Goal: Information Seeking & Learning: Check status

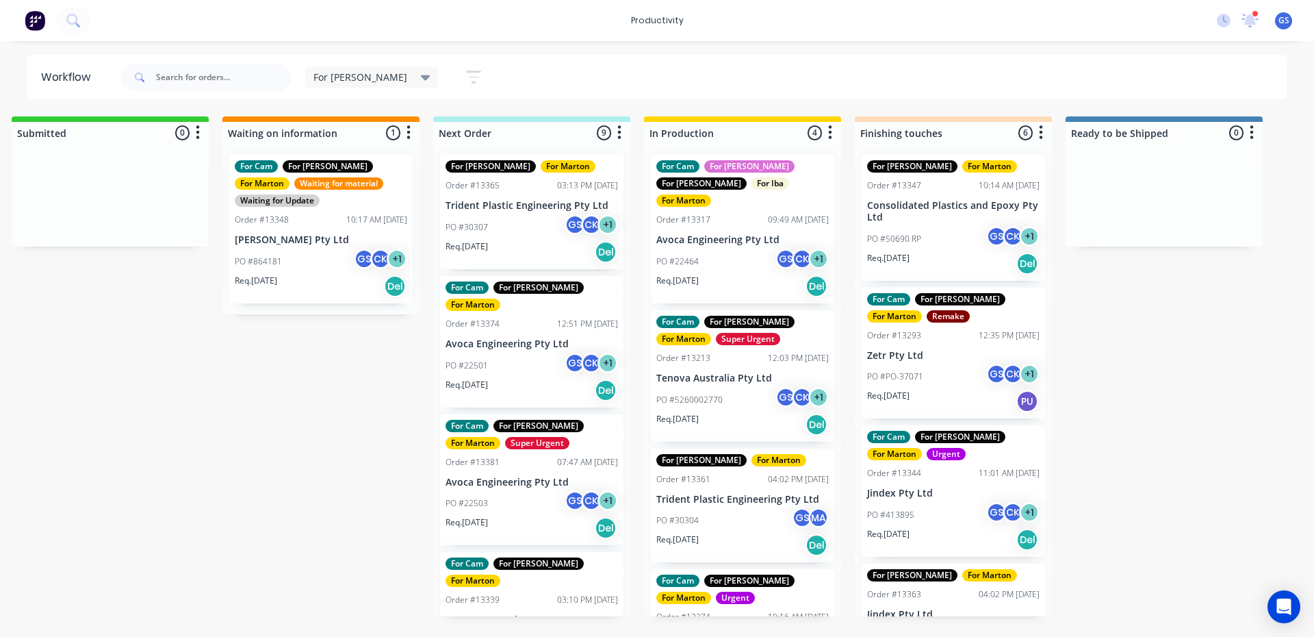
scroll to position [68, 0]
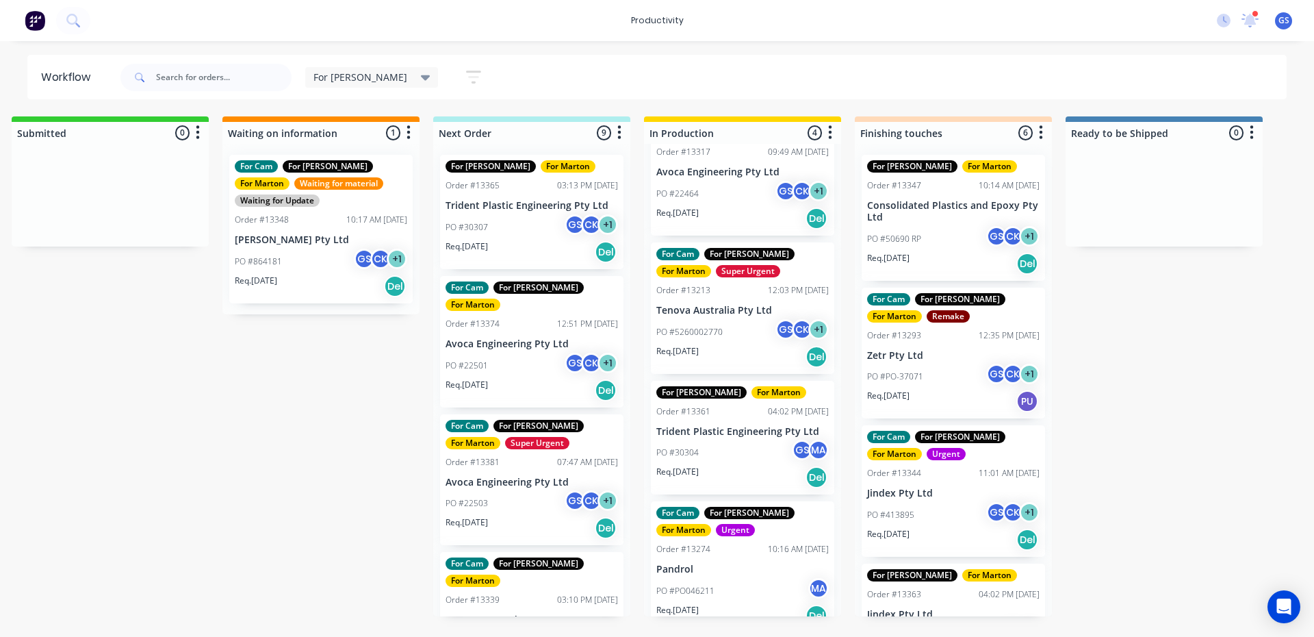
click at [481, 205] on p "Trident Plastic Engineering Pty Ltd" at bounding box center [532, 206] width 172 height 12
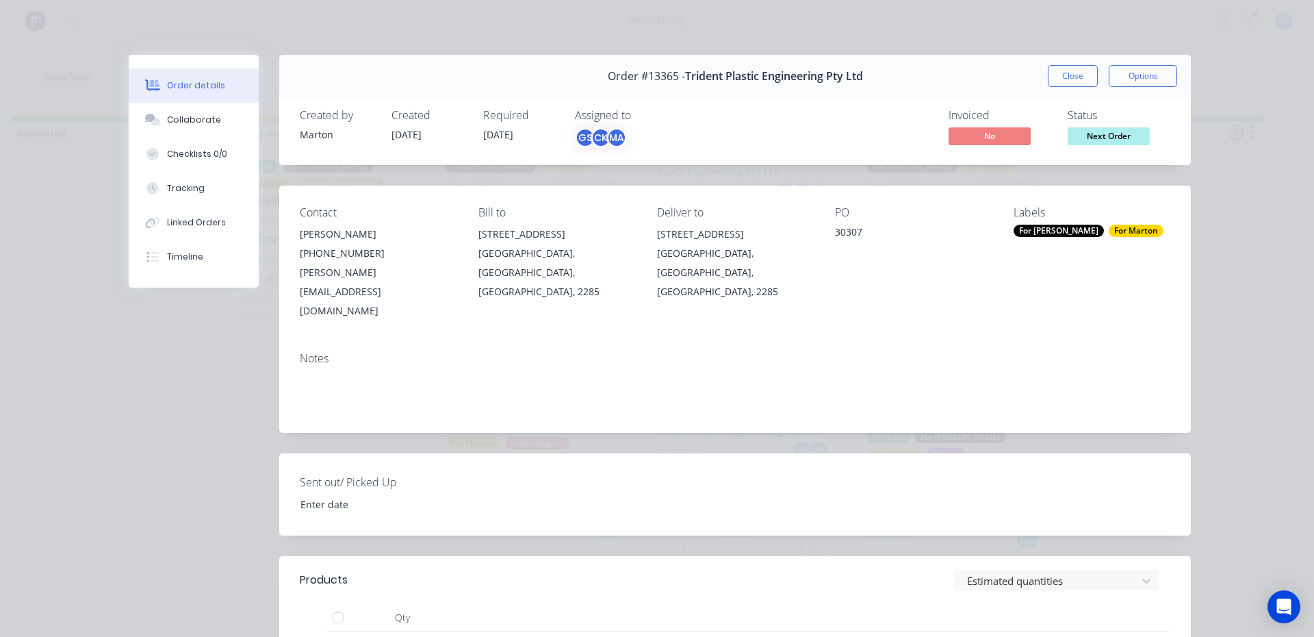
click at [1048, 66] on button "Close" at bounding box center [1073, 76] width 50 height 22
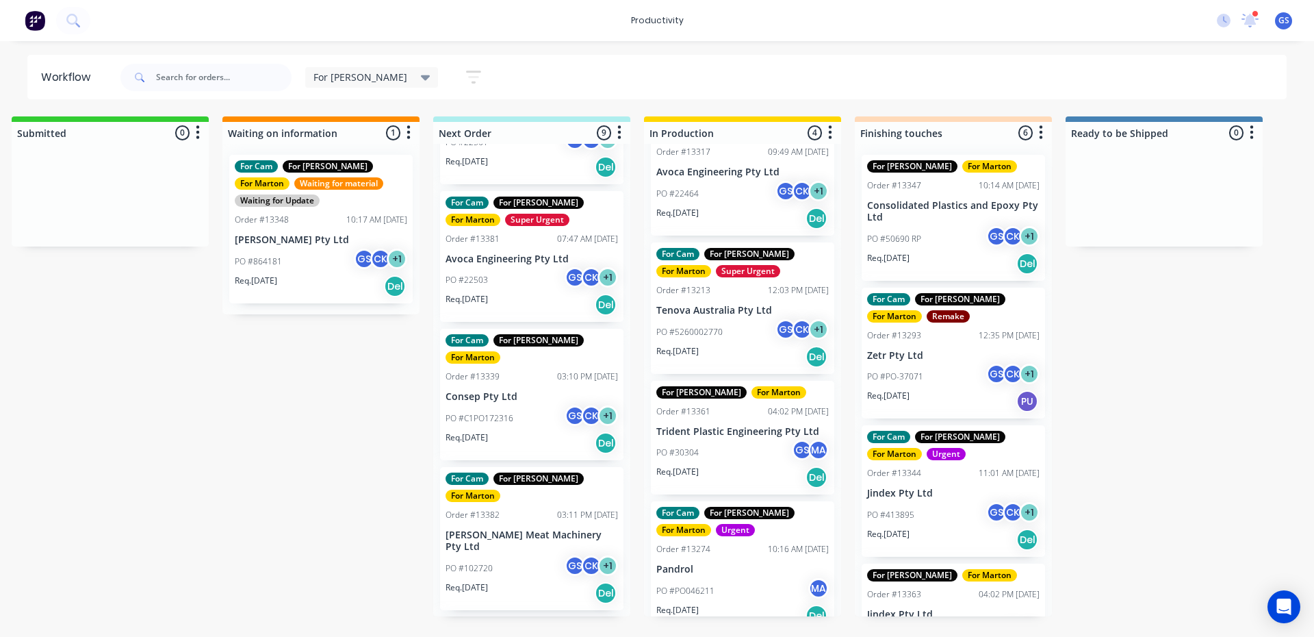
scroll to position [274, 0]
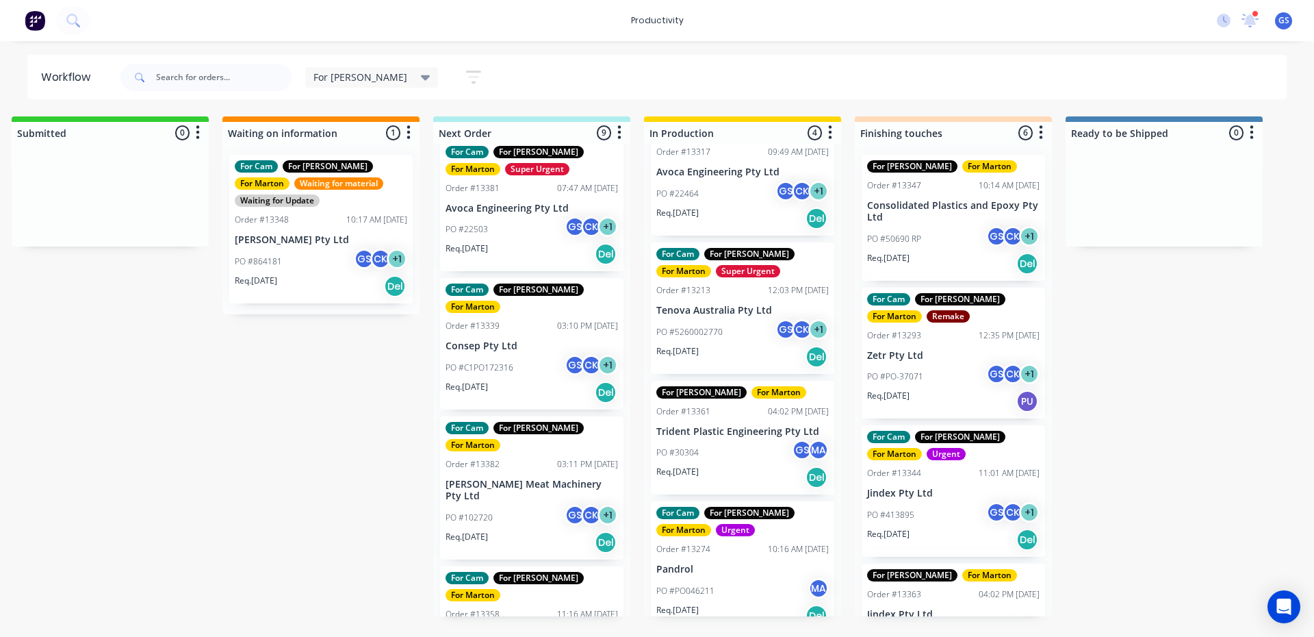
click at [500, 423] on div "For [PERSON_NAME] For [PERSON_NAME] Order #13365 03:13 PM [DATE] Trident Plasti…" at bounding box center [531, 380] width 197 height 472
click at [496, 478] on p "[PERSON_NAME] Meat Machinery Pty Ltd" at bounding box center [532, 489] width 172 height 23
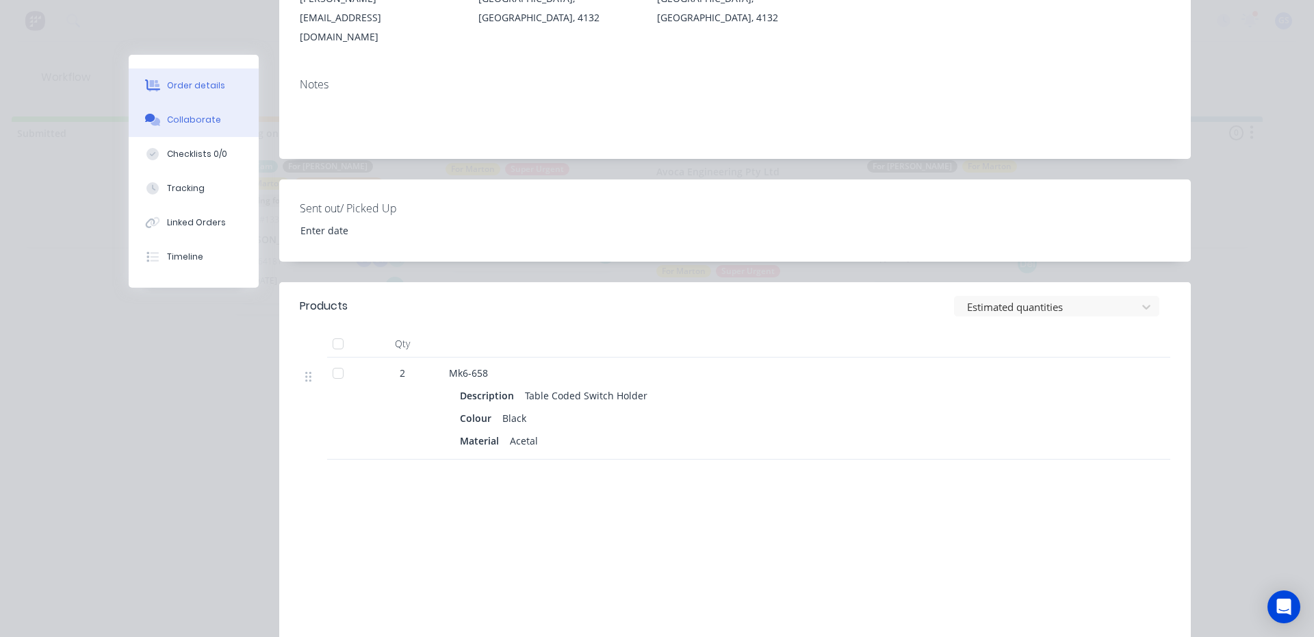
click at [205, 119] on div "Collaborate" at bounding box center [194, 120] width 54 height 12
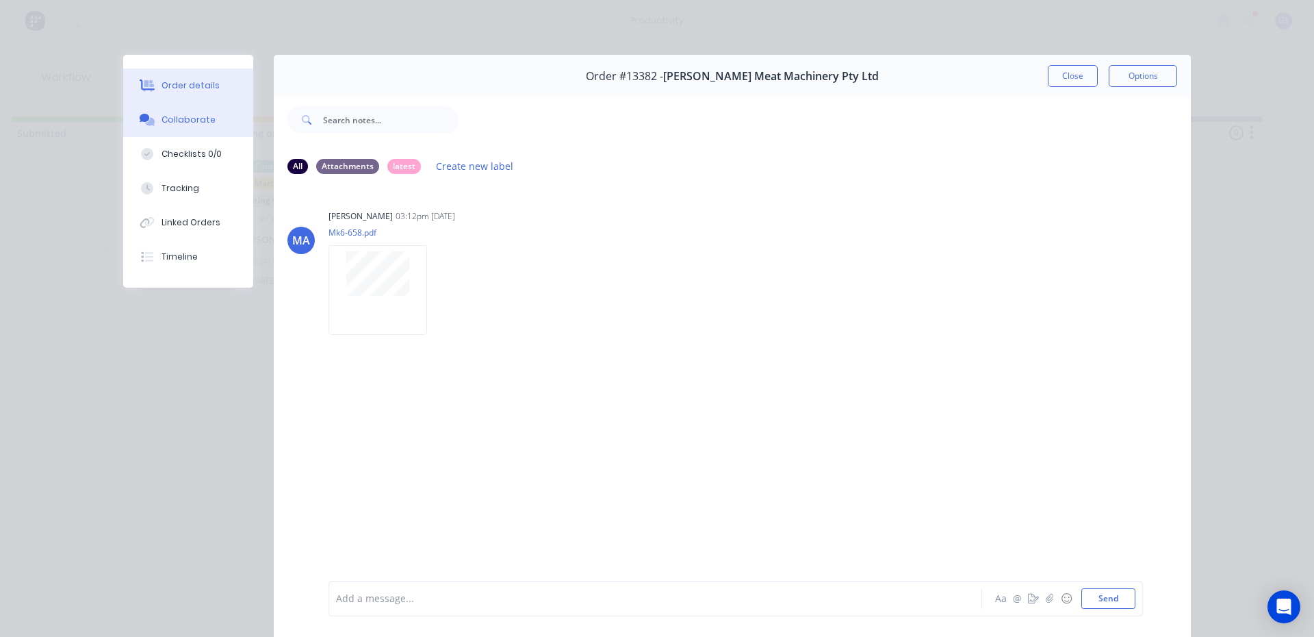
click at [214, 88] on button "Order details" at bounding box center [188, 85] width 130 height 34
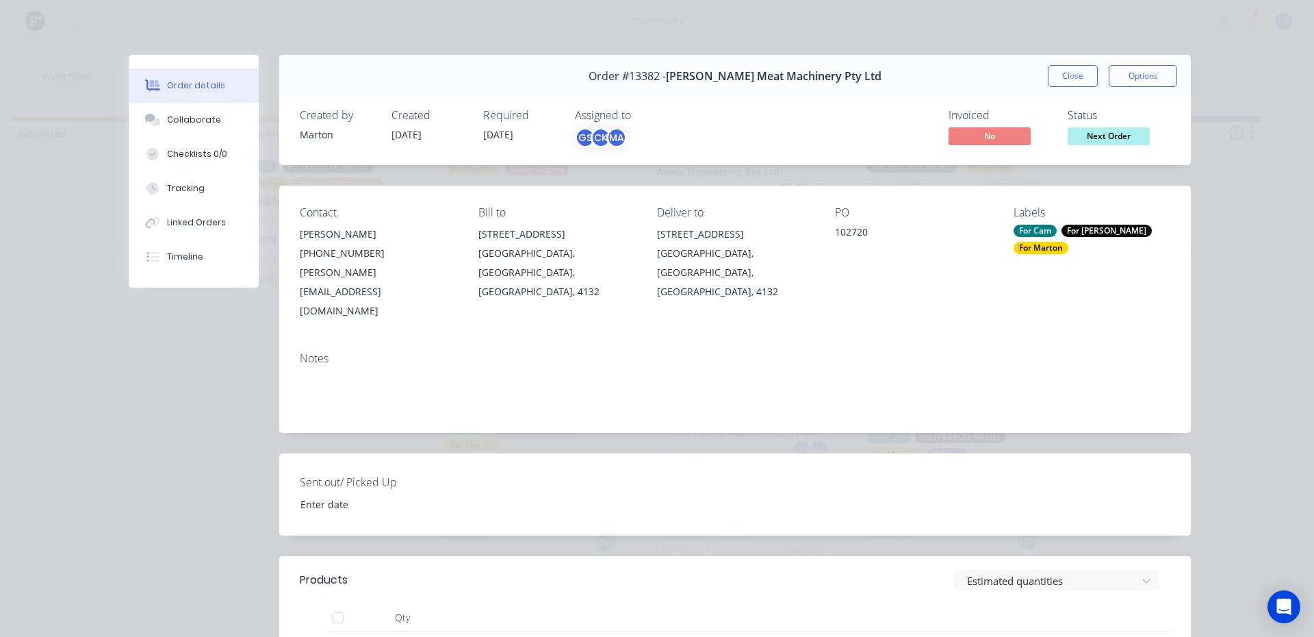
drag, startPoint x: 1056, startPoint y: 71, endPoint x: 1008, endPoint y: 129, distance: 75.4
click at [1059, 75] on button "Close" at bounding box center [1073, 76] width 50 height 22
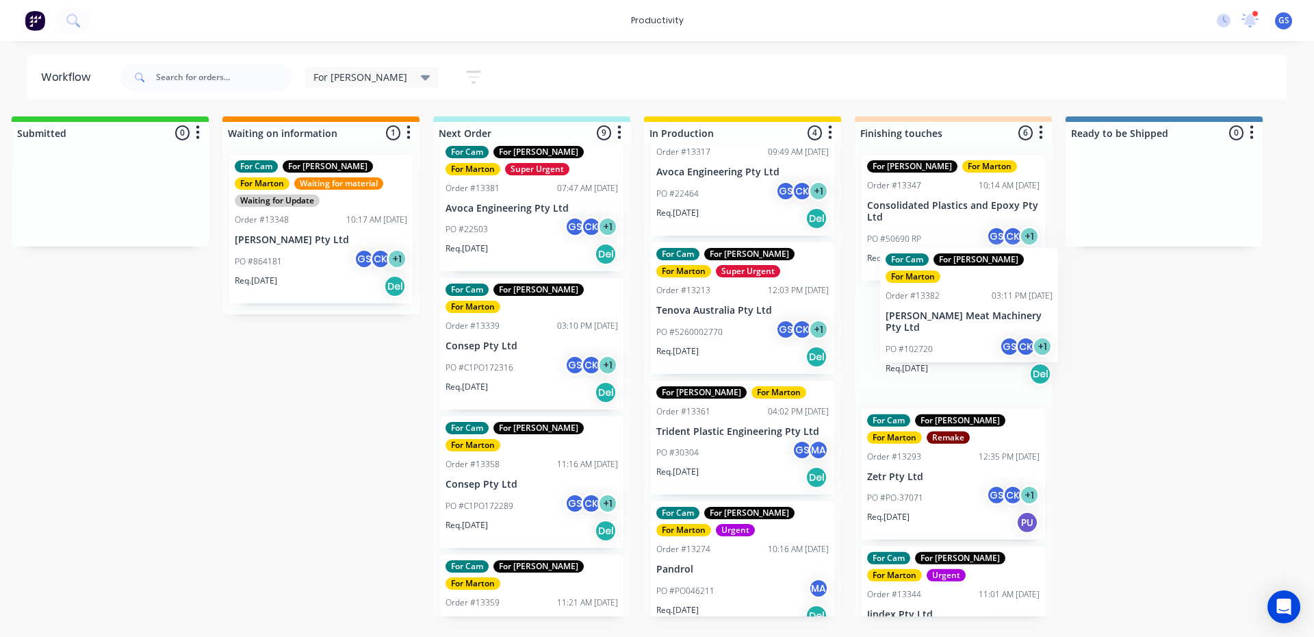
drag, startPoint x: 531, startPoint y: 454, endPoint x: 975, endPoint y: 327, distance: 462.1
click at [977, 325] on div "Submitted 0 Sort By Created date Required date Order number Customer name Most …" at bounding box center [915, 366] width 1886 height 500
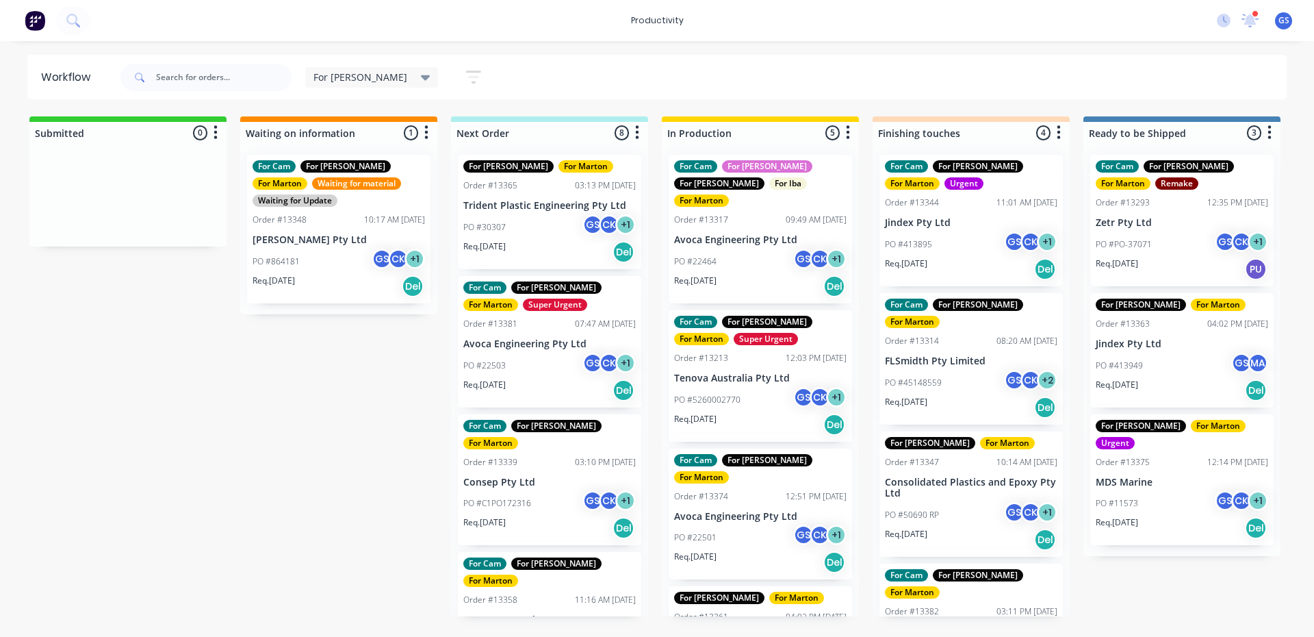
click at [929, 626] on p "[PERSON_NAME] Meat Machinery Pty Ltd" at bounding box center [971, 637] width 172 height 23
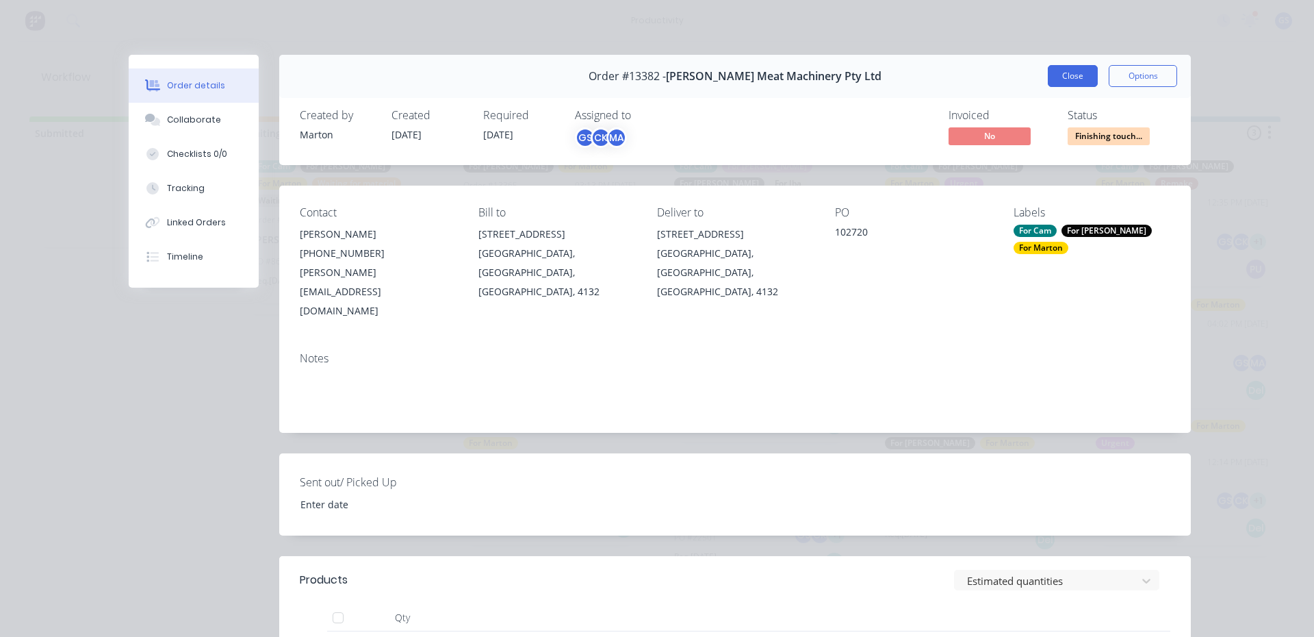
click at [1057, 78] on button "Close" at bounding box center [1073, 76] width 50 height 22
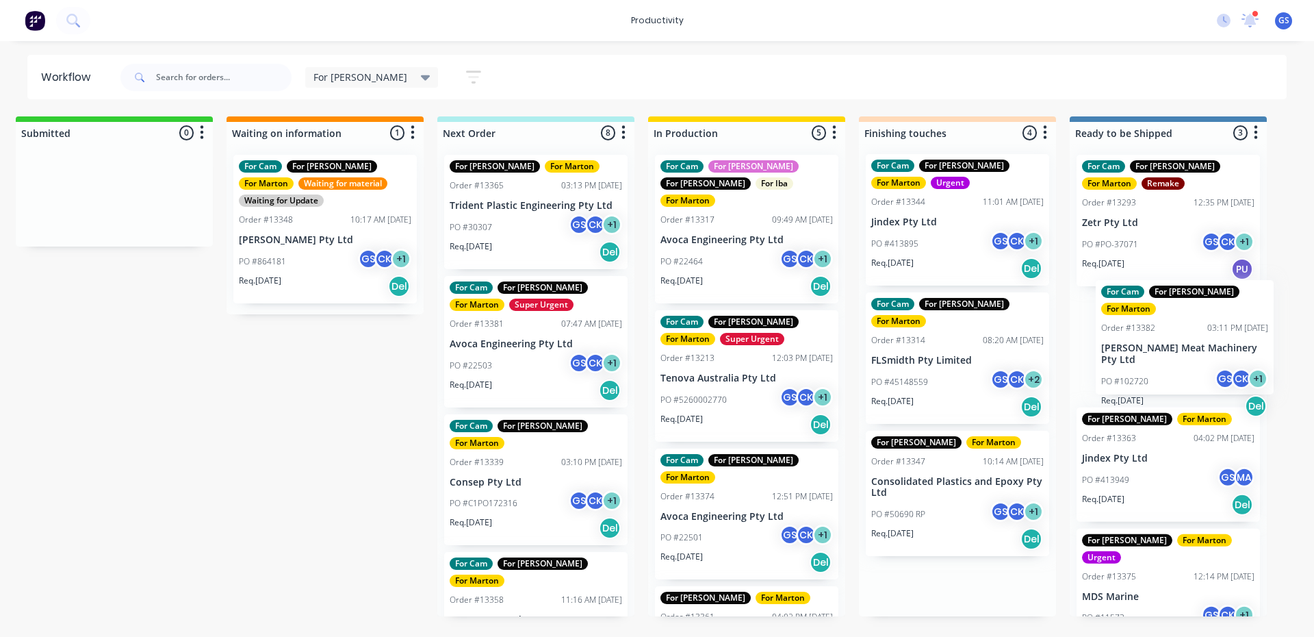
scroll to position [0, 17]
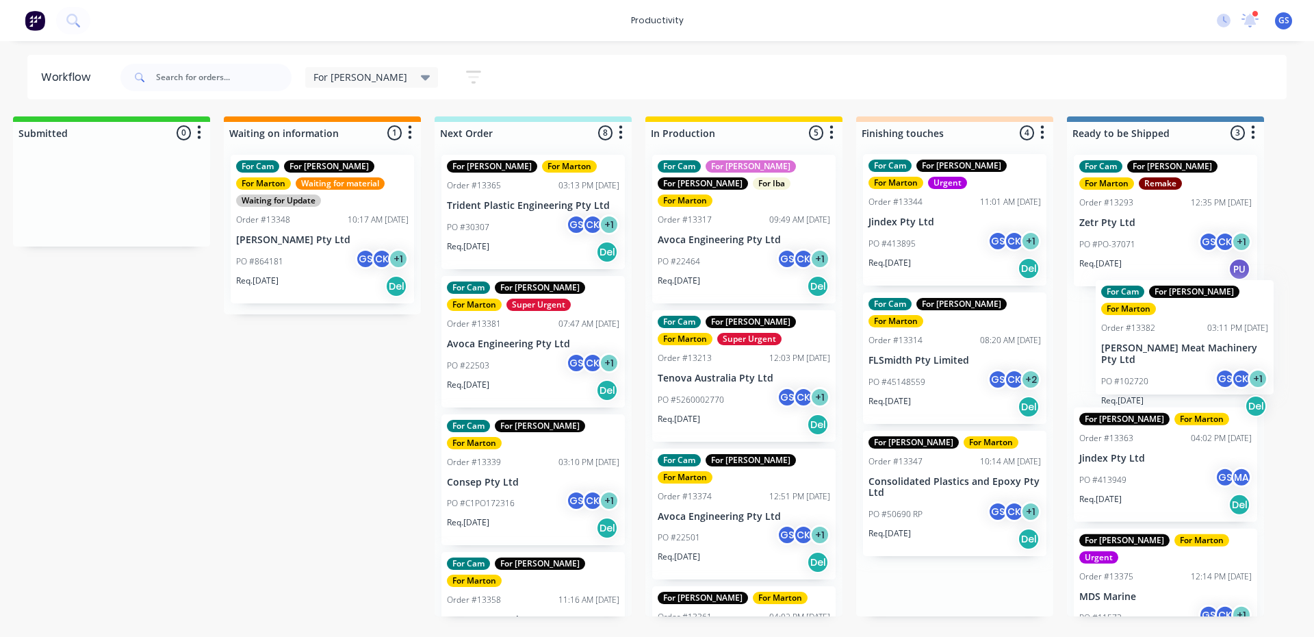
drag, startPoint x: 1006, startPoint y: 558, endPoint x: 1142, endPoint y: 312, distance: 280.9
click at [1143, 316] on div "Submitted 0 Sort By Created date Required date Order number Customer name Most …" at bounding box center [916, 366] width 1886 height 500
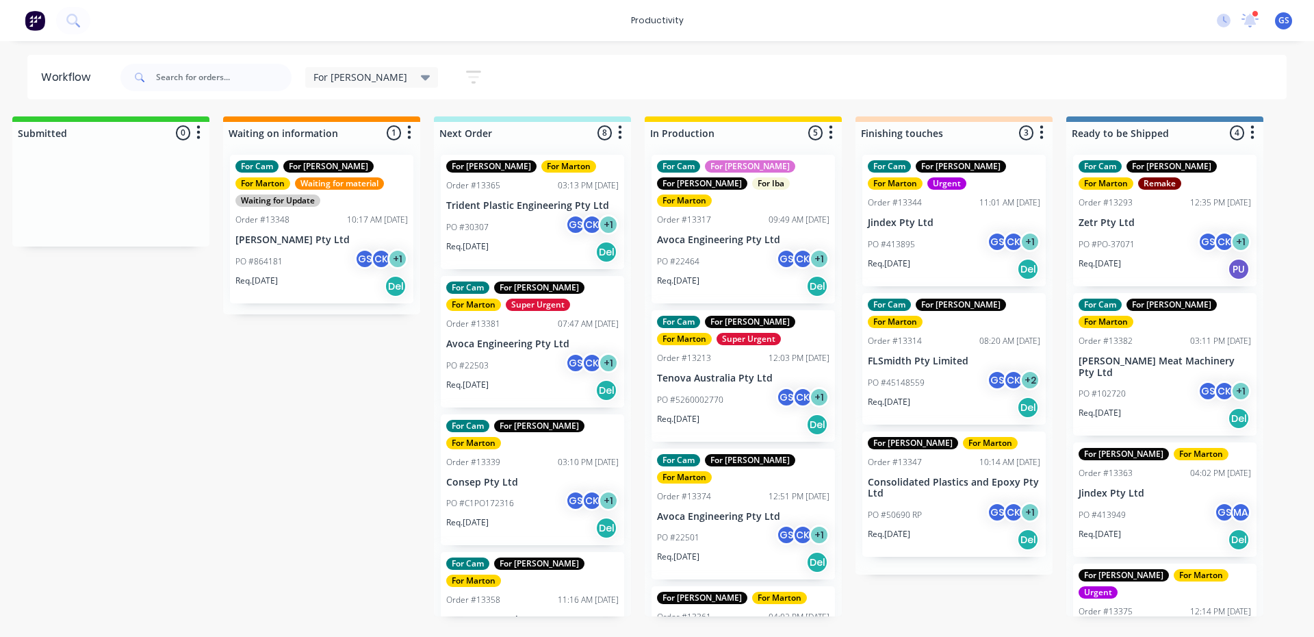
scroll to position [0, 0]
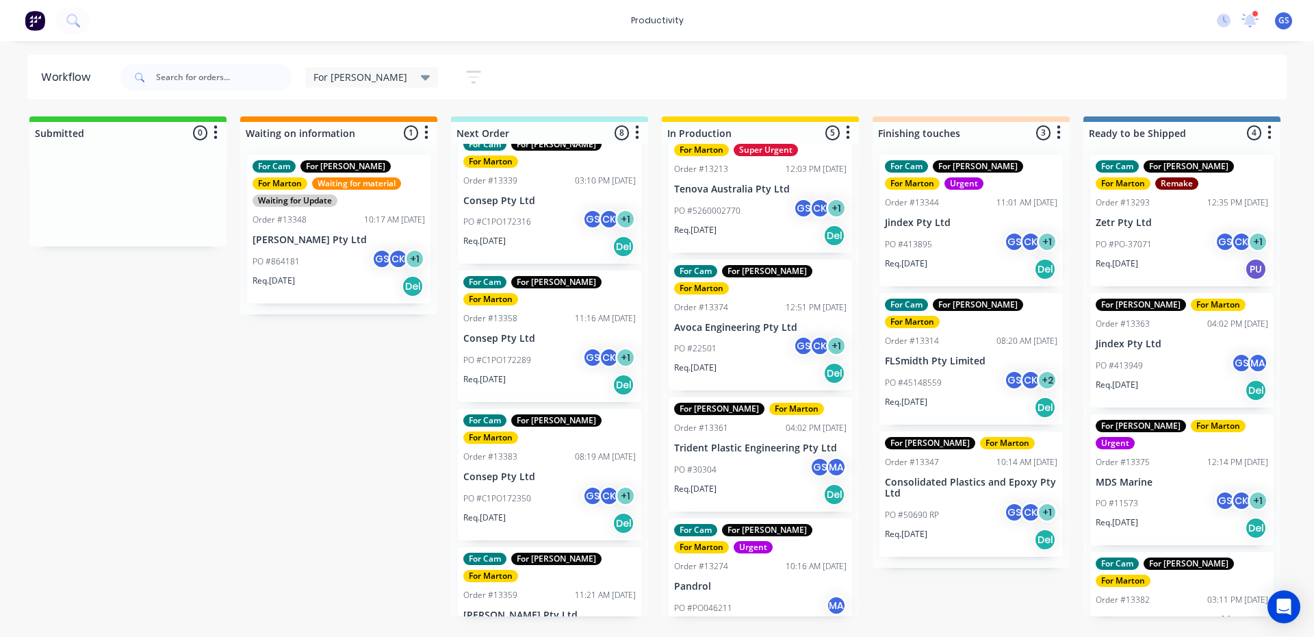
scroll to position [517, 0]
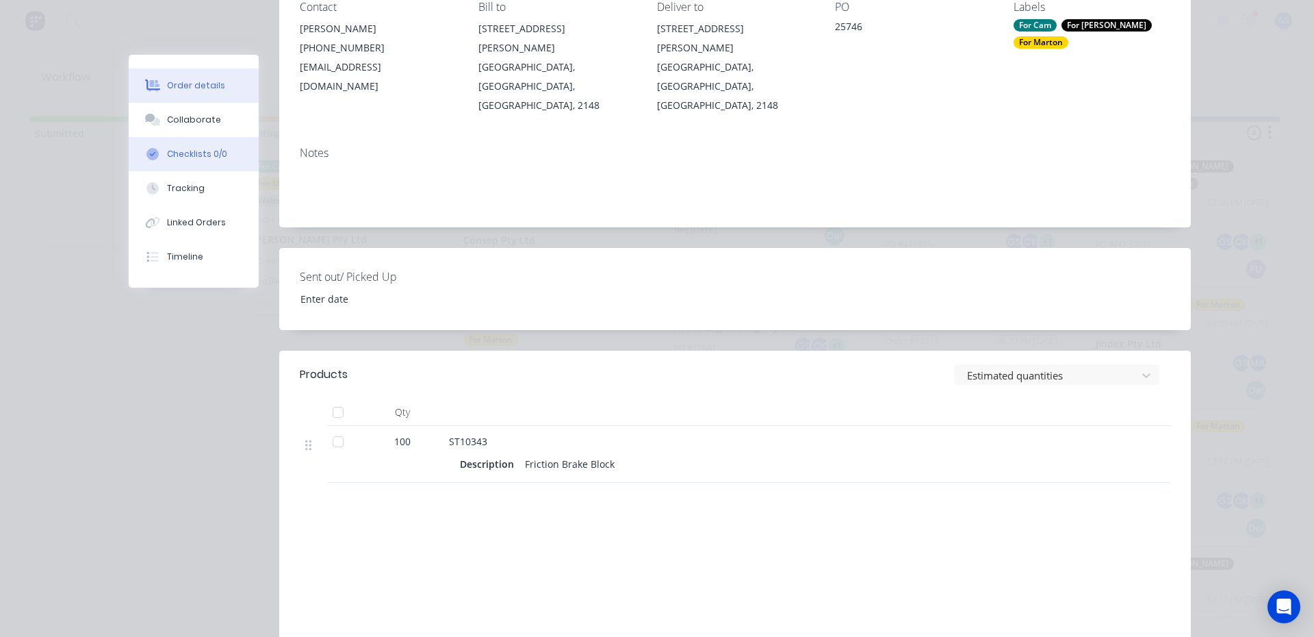
scroll to position [0, 0]
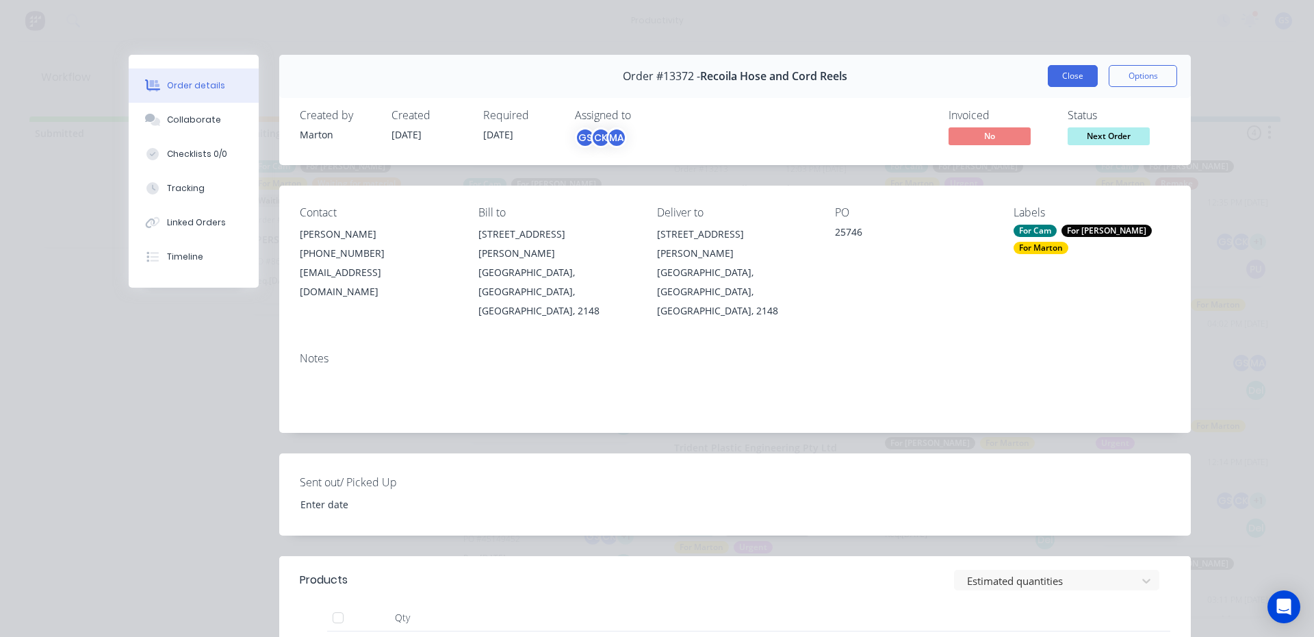
click at [1074, 84] on button "Close" at bounding box center [1073, 76] width 50 height 22
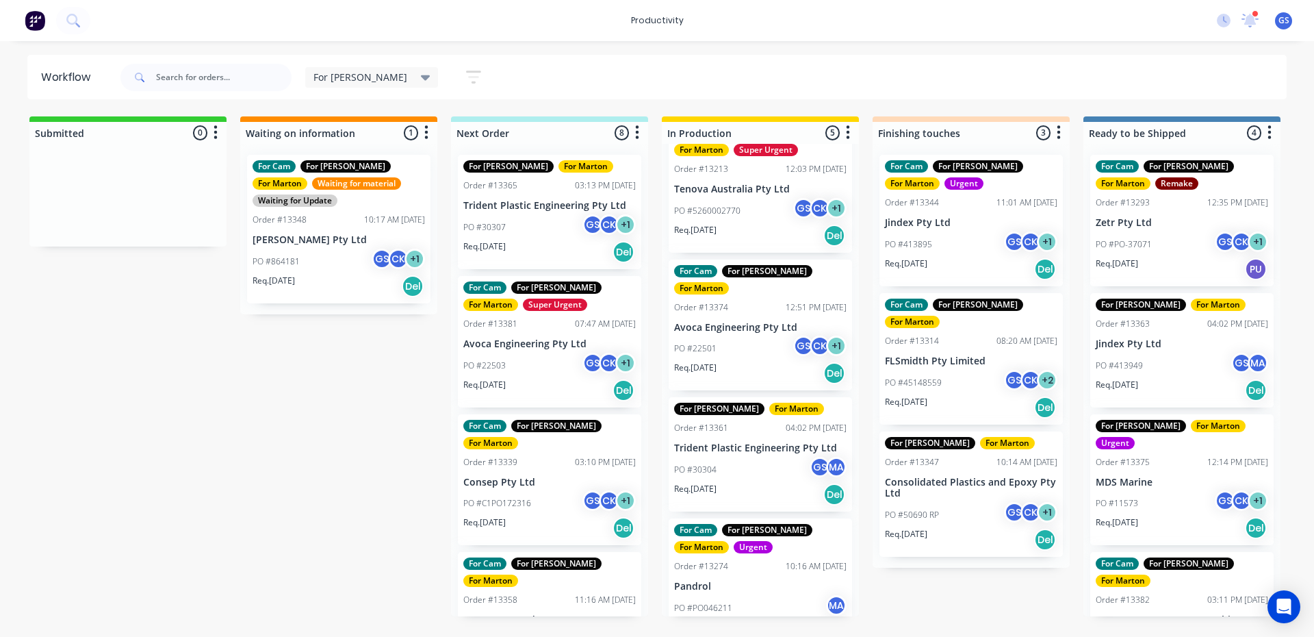
click at [534, 238] on div "PO #30307 GS CK + 1" at bounding box center [549, 227] width 172 height 26
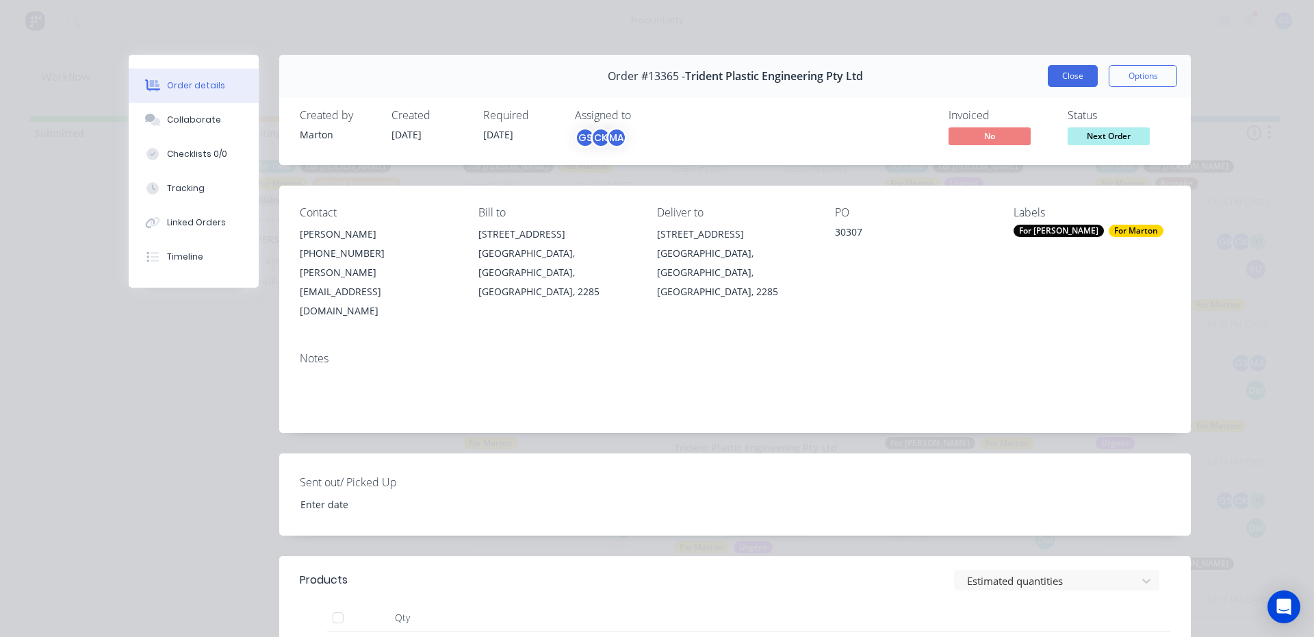
click at [1072, 85] on button "Close" at bounding box center [1073, 76] width 50 height 22
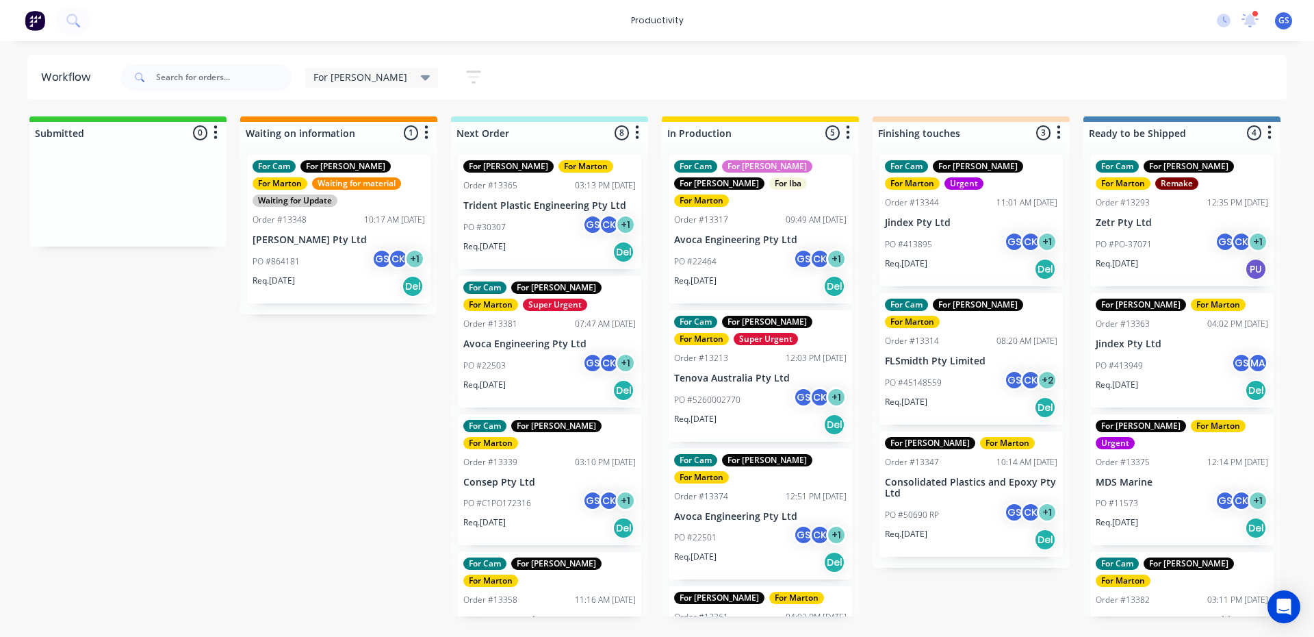
click at [718, 631] on p "Trident Plastic Engineering Pty Ltd" at bounding box center [760, 637] width 172 height 12
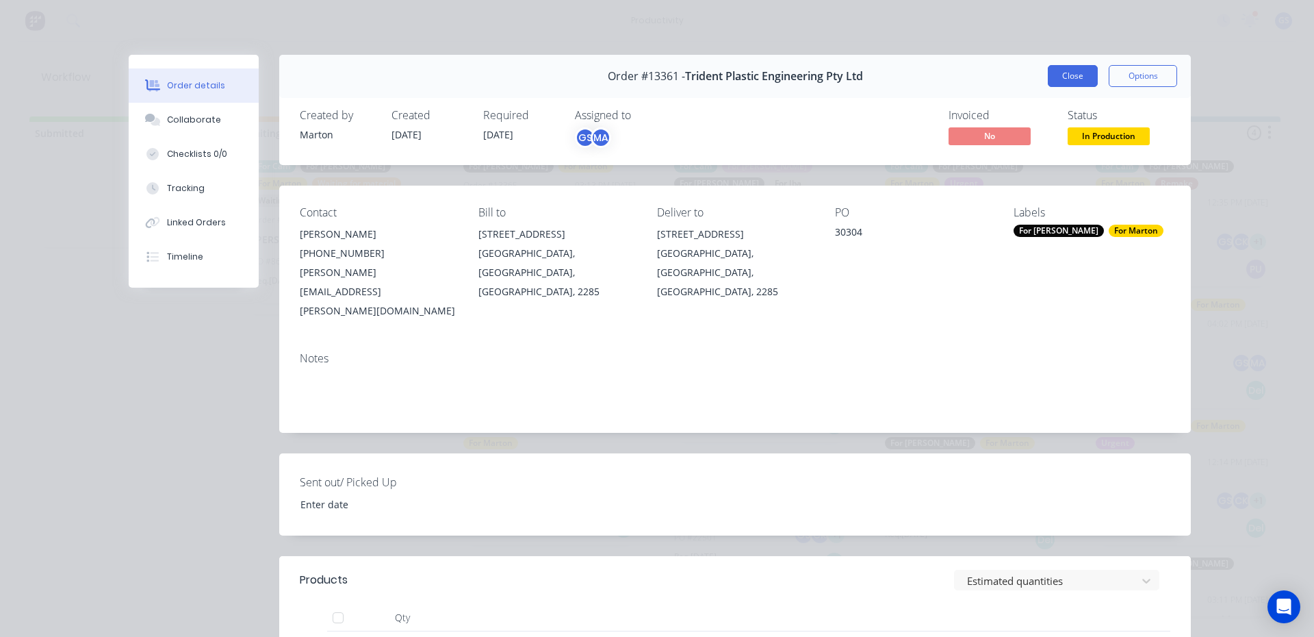
click at [1054, 75] on button "Close" at bounding box center [1073, 76] width 50 height 22
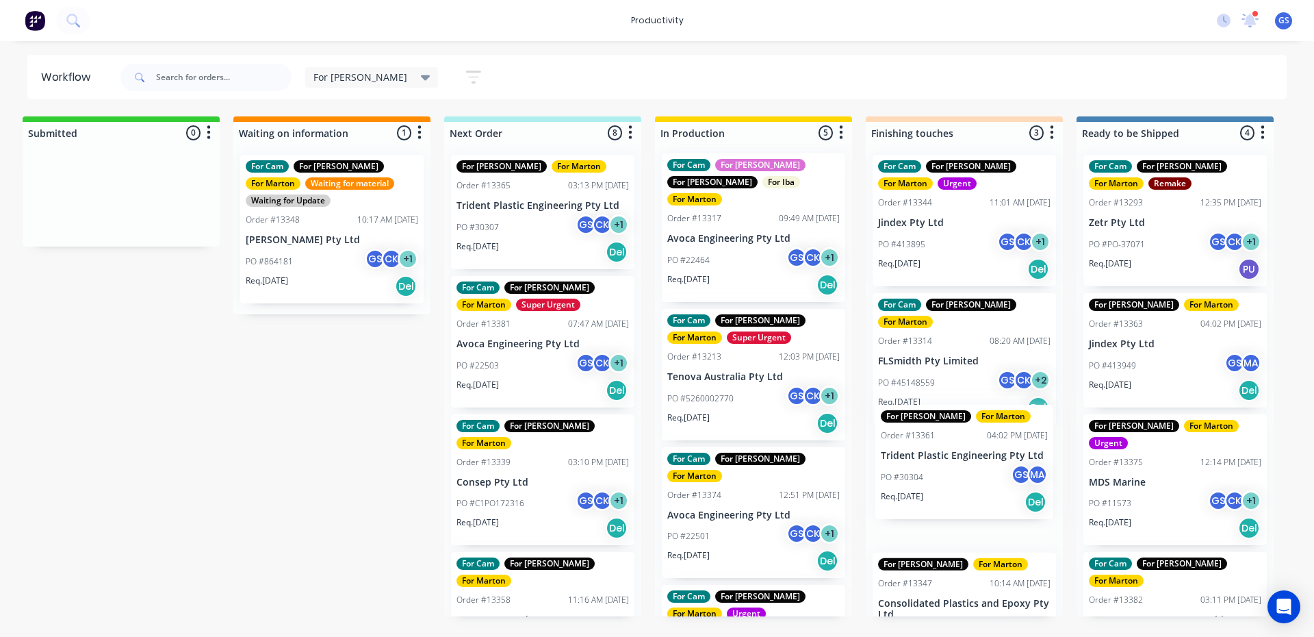
scroll to position [3, 0]
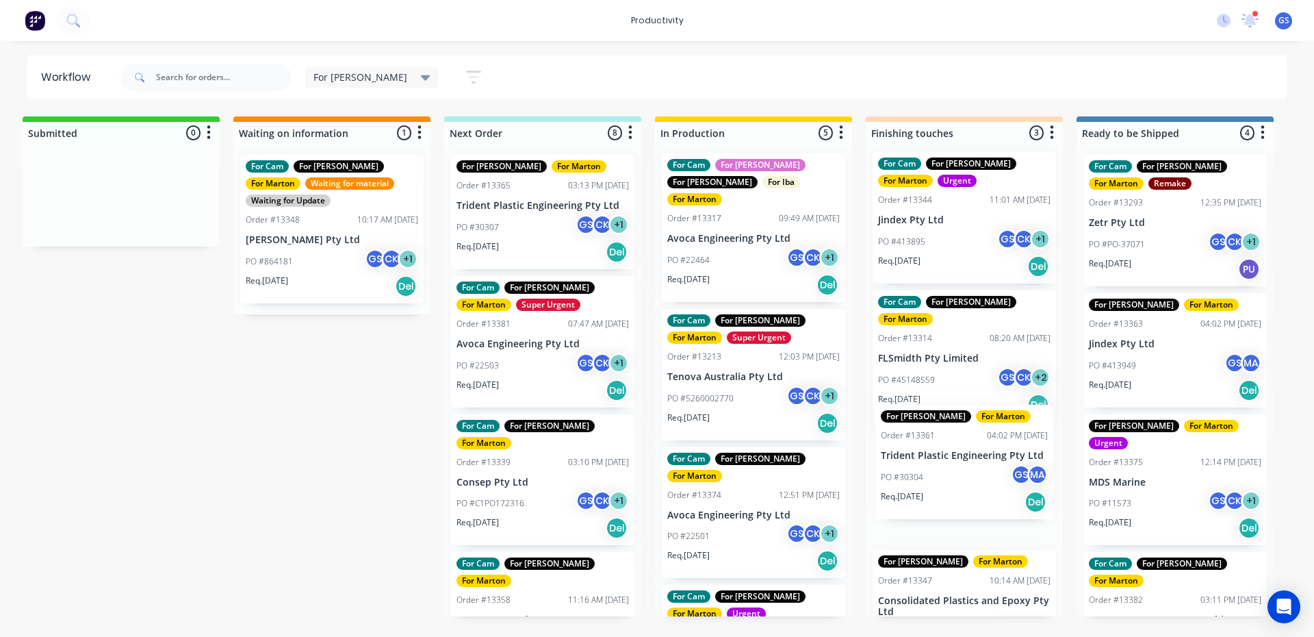
drag, startPoint x: 707, startPoint y: 596, endPoint x: 899, endPoint y: 433, distance: 252.0
click at [899, 433] on div "Submitted 0 Sort By Created date Required date Order number Customer name Most …" at bounding box center [926, 366] width 1886 height 500
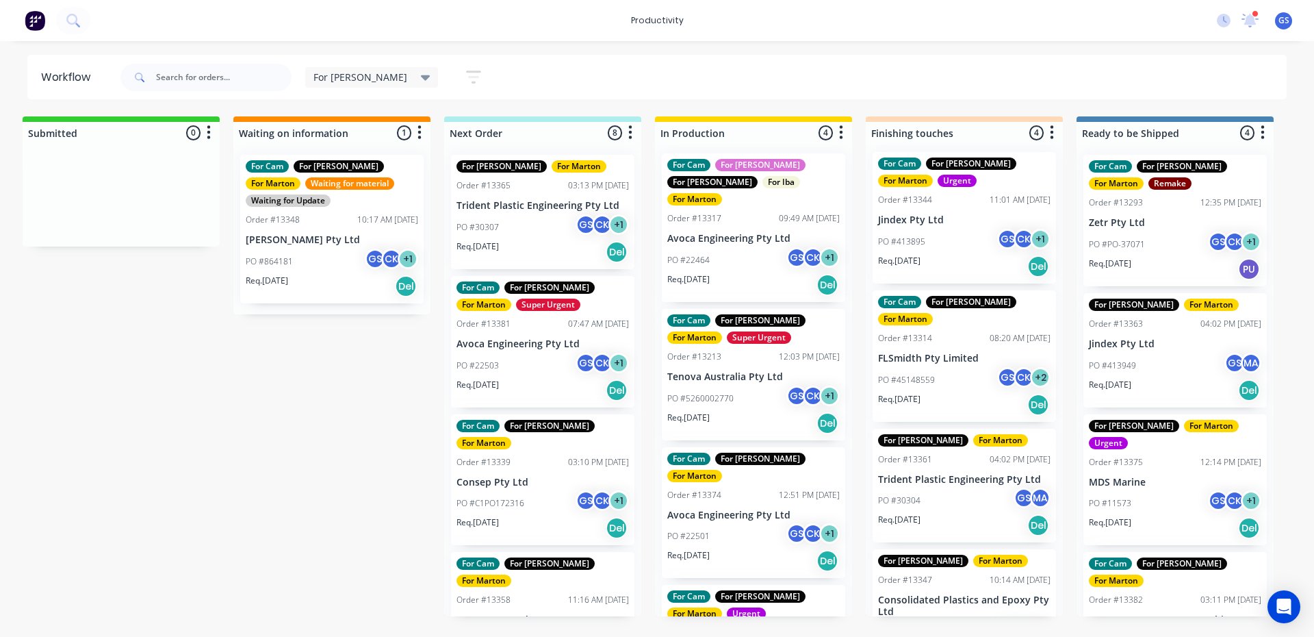
click at [747, 523] on div "PO #22501 GS CK + 1" at bounding box center [753, 536] width 172 height 26
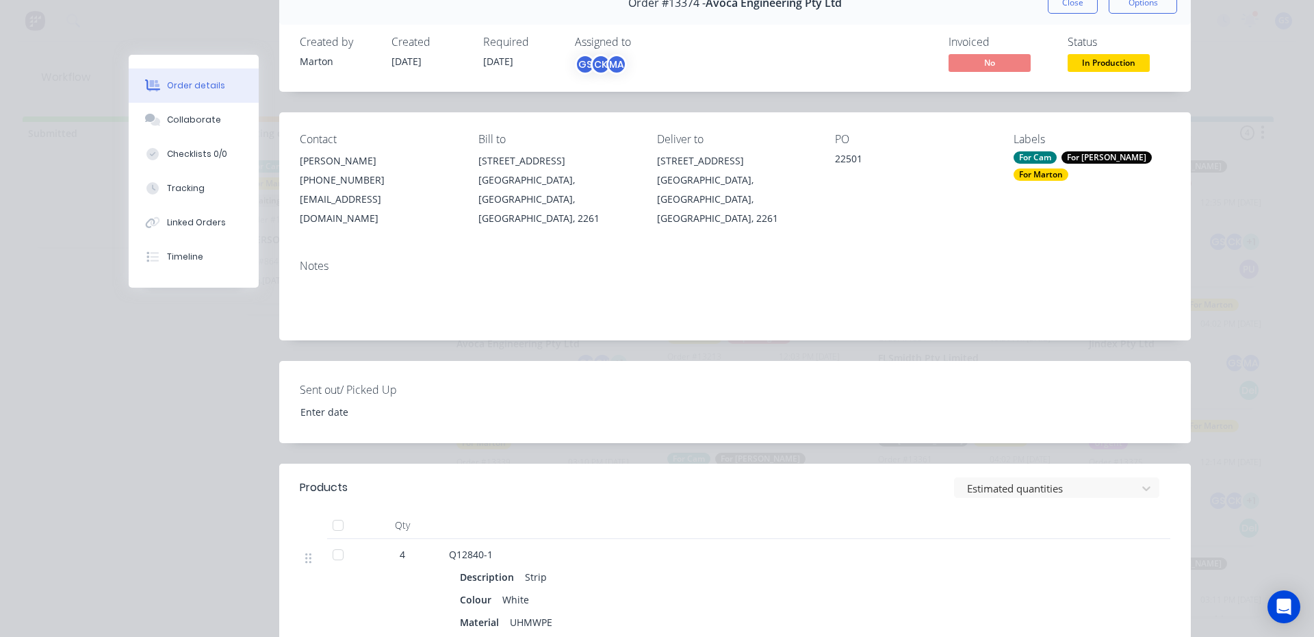
scroll to position [0, 0]
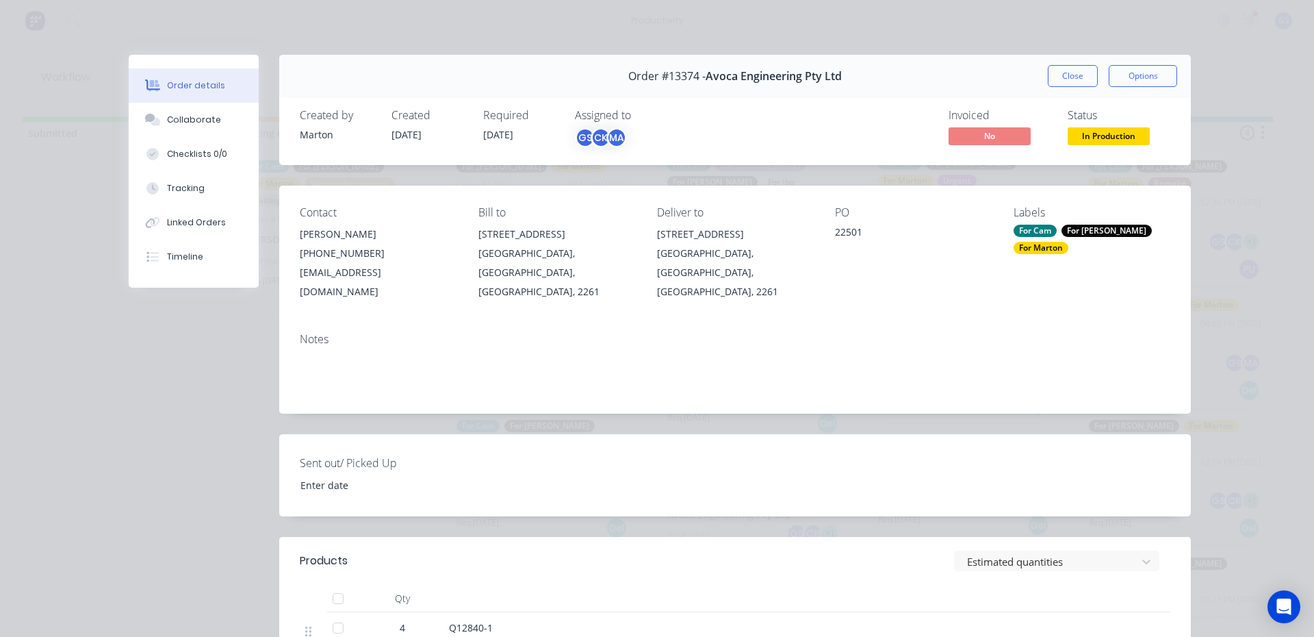
drag, startPoint x: 1066, startPoint y: 70, endPoint x: 1059, endPoint y: 81, distance: 12.9
click at [1066, 71] on button "Close" at bounding box center [1073, 76] width 50 height 22
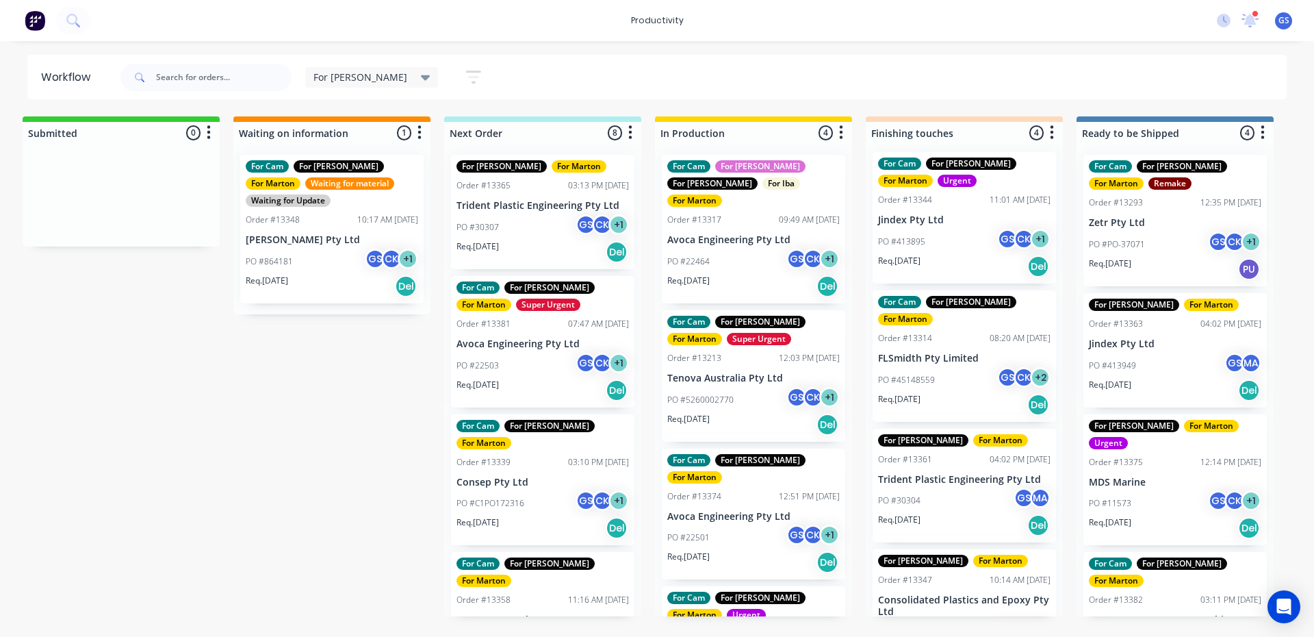
click at [706, 234] on p "Avoca Engineering Pty Ltd" at bounding box center [753, 240] width 172 height 12
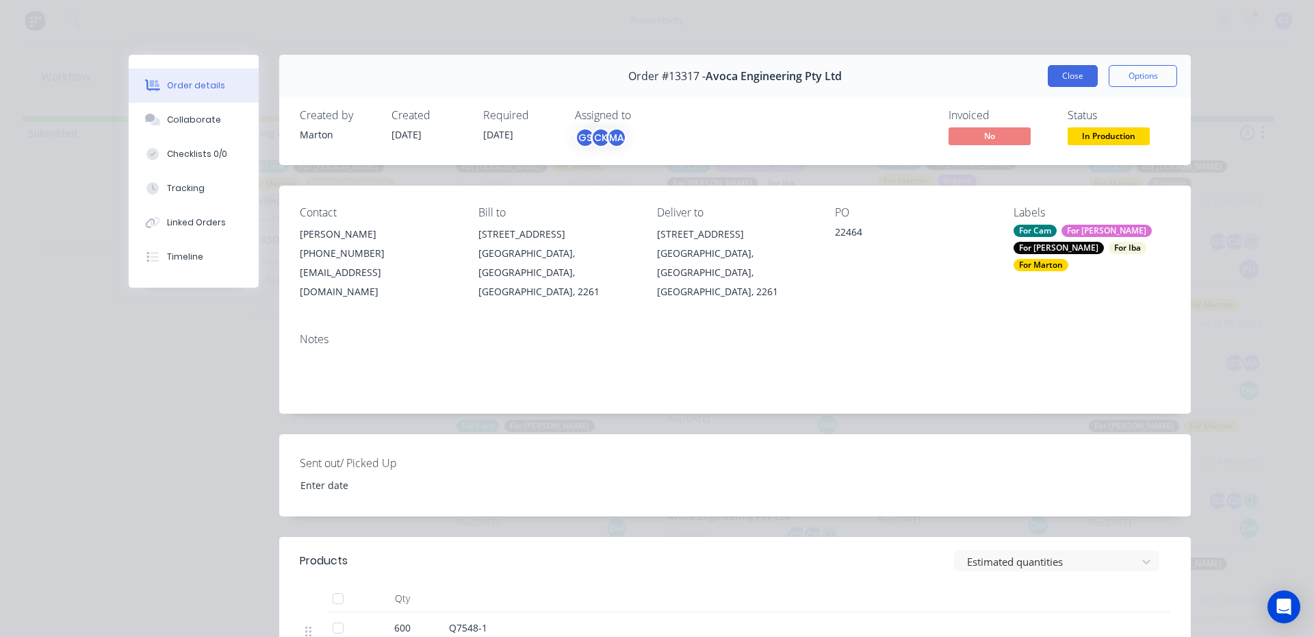
click at [1070, 71] on button "Close" at bounding box center [1073, 76] width 50 height 22
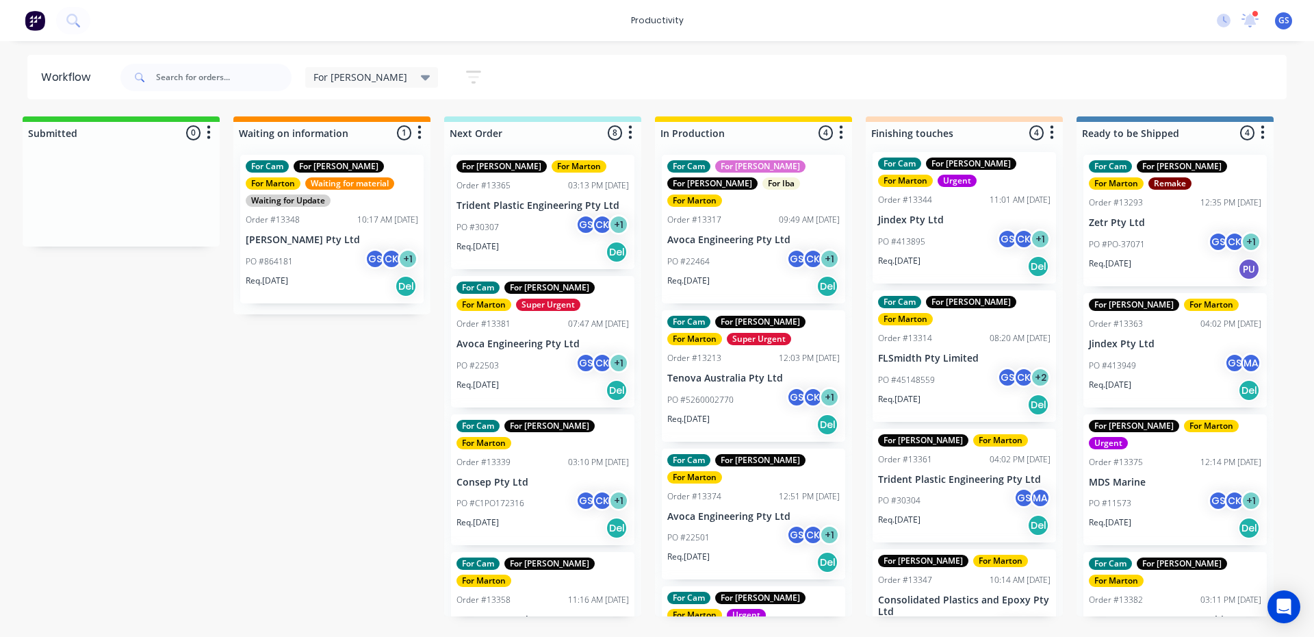
click at [528, 242] on div "Req. 30/09/25 Del" at bounding box center [543, 251] width 172 height 23
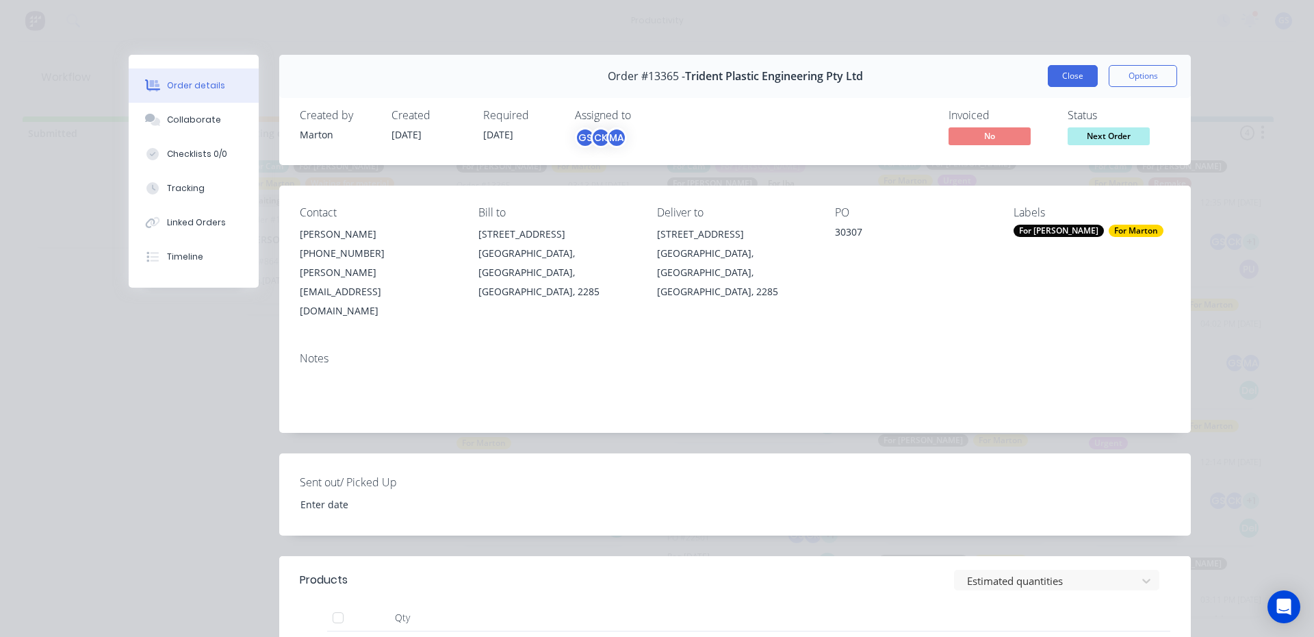
click at [1065, 69] on button "Close" at bounding box center [1073, 76] width 50 height 22
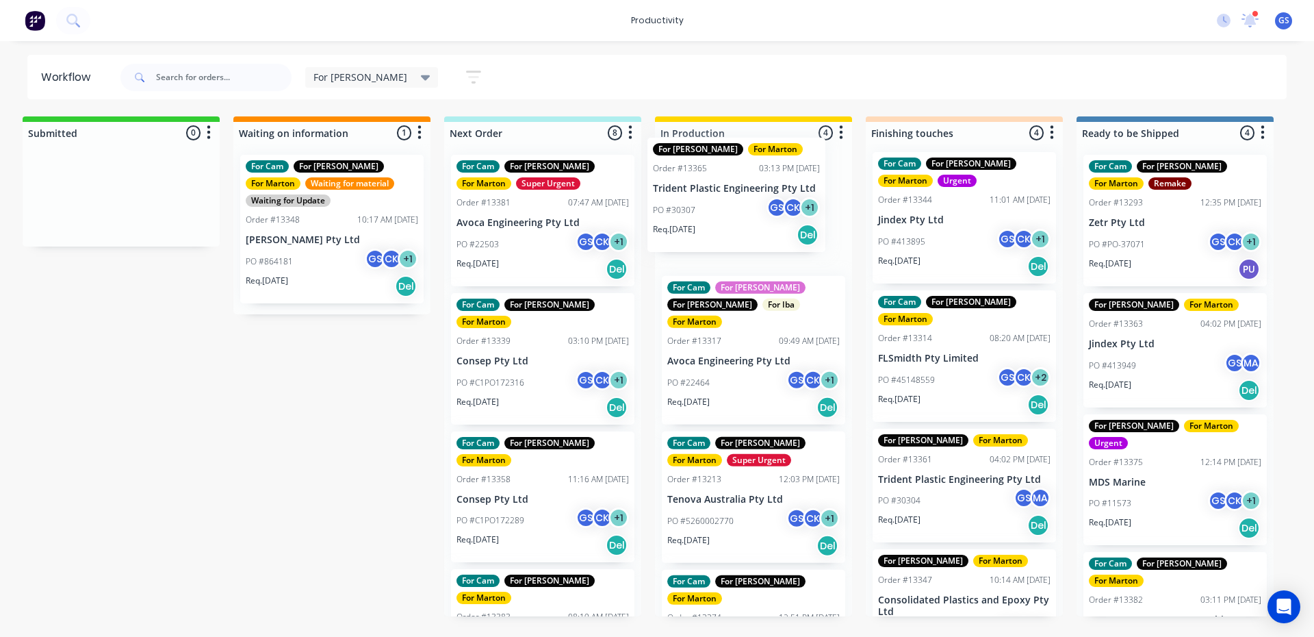
drag, startPoint x: 528, startPoint y: 219, endPoint x: 687, endPoint y: 214, distance: 158.9
click at [739, 207] on div "Submitted 0 Sort By Created date Required date Order number Customer name Most …" at bounding box center [926, 366] width 1886 height 500
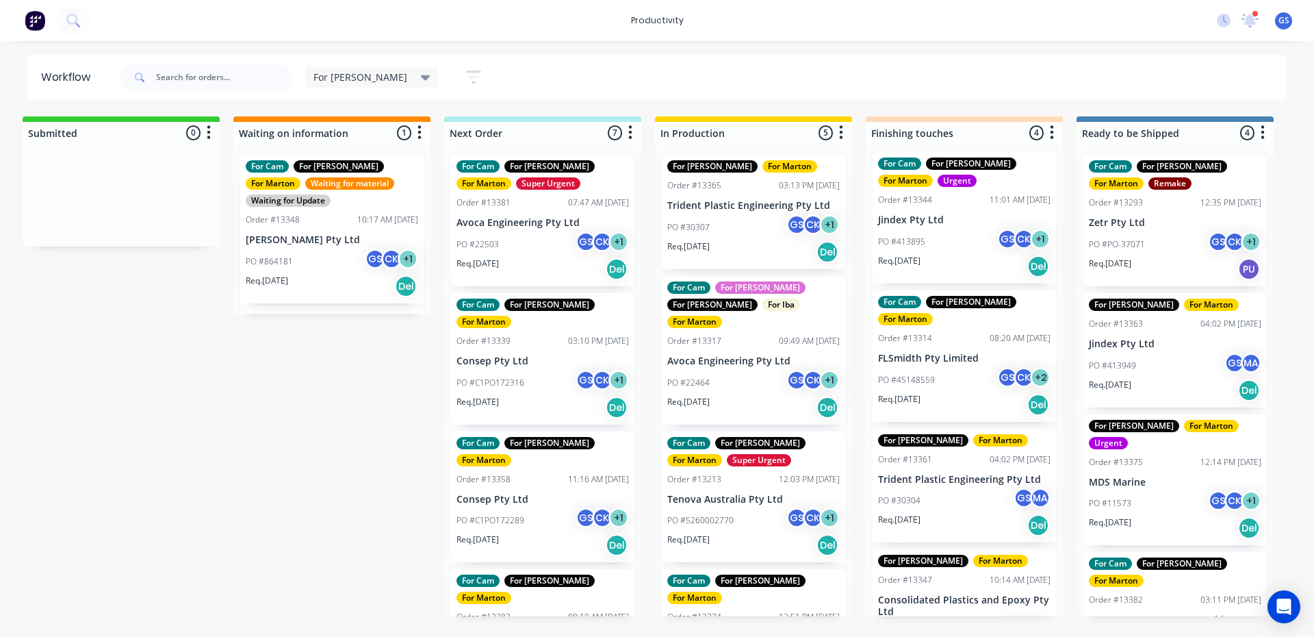
click at [547, 247] on div "PO #22503 GS CK + 1" at bounding box center [543, 244] width 172 height 26
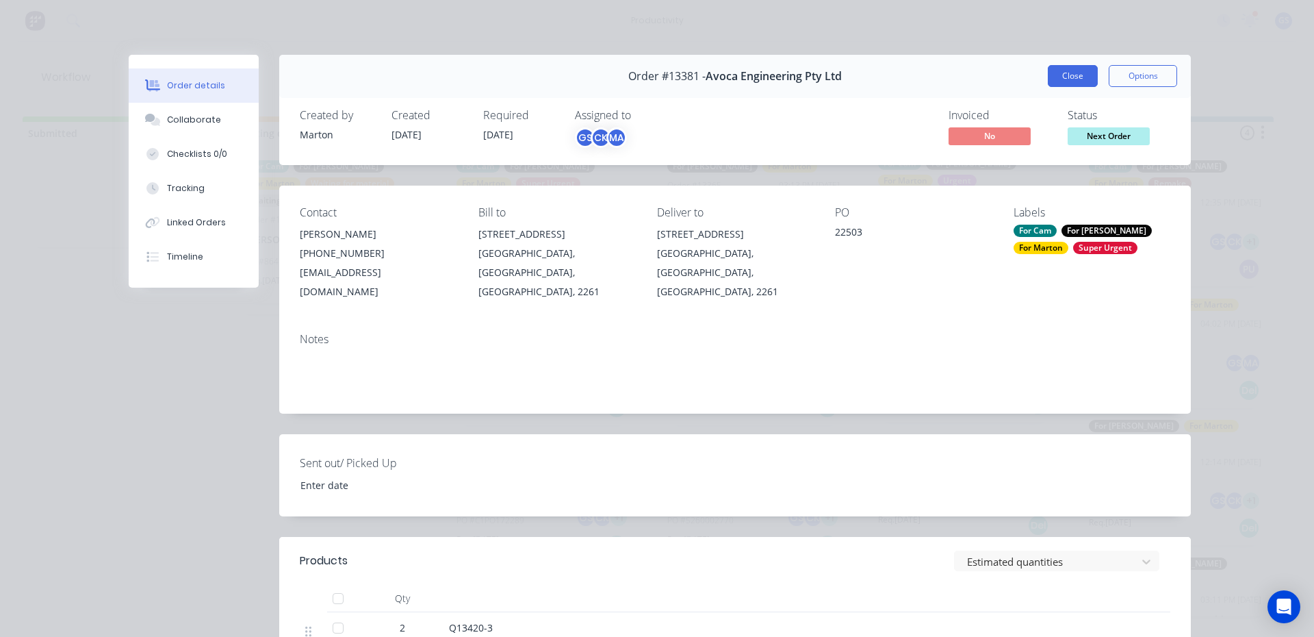
drag, startPoint x: 1079, startPoint y: 62, endPoint x: 1069, endPoint y: 75, distance: 16.2
click at [1077, 66] on div "Order #13381 - Avoca Engineering Pty Ltd Close Options" at bounding box center [735, 76] width 912 height 43
click at [1068, 76] on button "Close" at bounding box center [1073, 76] width 50 height 22
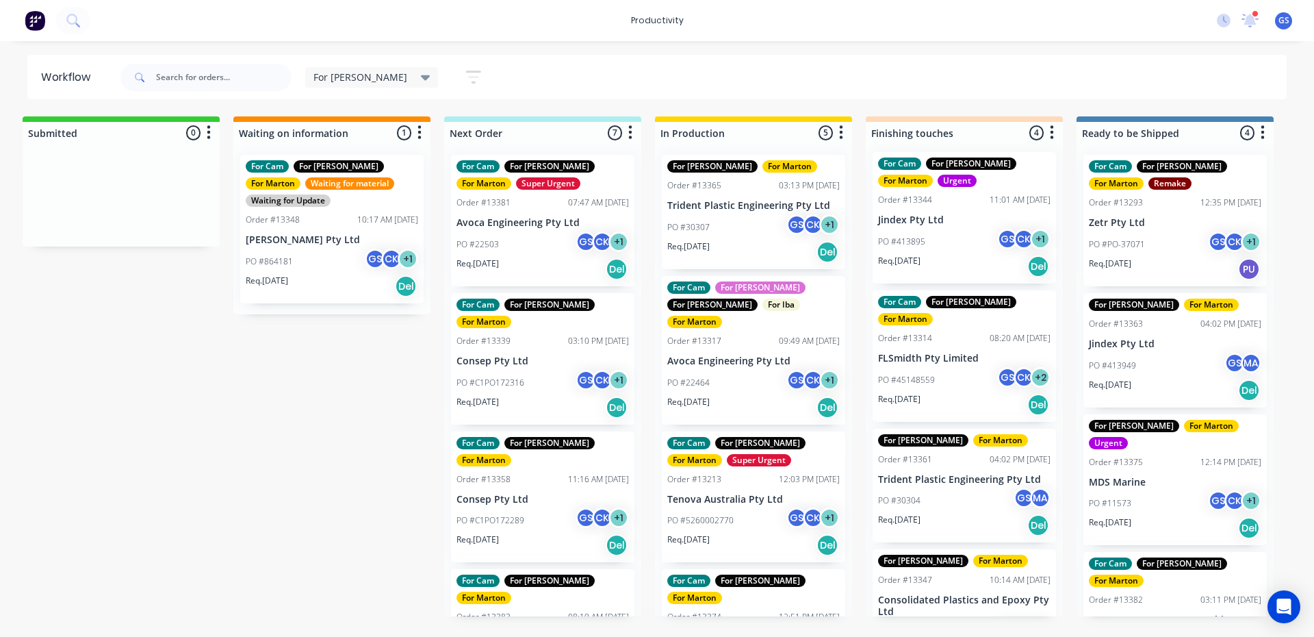
click at [532, 370] on div "PO #C1PO172316 GS CK + 1" at bounding box center [543, 383] width 172 height 26
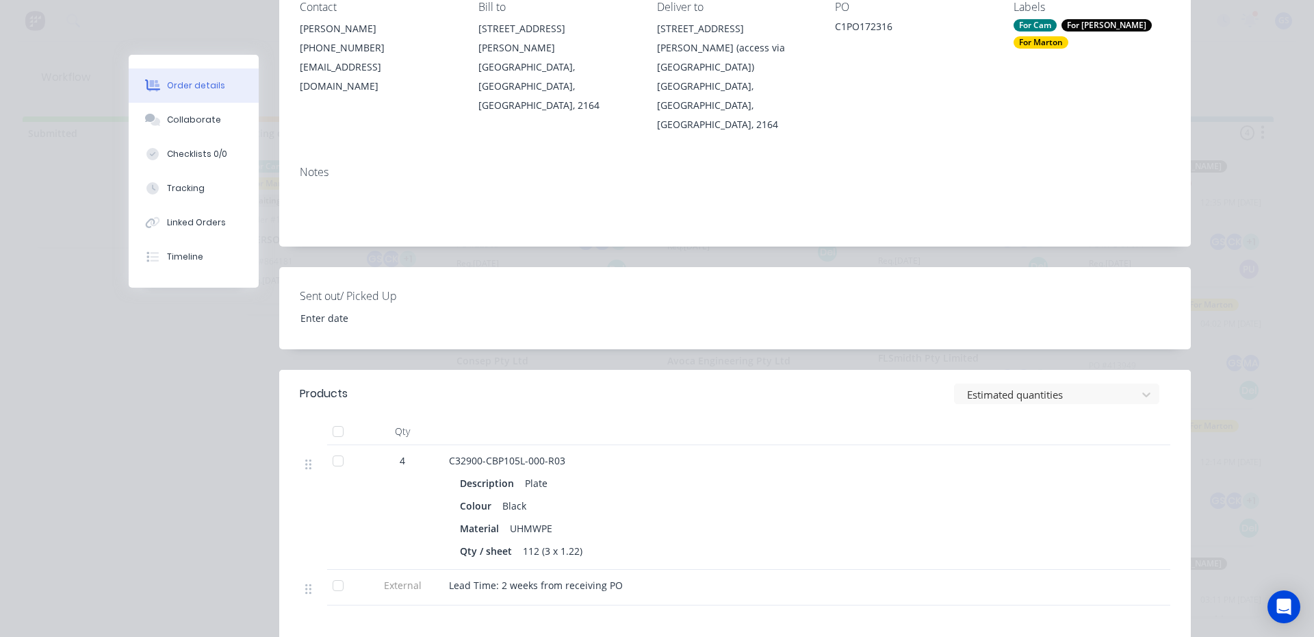
click at [149, 102] on button "Order details" at bounding box center [194, 85] width 130 height 34
click at [151, 115] on icon at bounding box center [153, 120] width 16 height 12
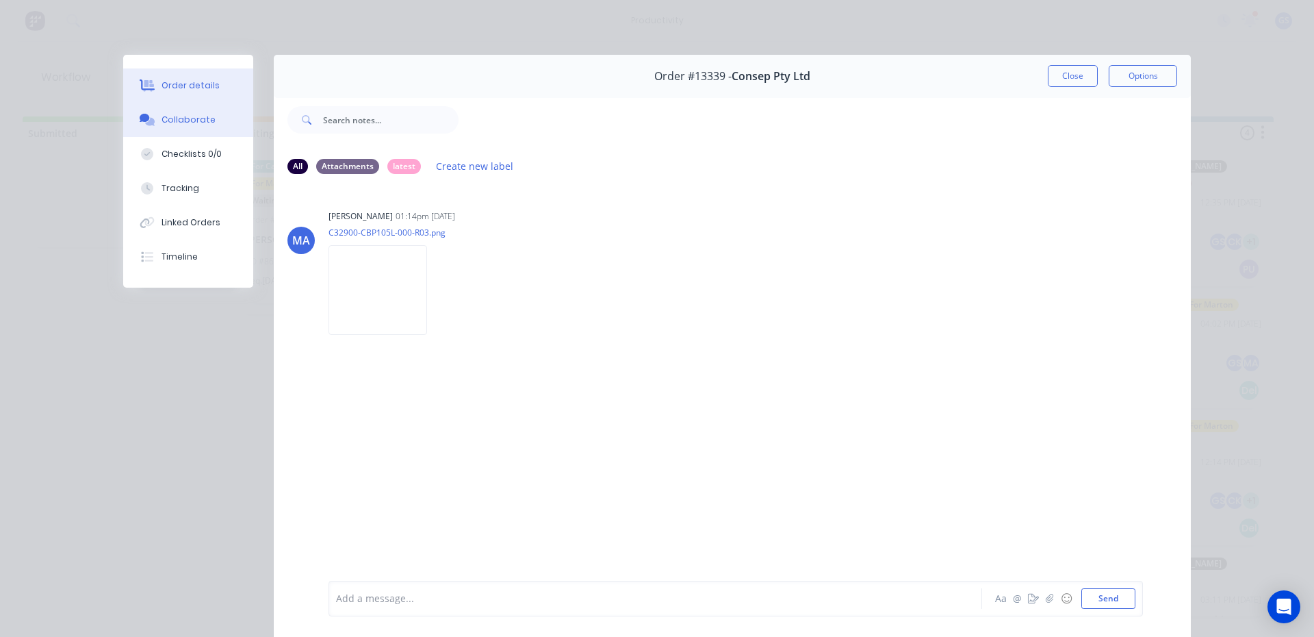
click at [210, 87] on button "Order details" at bounding box center [188, 85] width 130 height 34
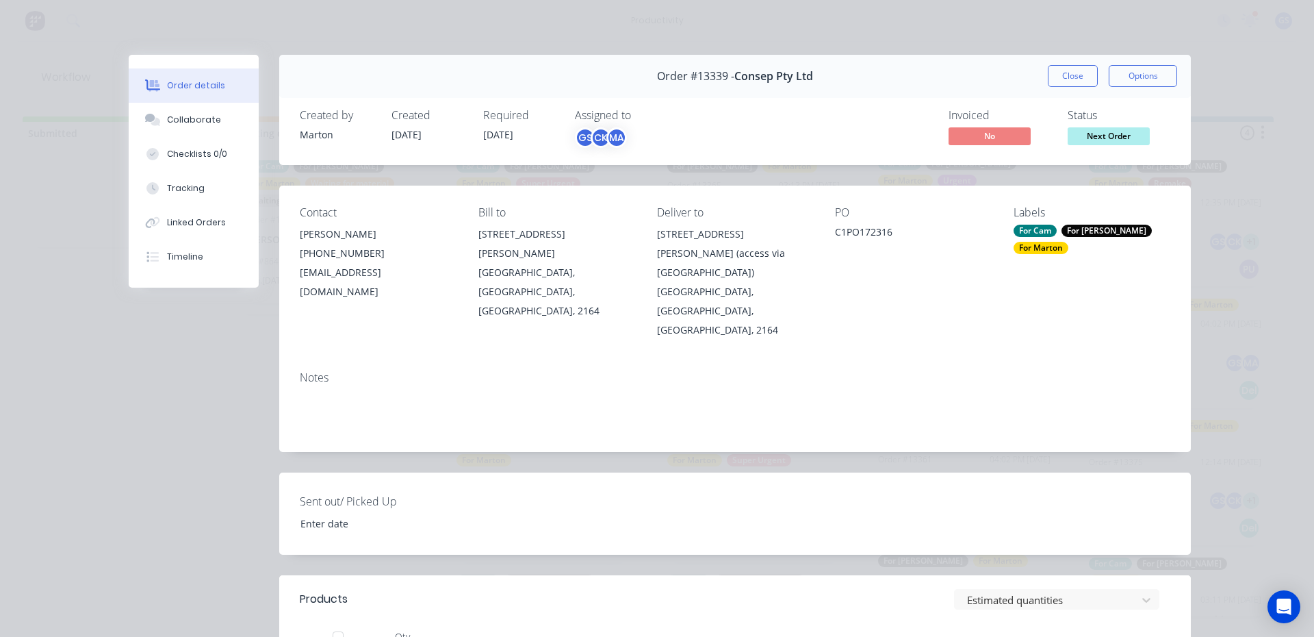
click at [1079, 81] on button "Close" at bounding box center [1073, 76] width 50 height 22
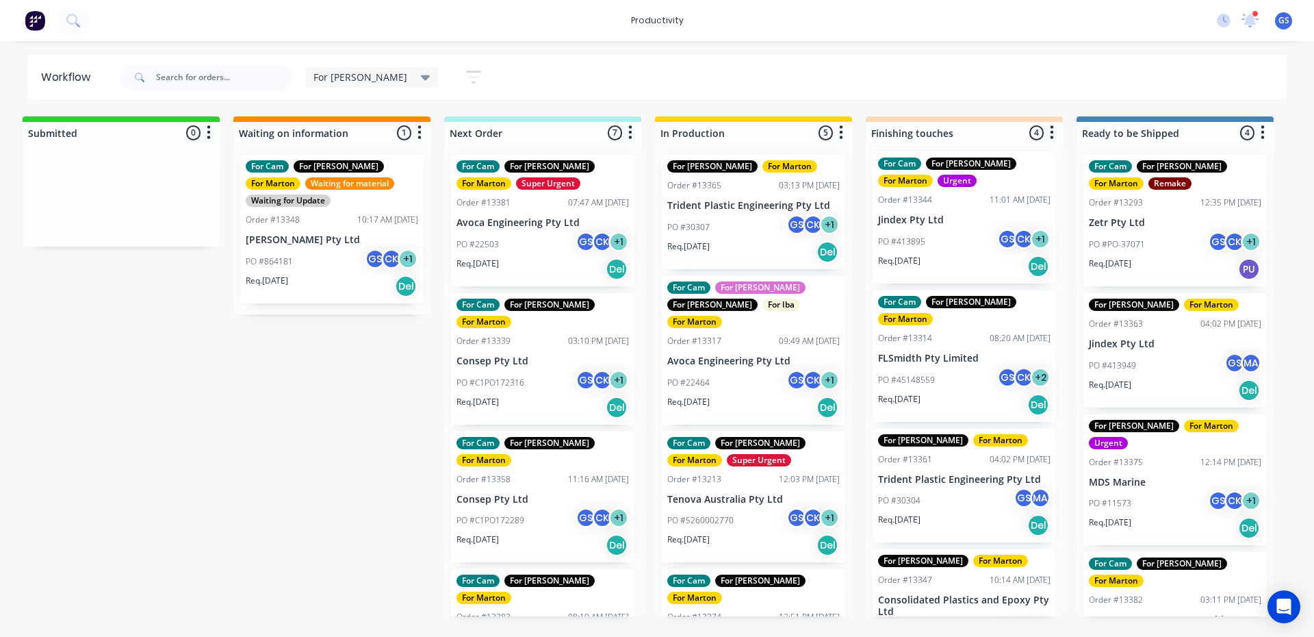
click at [524, 507] on div "PO #C1PO172289 GS CK + 1" at bounding box center [543, 520] width 172 height 26
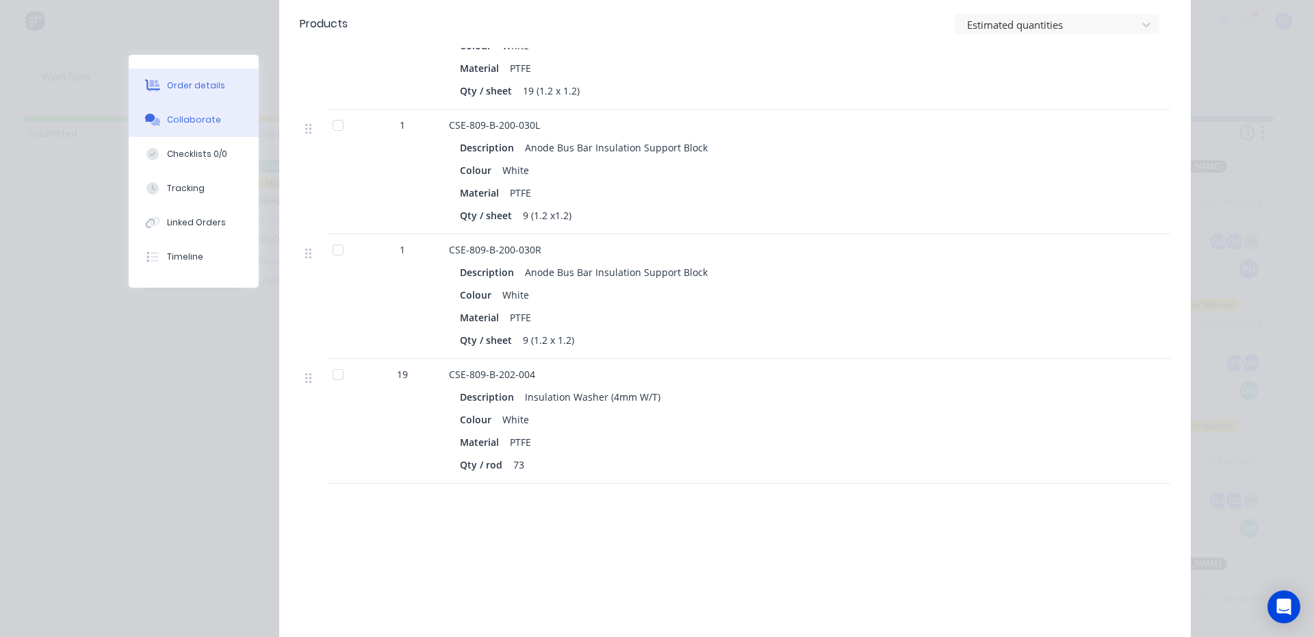
click at [167, 114] on div "Collaborate" at bounding box center [194, 120] width 54 height 12
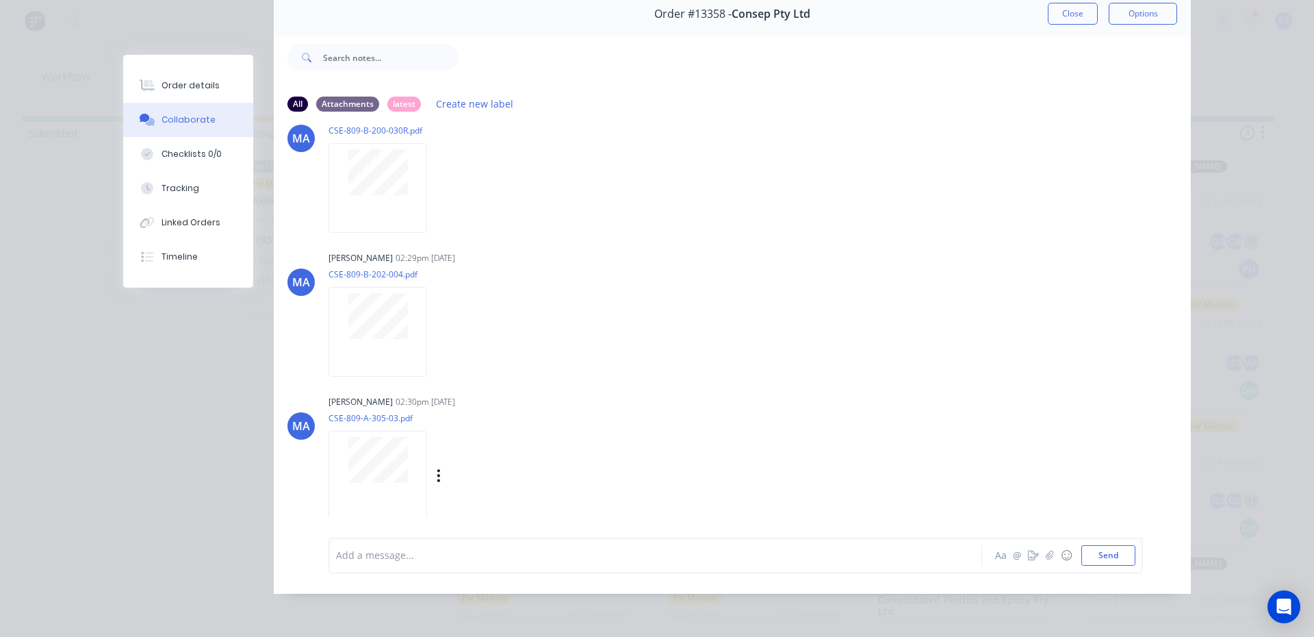
click at [380, 474] on div at bounding box center [378, 476] width 99 height 90
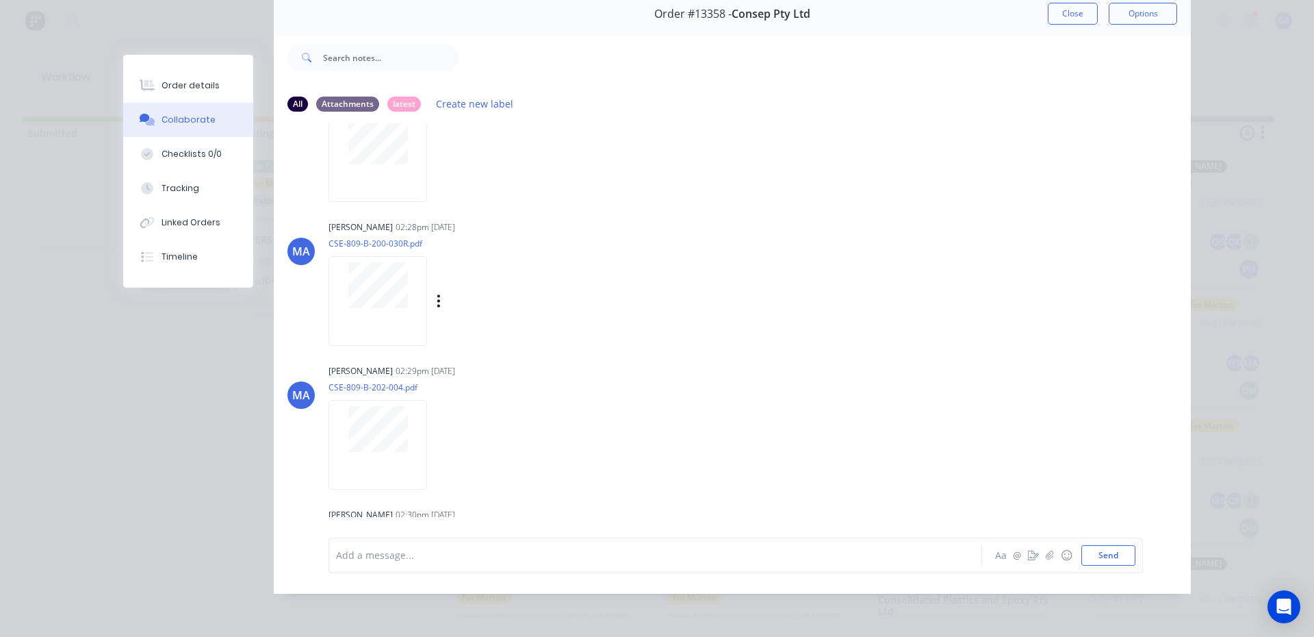
scroll to position [621, 0]
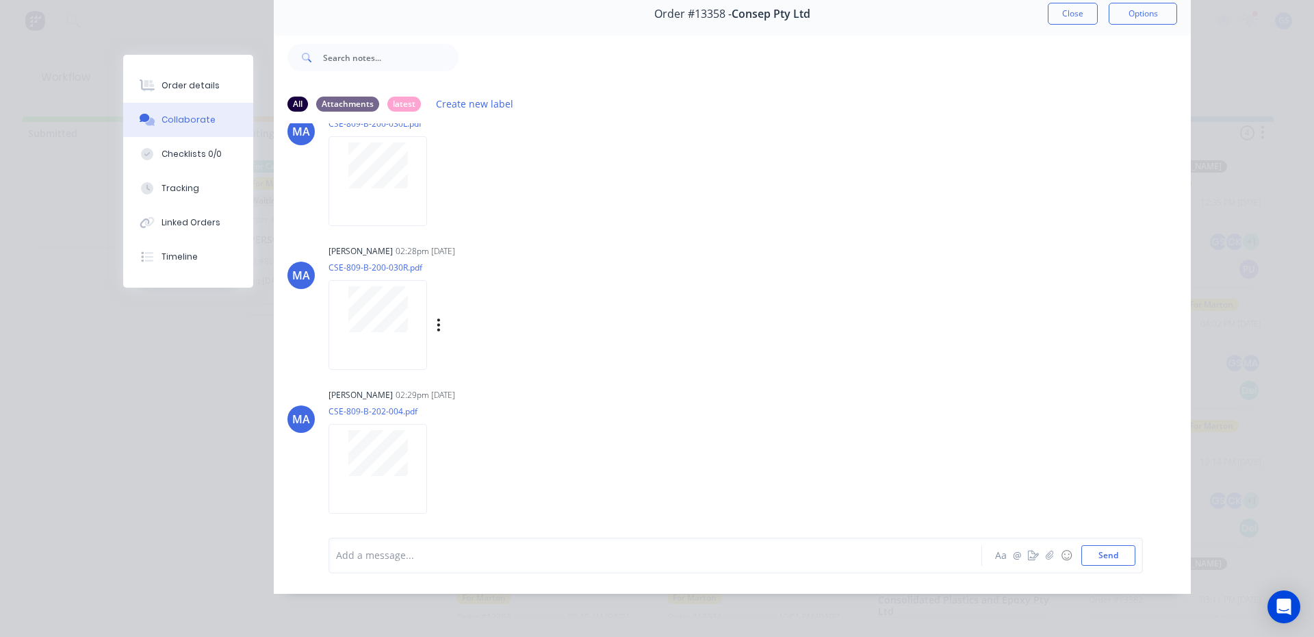
click at [370, 342] on div at bounding box center [378, 325] width 99 height 90
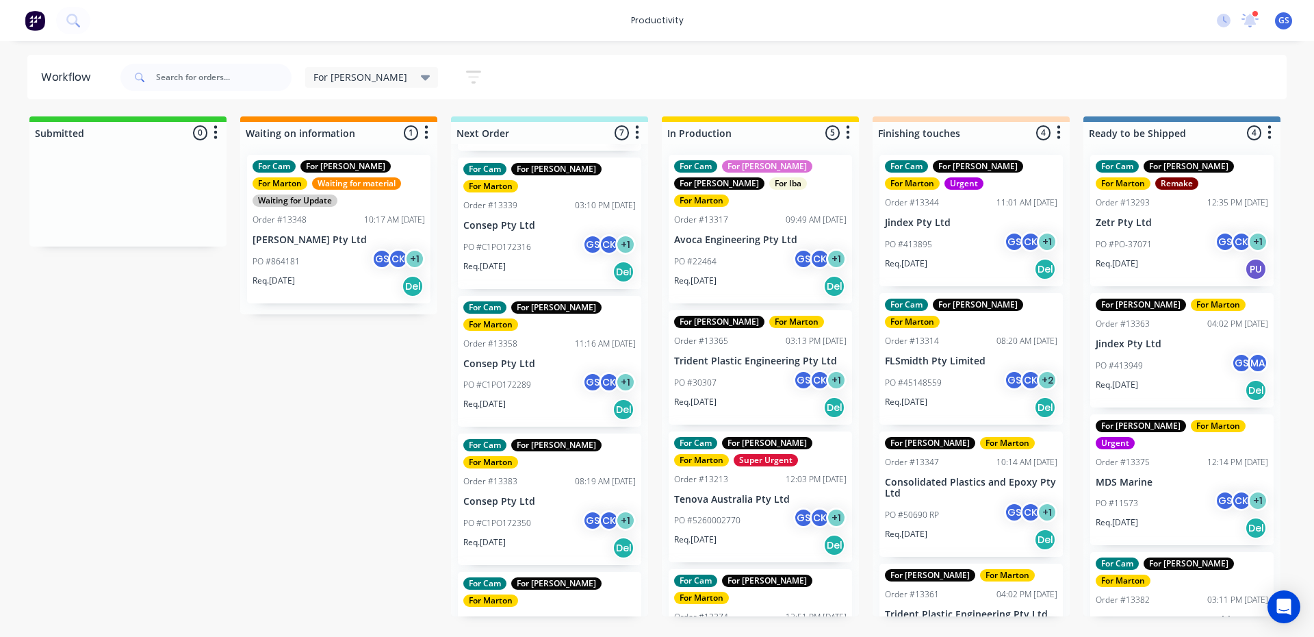
scroll to position [137, 0]
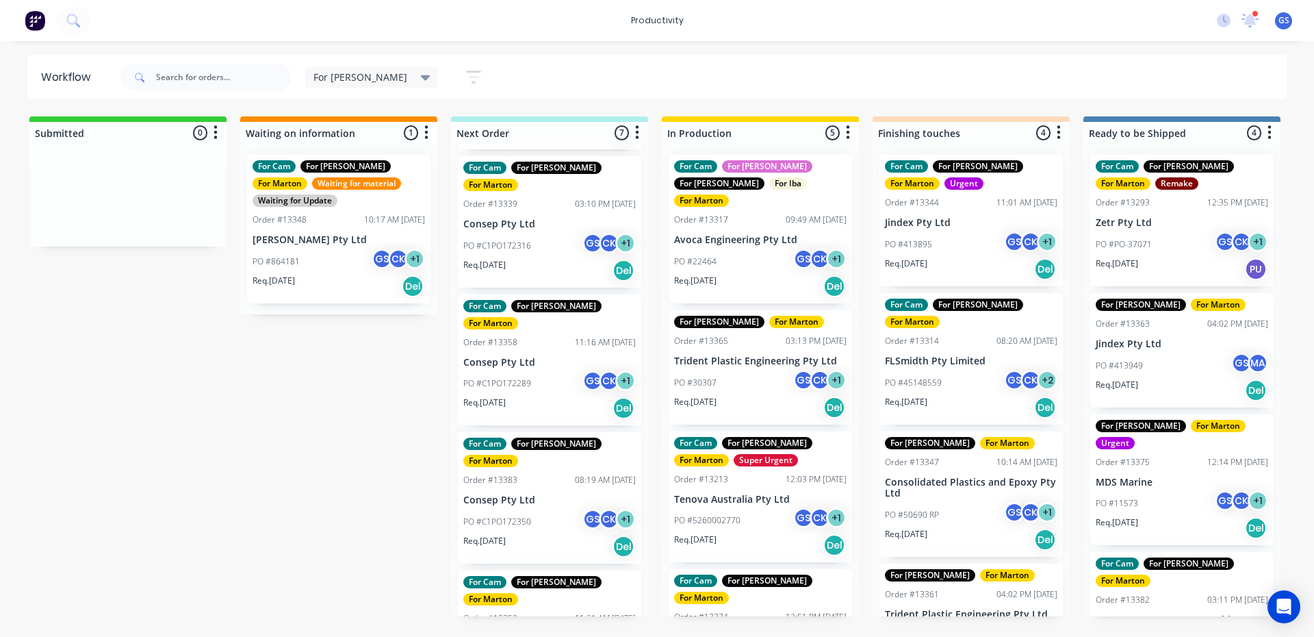
click at [541, 535] on div "Req. 20/10/25 Del" at bounding box center [549, 546] width 172 height 23
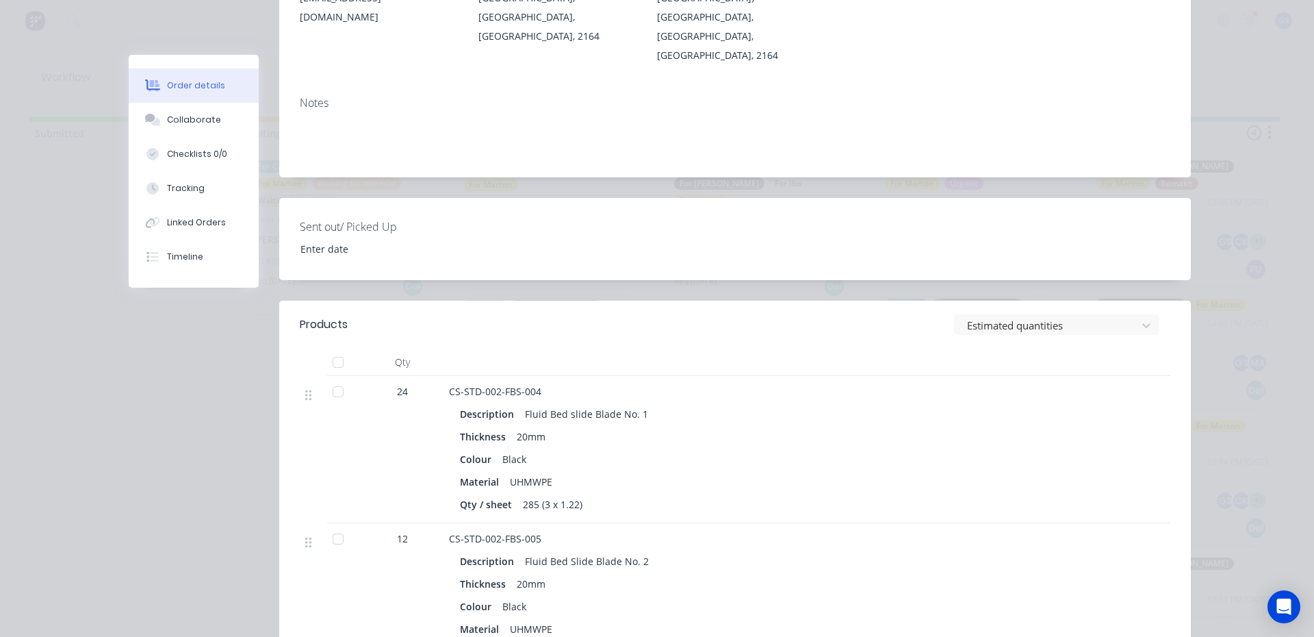
scroll to position [342, 0]
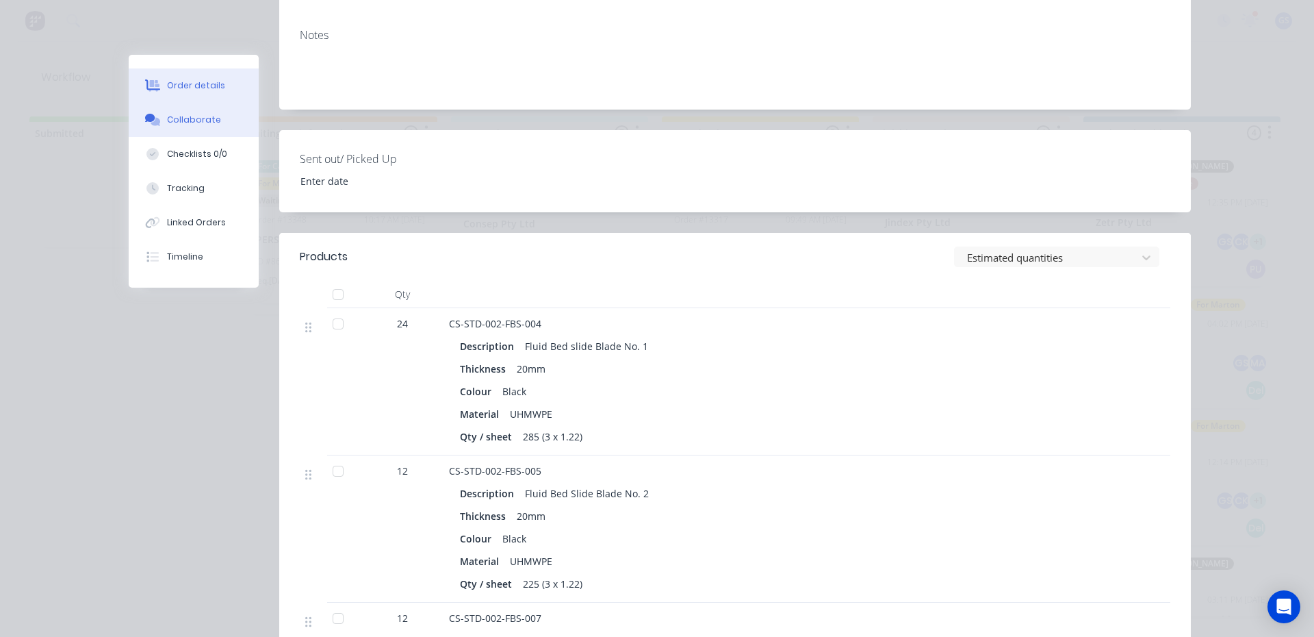
click at [190, 127] on button "Collaborate" at bounding box center [194, 120] width 130 height 34
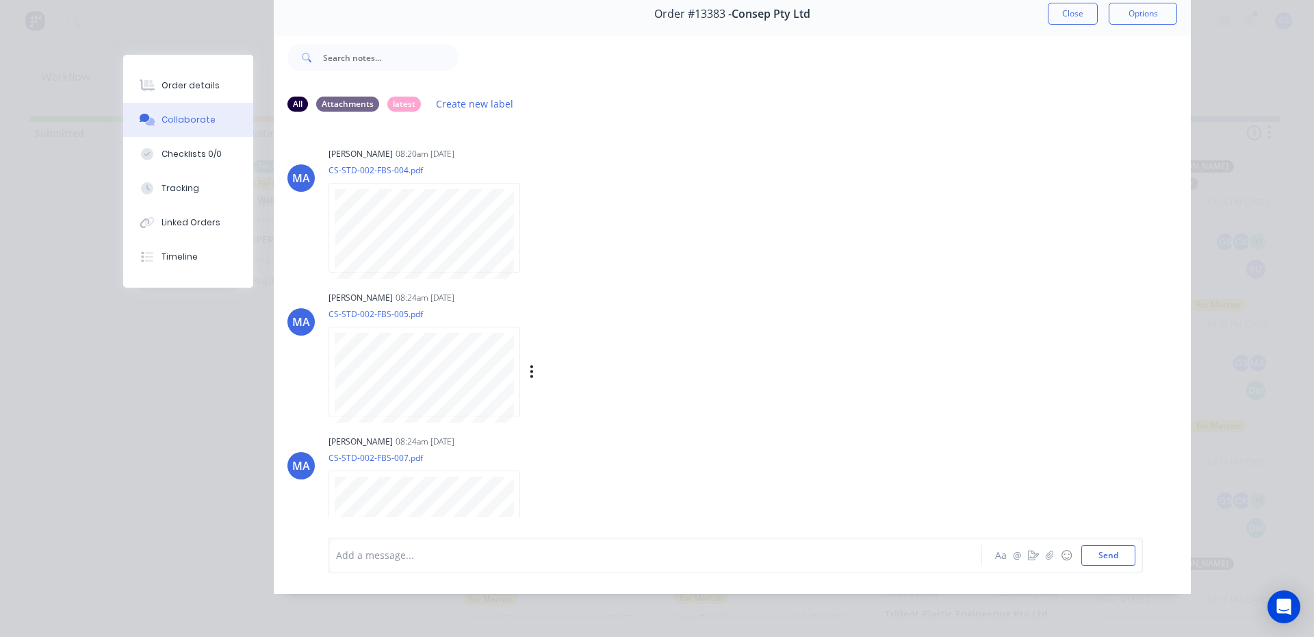
scroll to position [0, 0]
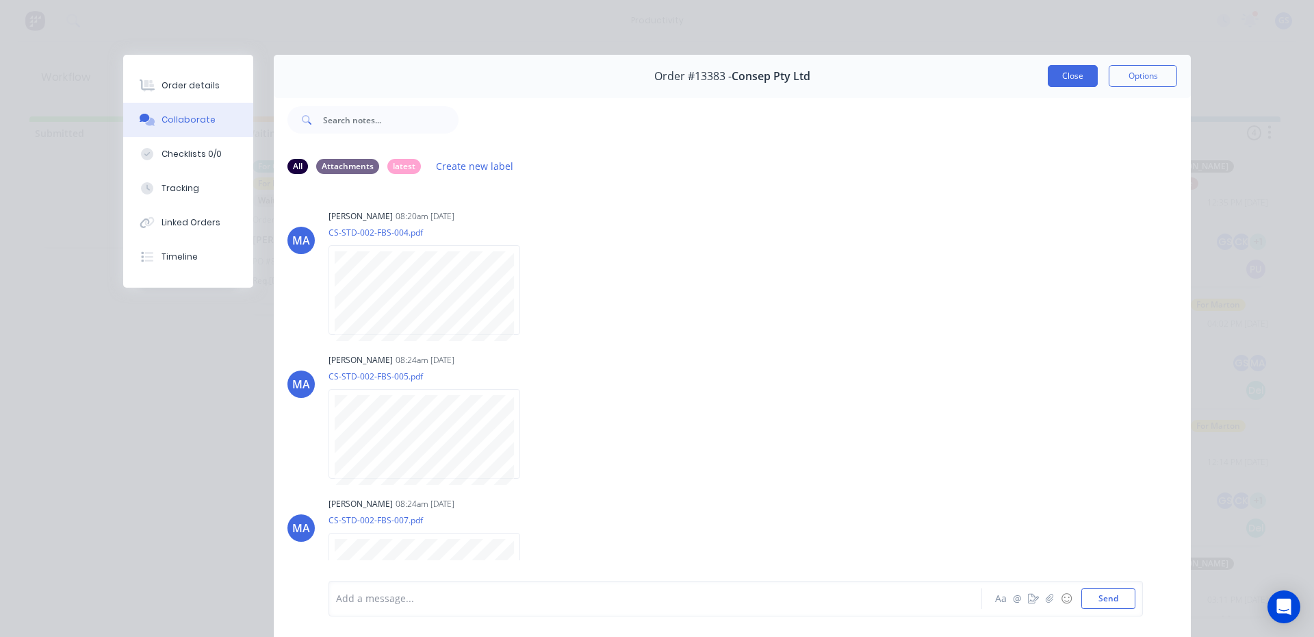
drag, startPoint x: 1041, startPoint y: 70, endPoint x: 1047, endPoint y: 75, distance: 8.2
click at [1046, 76] on div "Order #13383 - Consep Pty Ltd Close Options" at bounding box center [732, 76] width 917 height 43
click at [1048, 75] on button "Close" at bounding box center [1073, 76] width 50 height 22
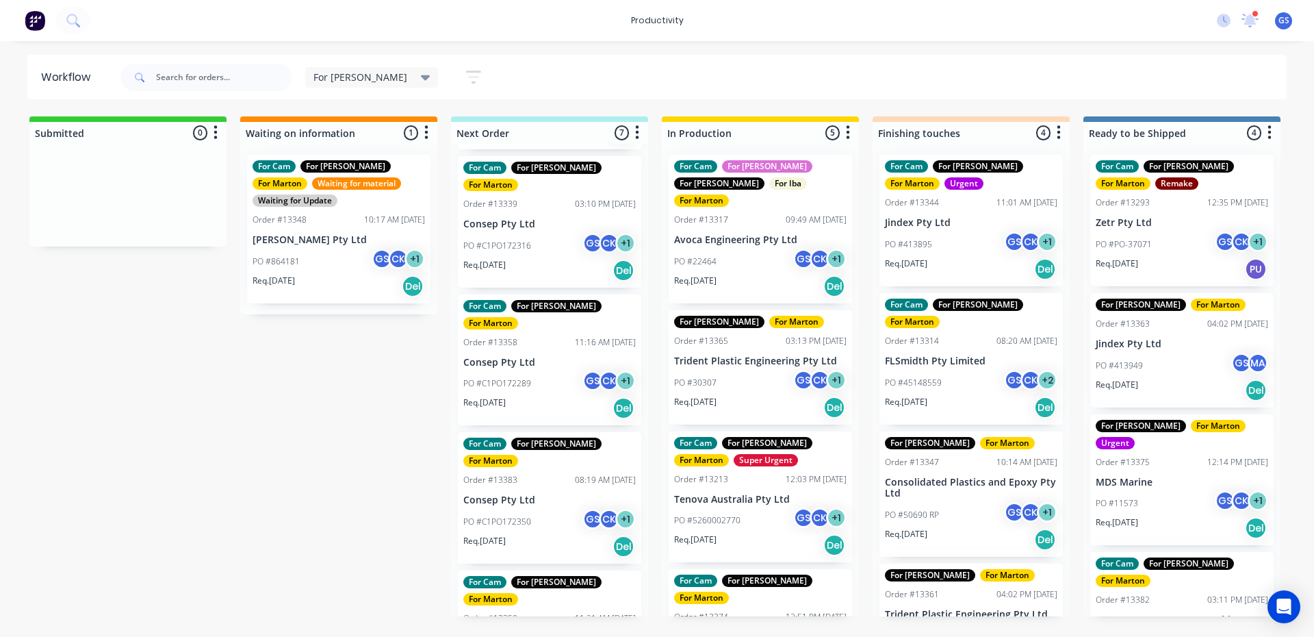
click at [499, 509] on div "PO #C1PO172350 GS CK + 1" at bounding box center [549, 522] width 172 height 26
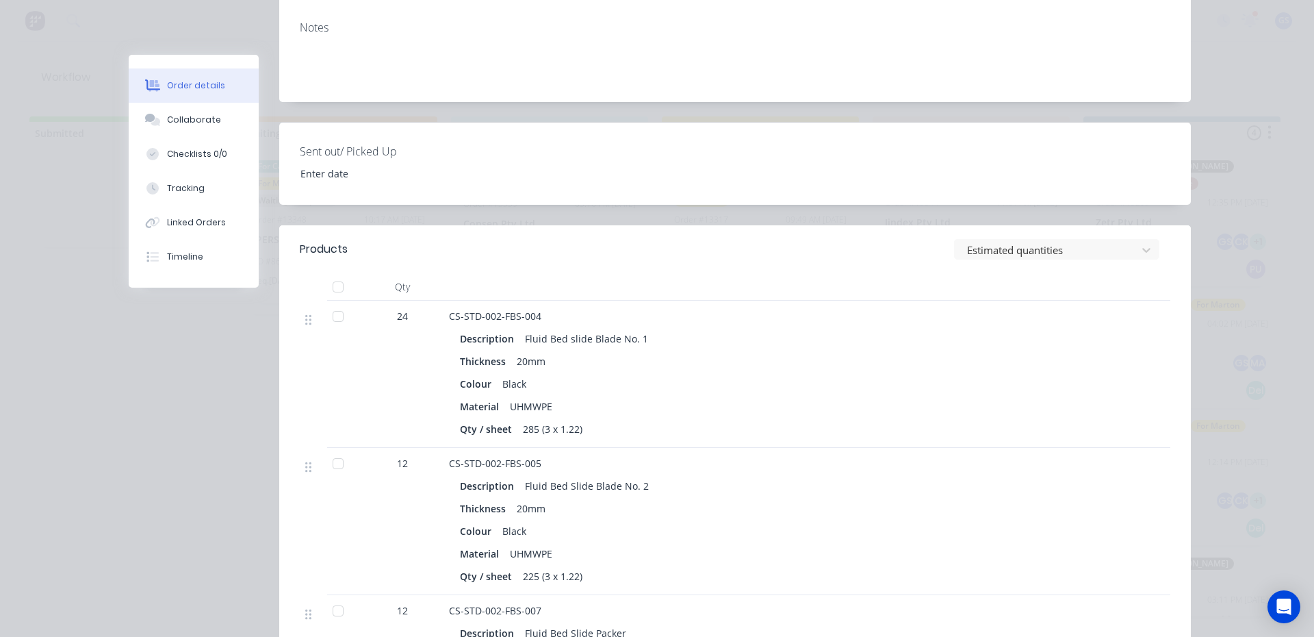
scroll to position [411, 0]
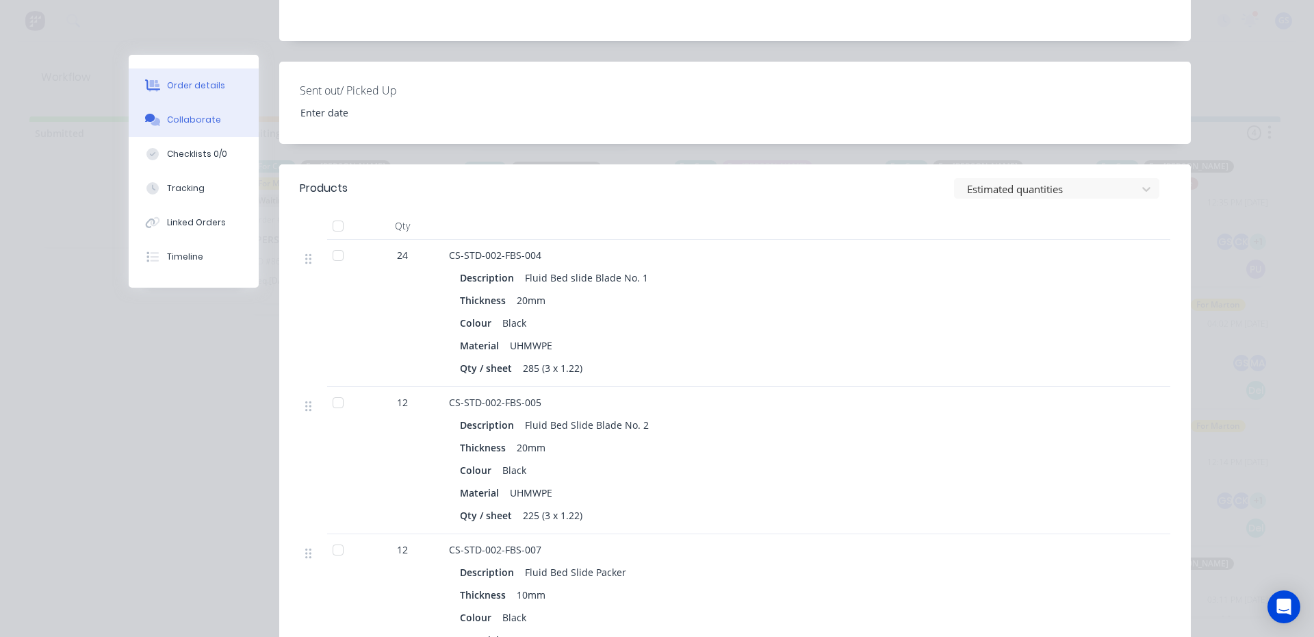
click at [209, 125] on div "Collaborate" at bounding box center [194, 120] width 54 height 12
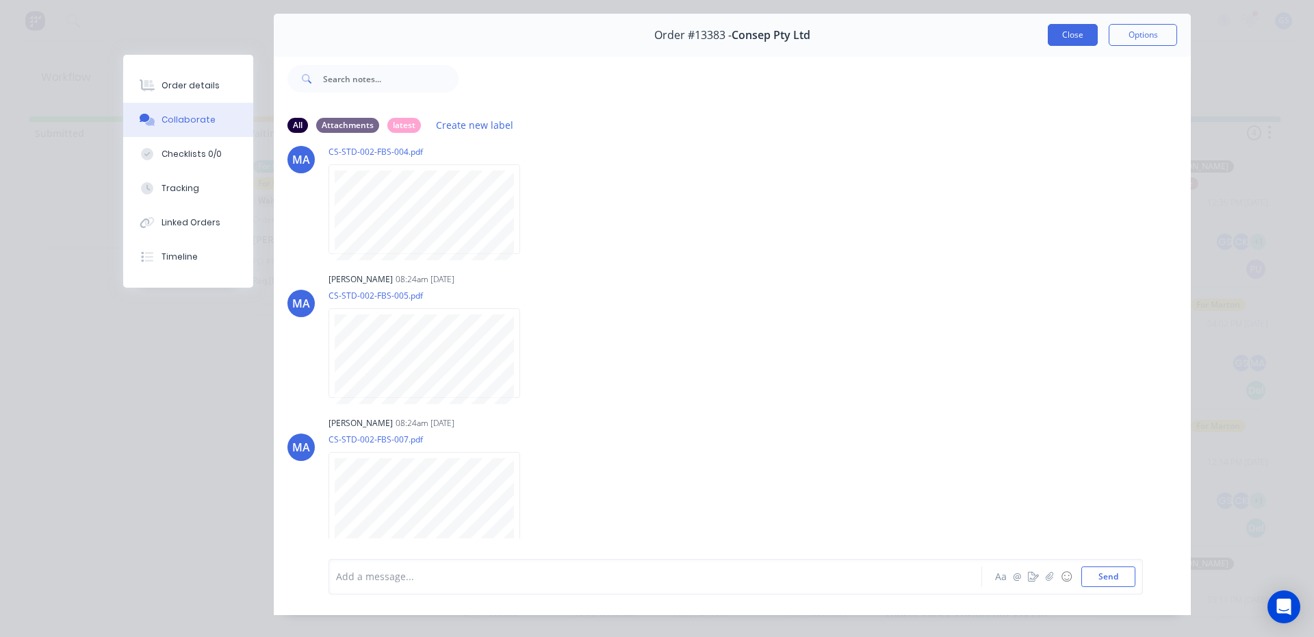
scroll to position [0, 0]
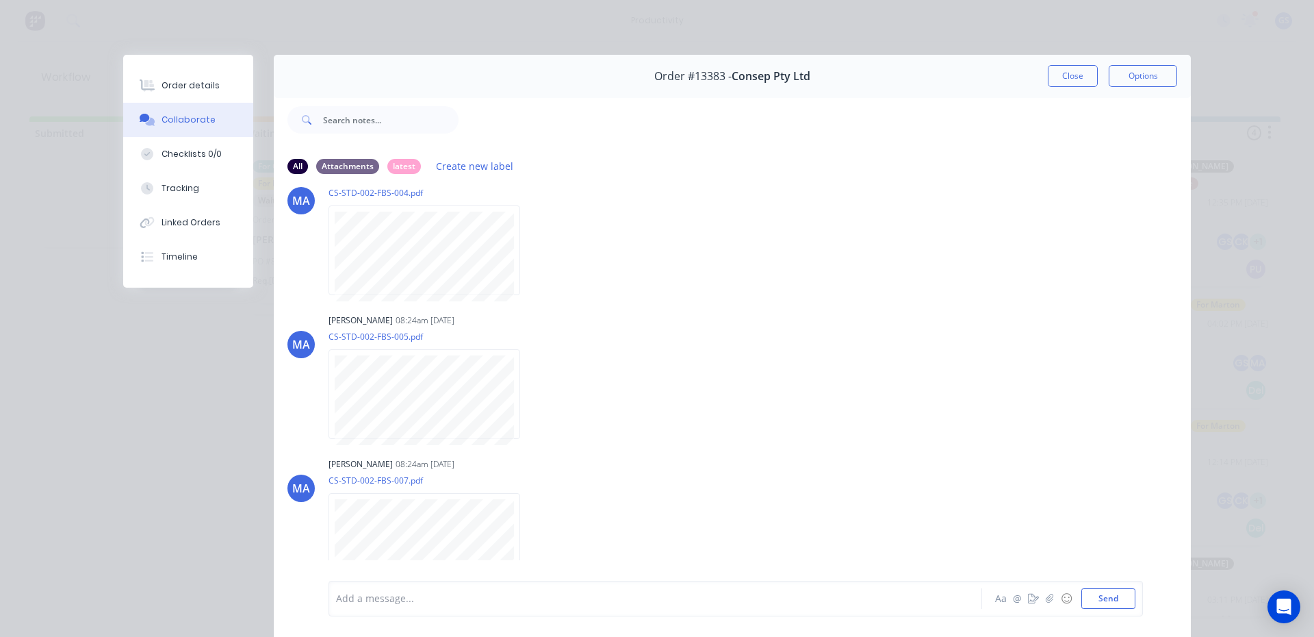
drag, startPoint x: 1060, startPoint y: 75, endPoint x: 1038, endPoint y: 87, distance: 24.8
click at [1057, 77] on button "Close" at bounding box center [1073, 76] width 50 height 22
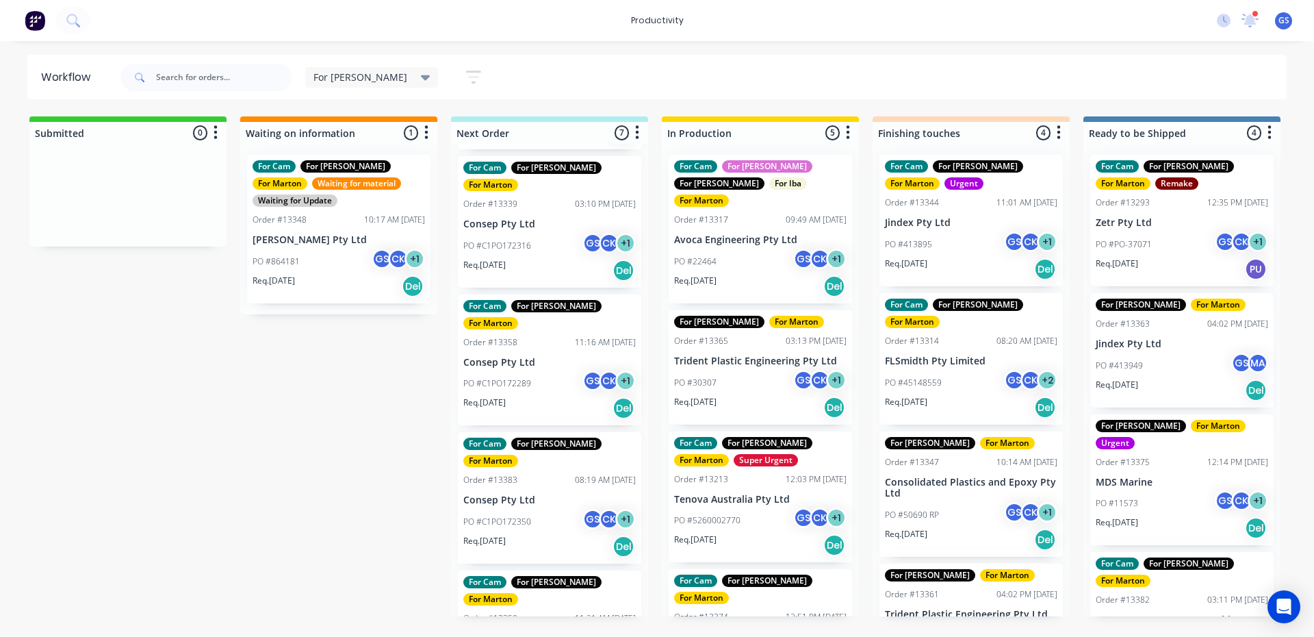
click at [524, 357] on p "Consep Pty Ltd" at bounding box center [549, 363] width 172 height 12
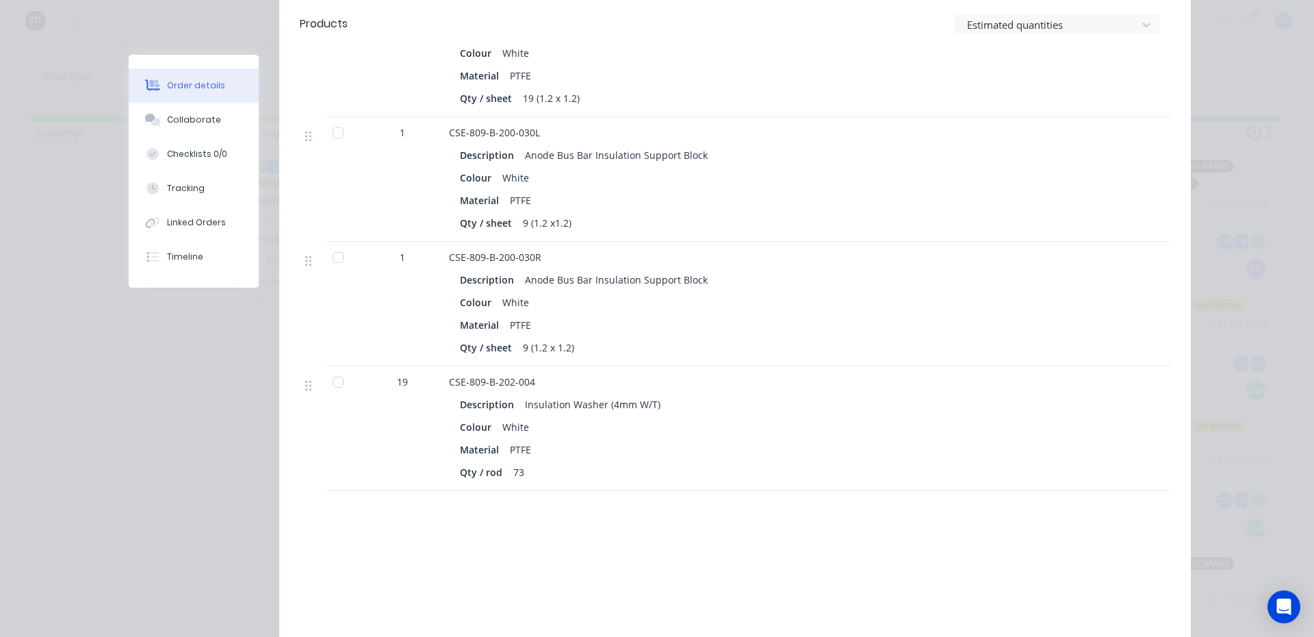
scroll to position [1164, 0]
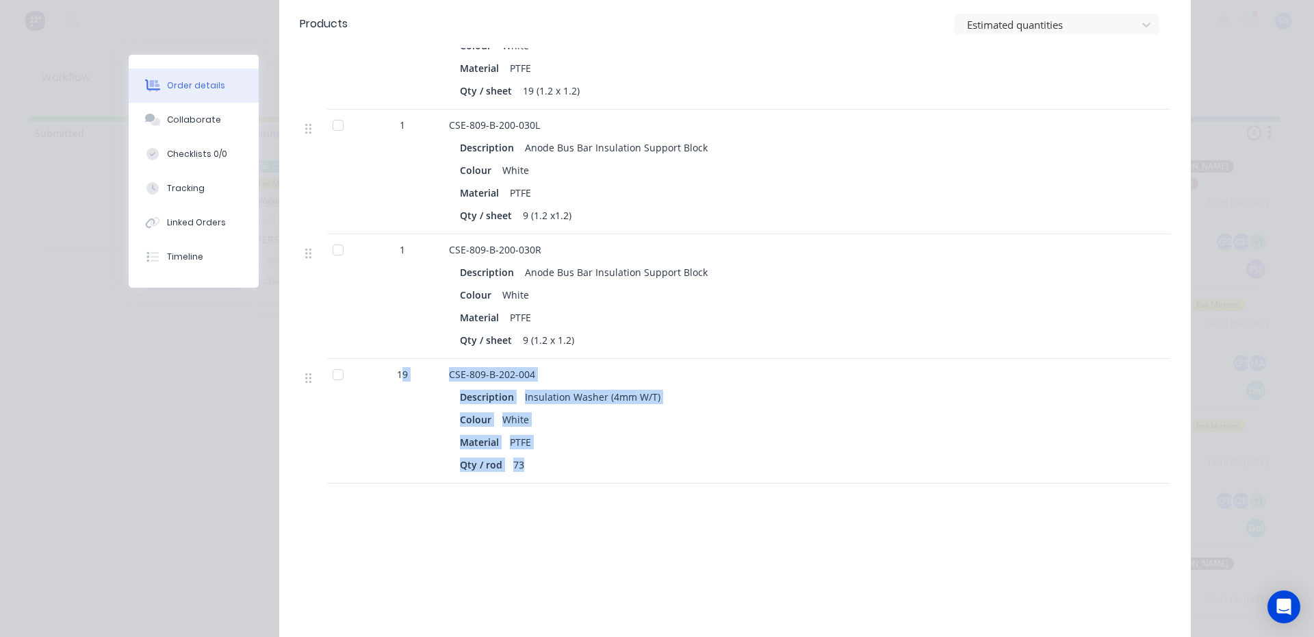
drag, startPoint x: 488, startPoint y: 408, endPoint x: 378, endPoint y: 296, distance: 156.8
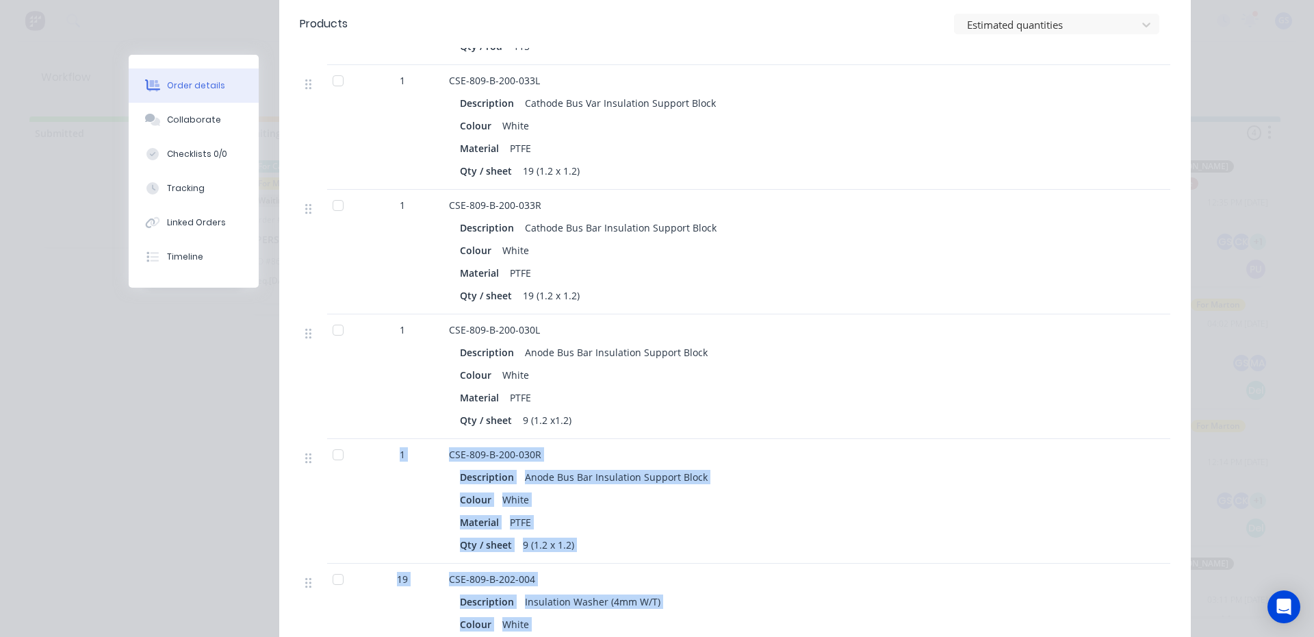
scroll to position [1095, 0]
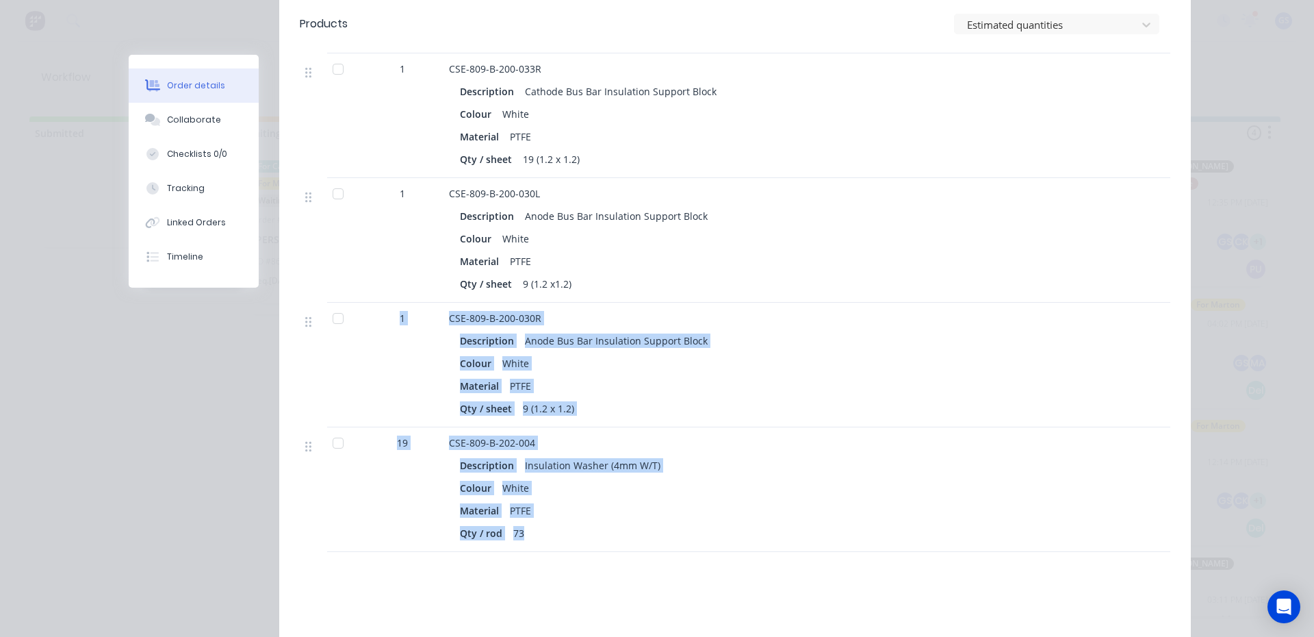
drag, startPoint x: 576, startPoint y: 494, endPoint x: 570, endPoint y: 489, distance: 7.7
click at [575, 523] on div "Qty / rod 73" at bounding box center [717, 533] width 515 height 20
click at [502, 461] on div "Description Insulation Washer (4mm W/T) Colour White Material PTFE Qty / rod 73" at bounding box center [717, 497] width 537 height 90
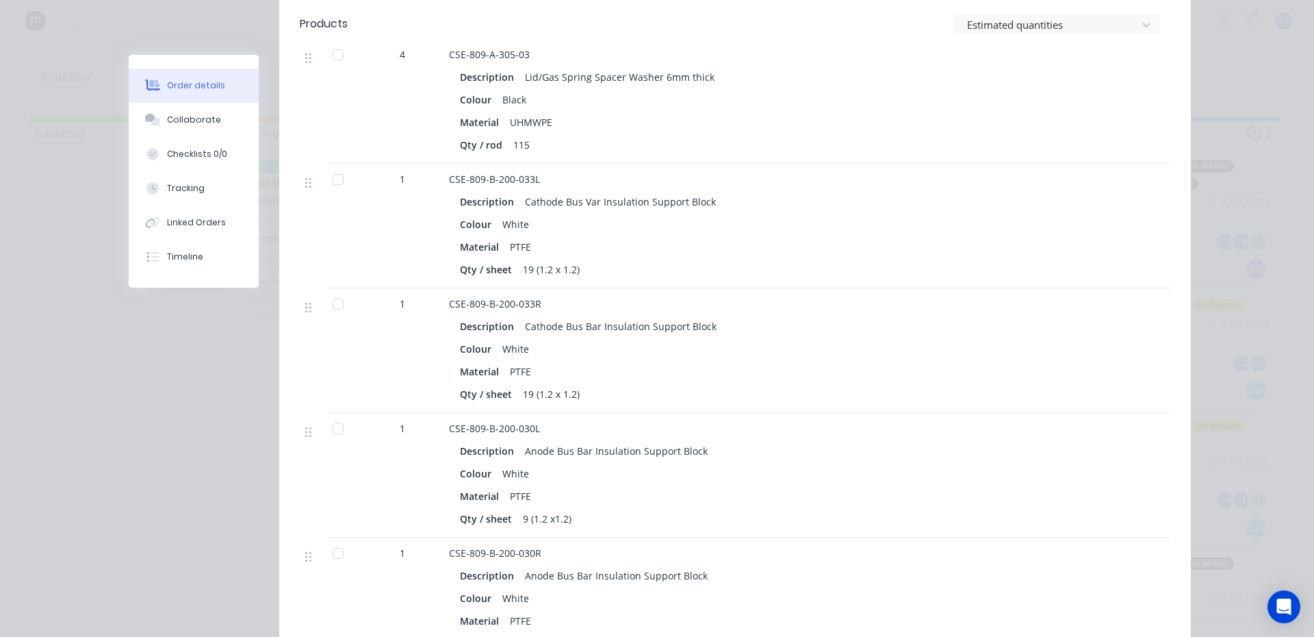
scroll to position [821, 0]
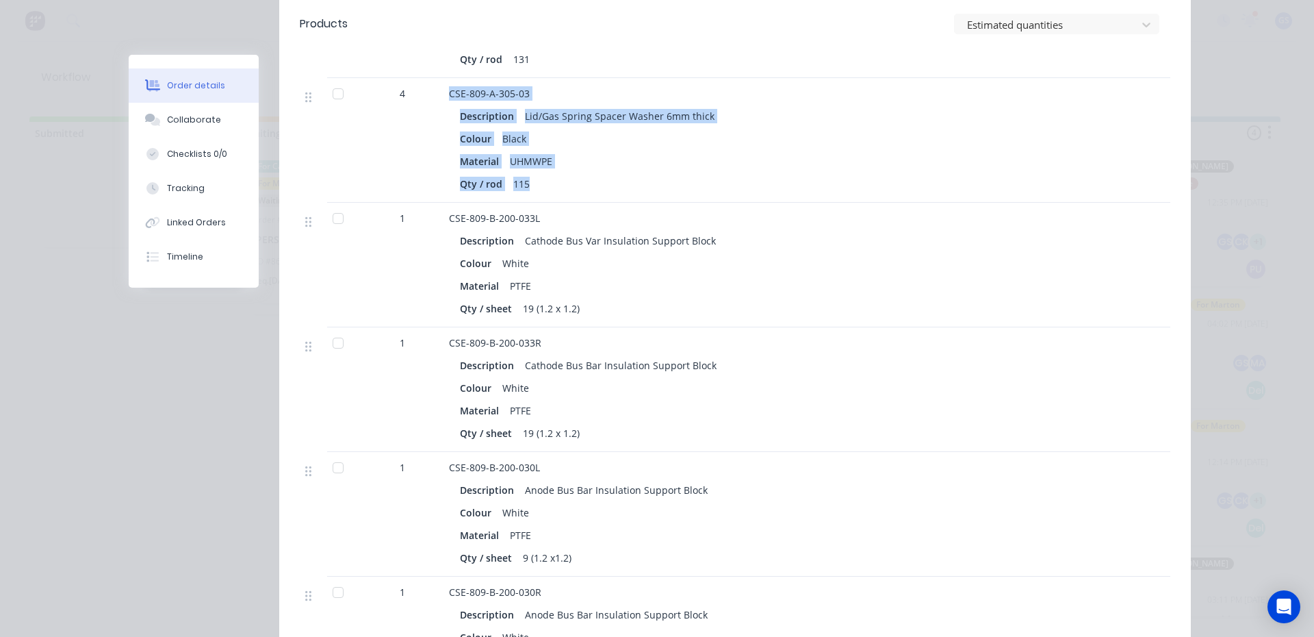
drag, startPoint x: 531, startPoint y: 150, endPoint x: 446, endPoint y: 65, distance: 120.5
click at [444, 78] on div "CSE-809-A-305-03 Description Lid/Gas Spring Spacer Washer 6mm thick Colour Blac…" at bounding box center [718, 140] width 548 height 125
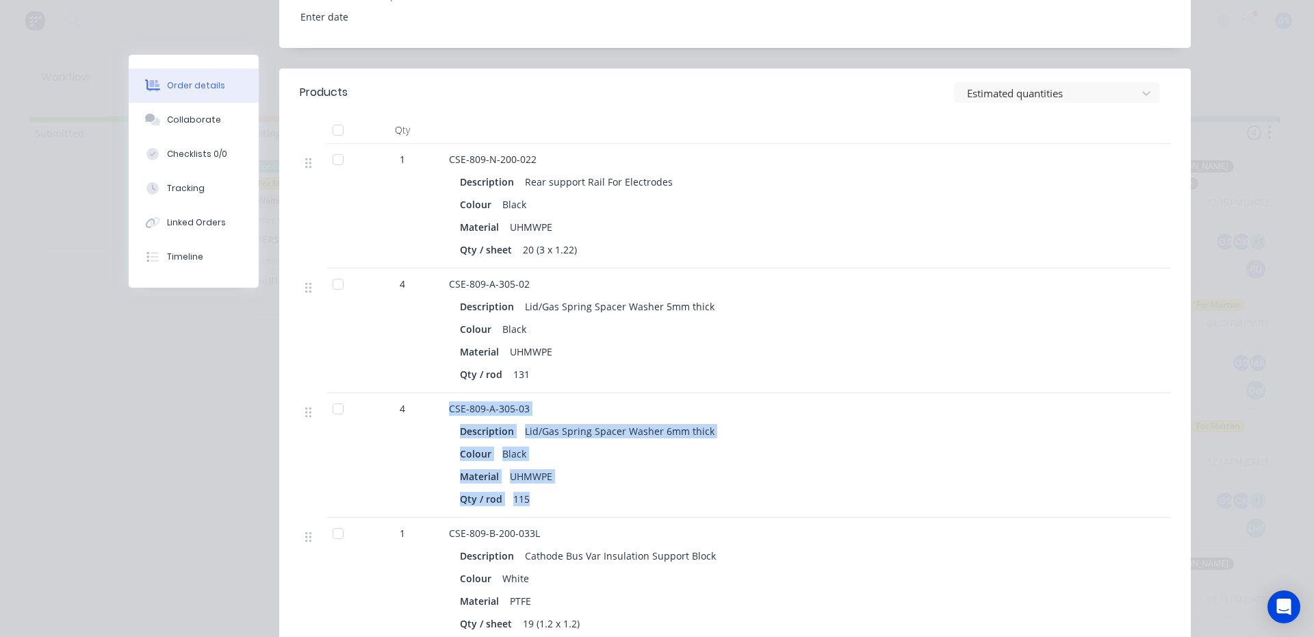
scroll to position [479, 0]
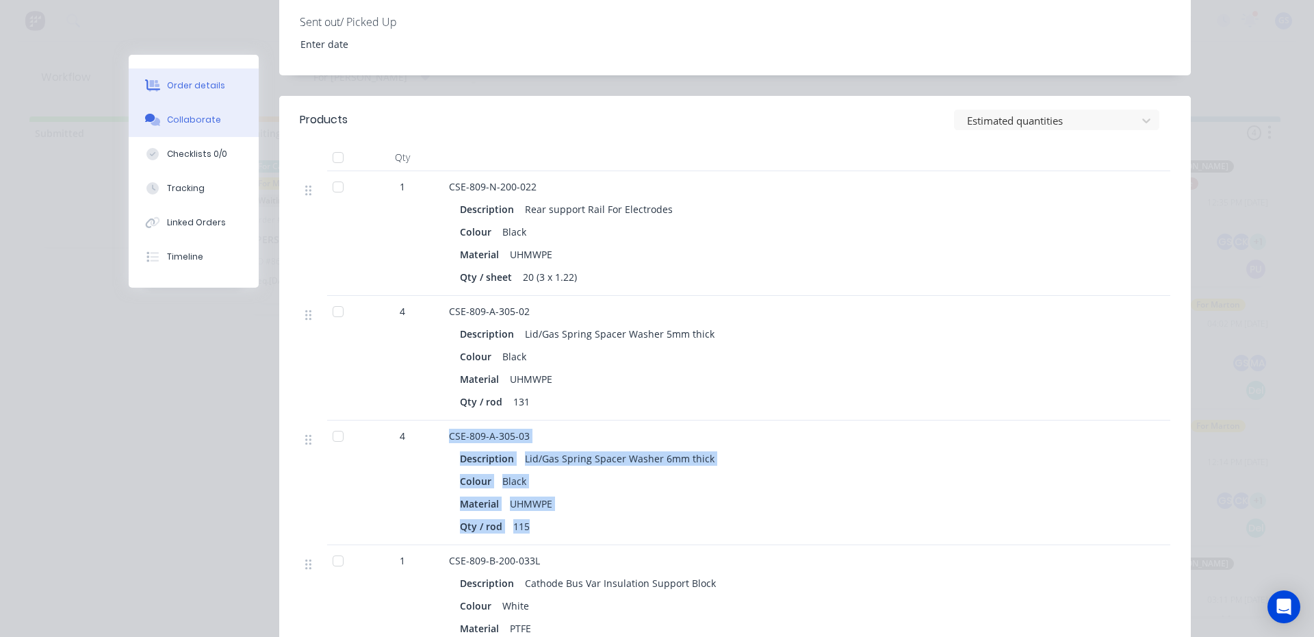
drag, startPoint x: 138, startPoint y: 105, endPoint x: 140, endPoint y: 112, distance: 7.0
click at [138, 109] on button "Collaborate" at bounding box center [194, 120] width 130 height 34
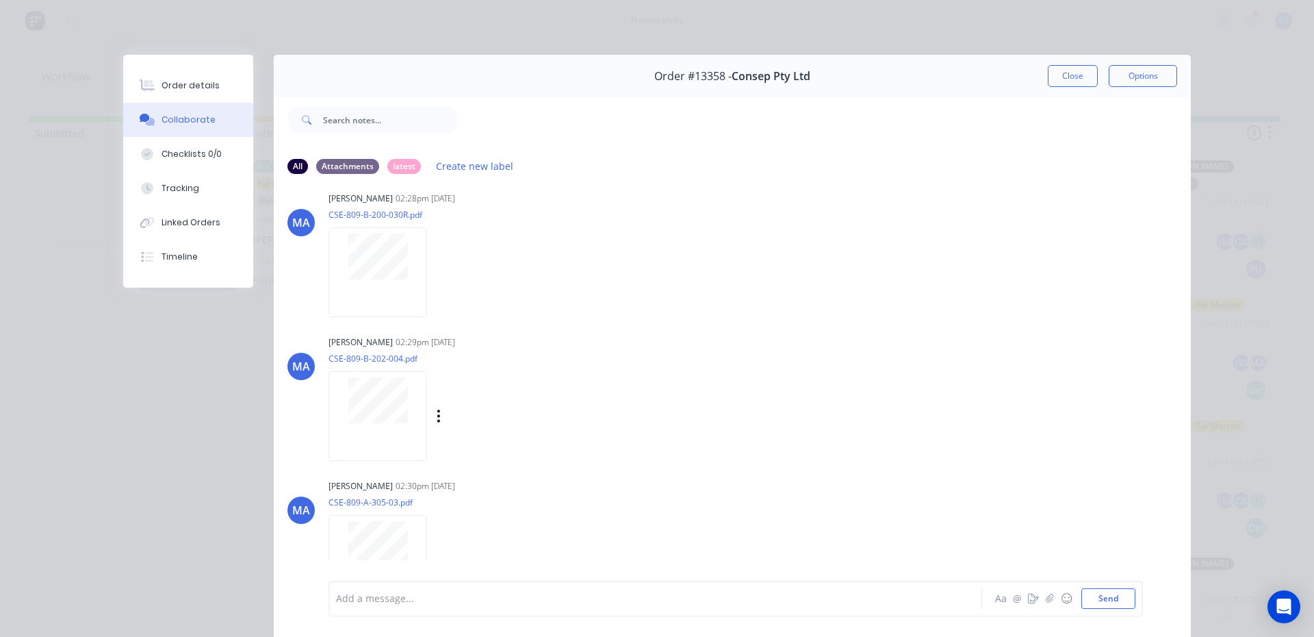
scroll to position [758, 0]
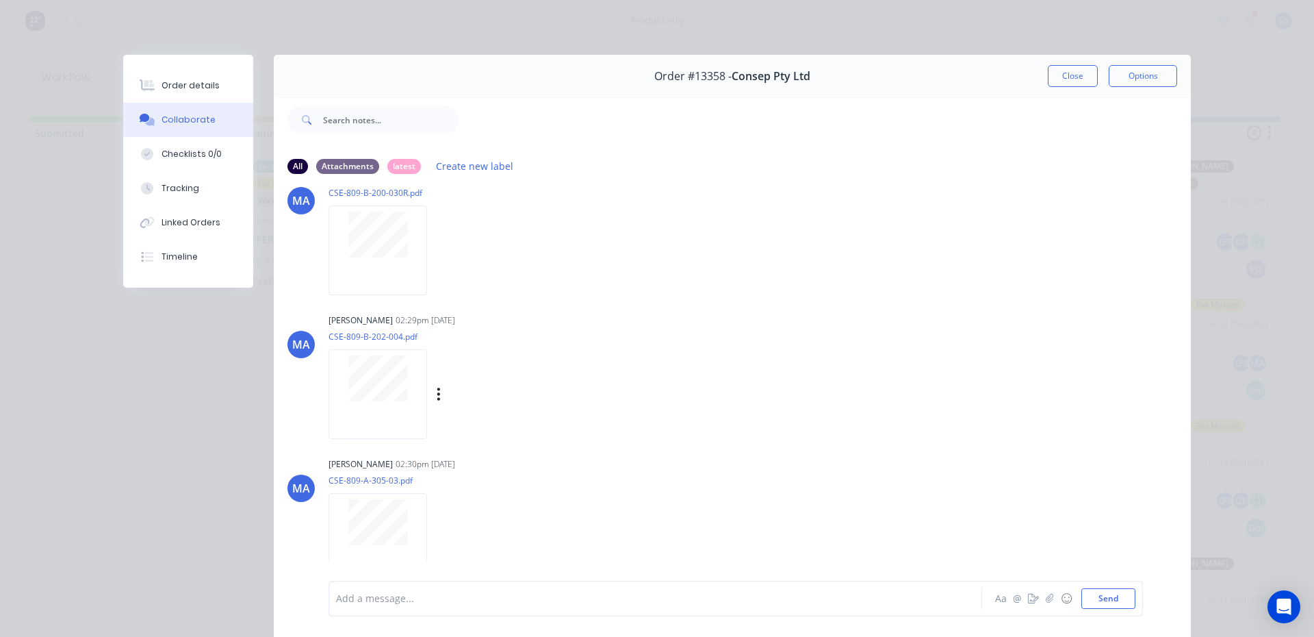
click at [391, 410] on div at bounding box center [378, 394] width 99 height 90
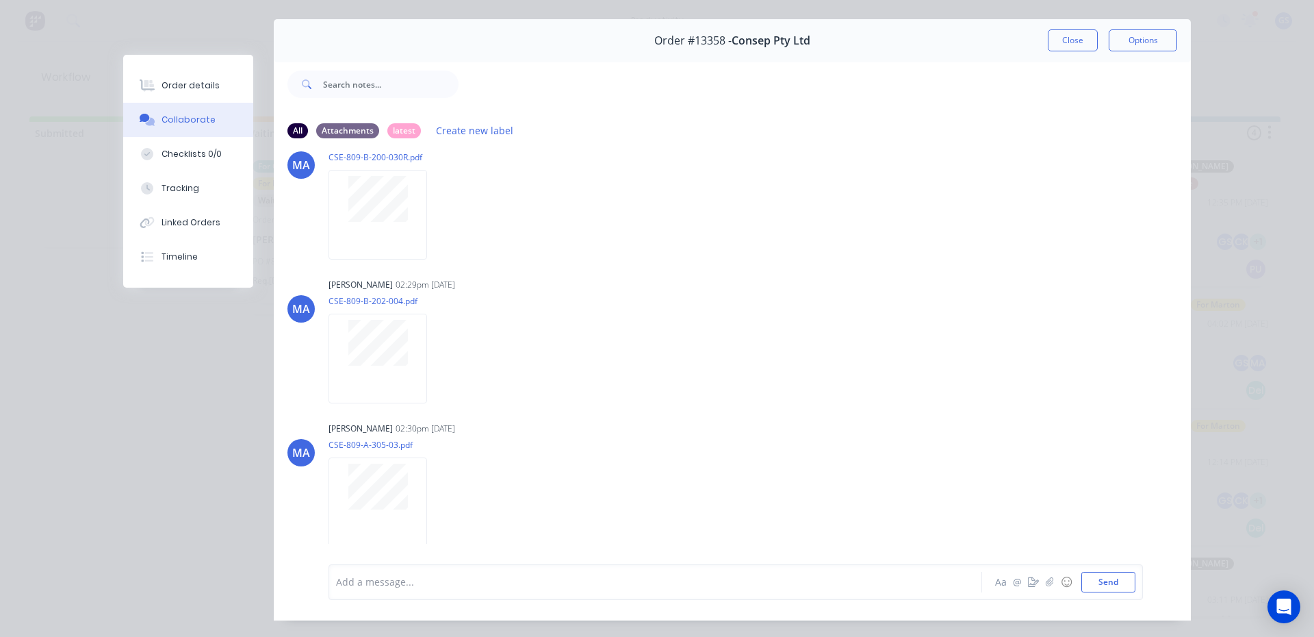
scroll to position [0, 0]
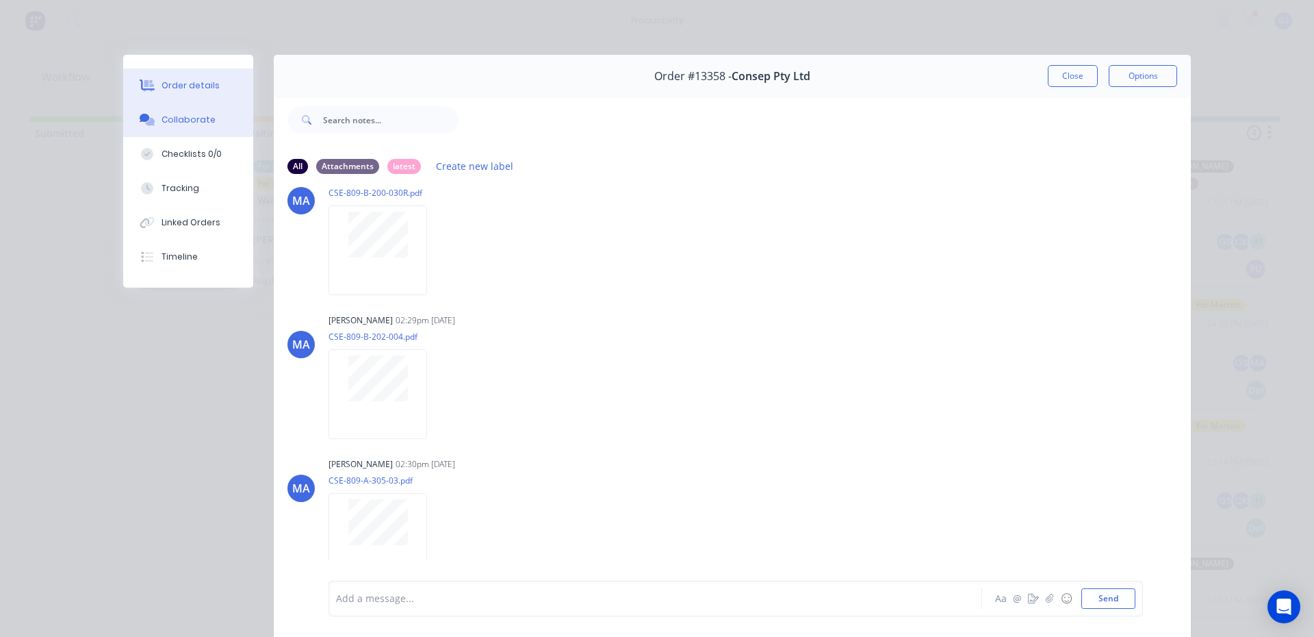
click at [190, 90] on div "Order details" at bounding box center [191, 85] width 58 height 12
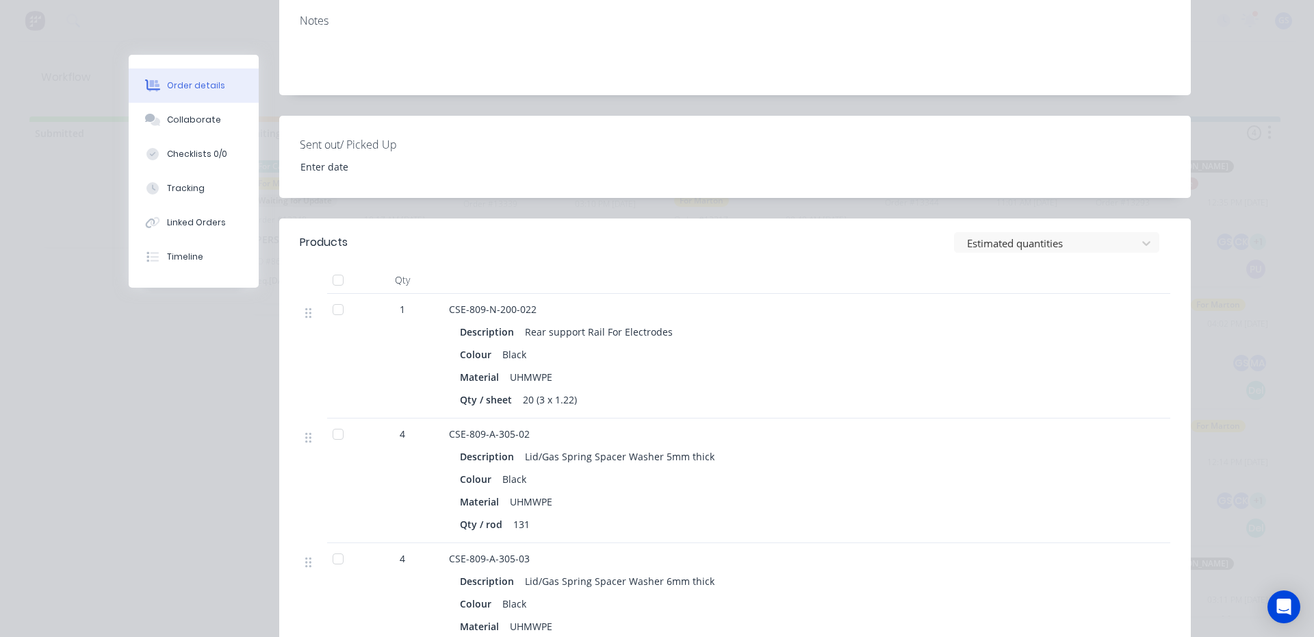
scroll to position [27, 0]
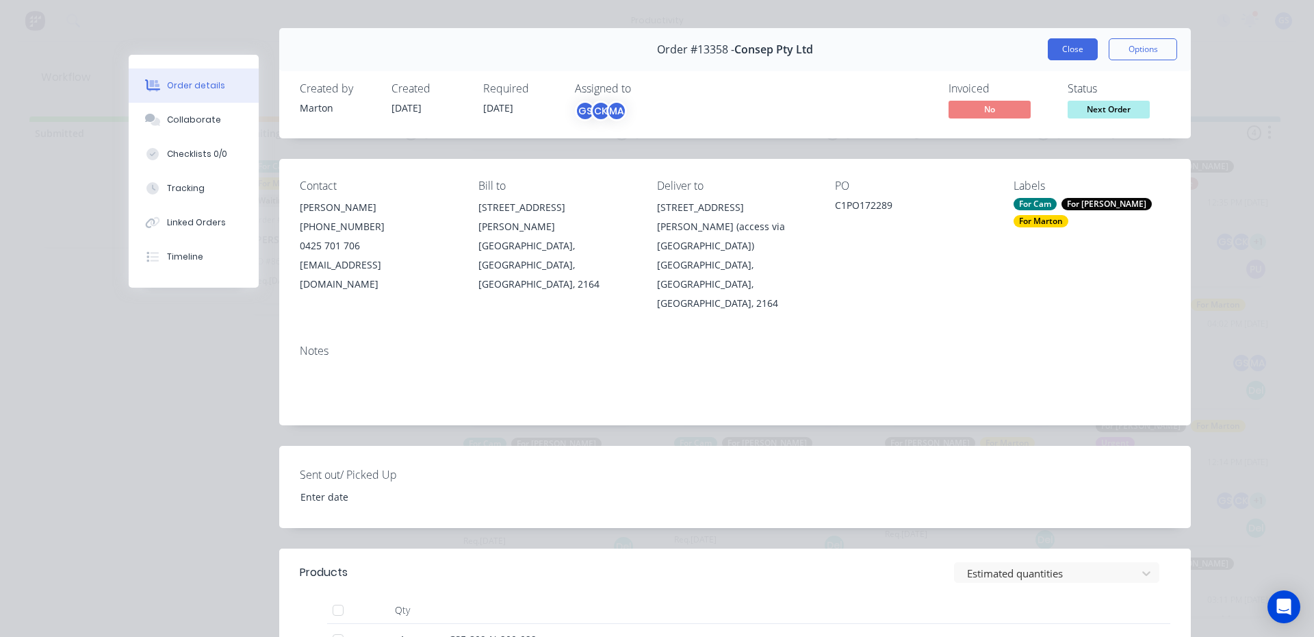
click at [1068, 54] on button "Close" at bounding box center [1073, 49] width 50 height 22
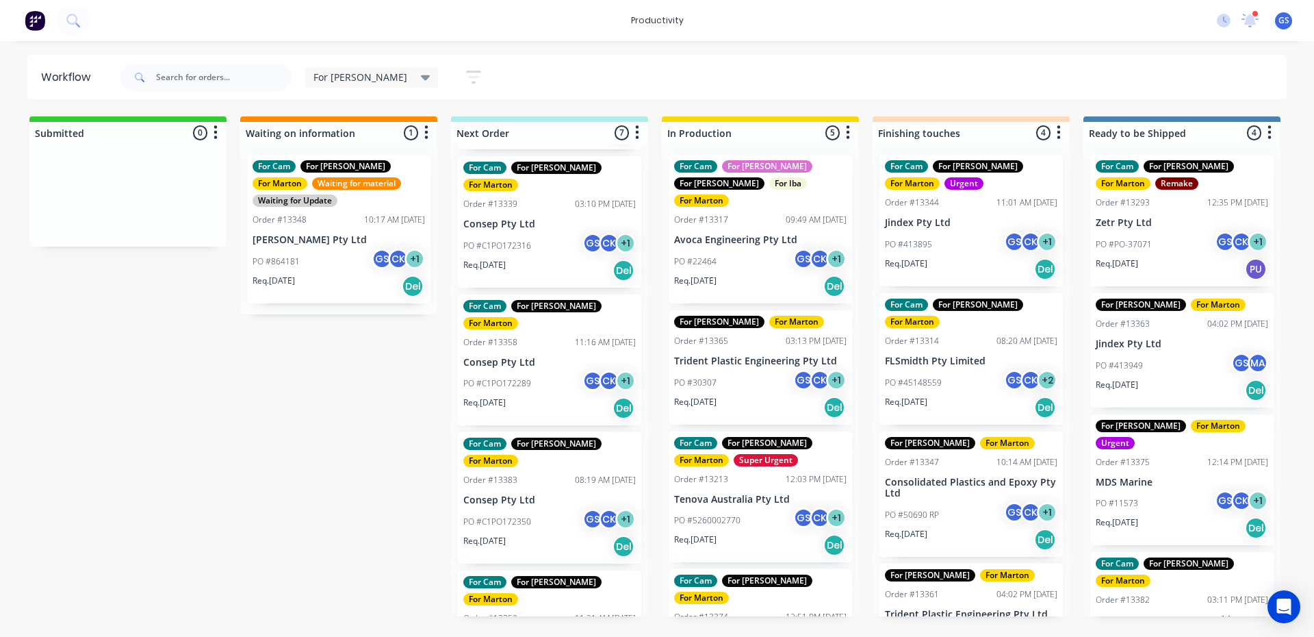
click at [541, 632] on p "[PERSON_NAME] Pty Ltd" at bounding box center [549, 638] width 172 height 12
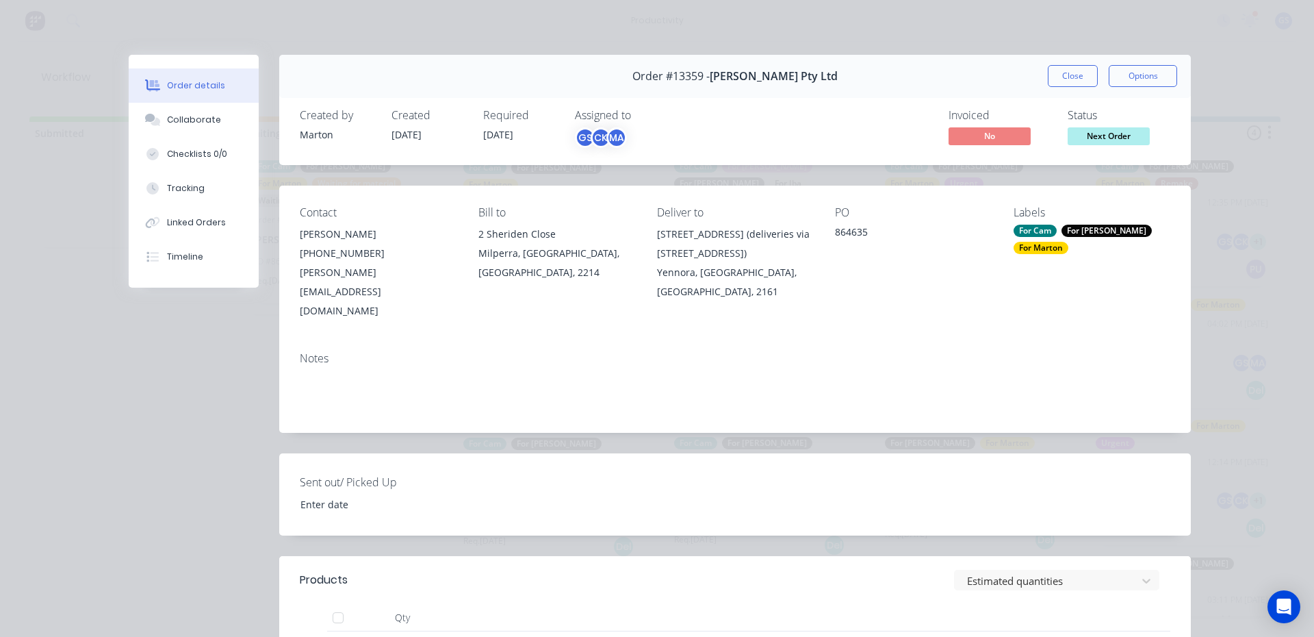
scroll to position [319, 0]
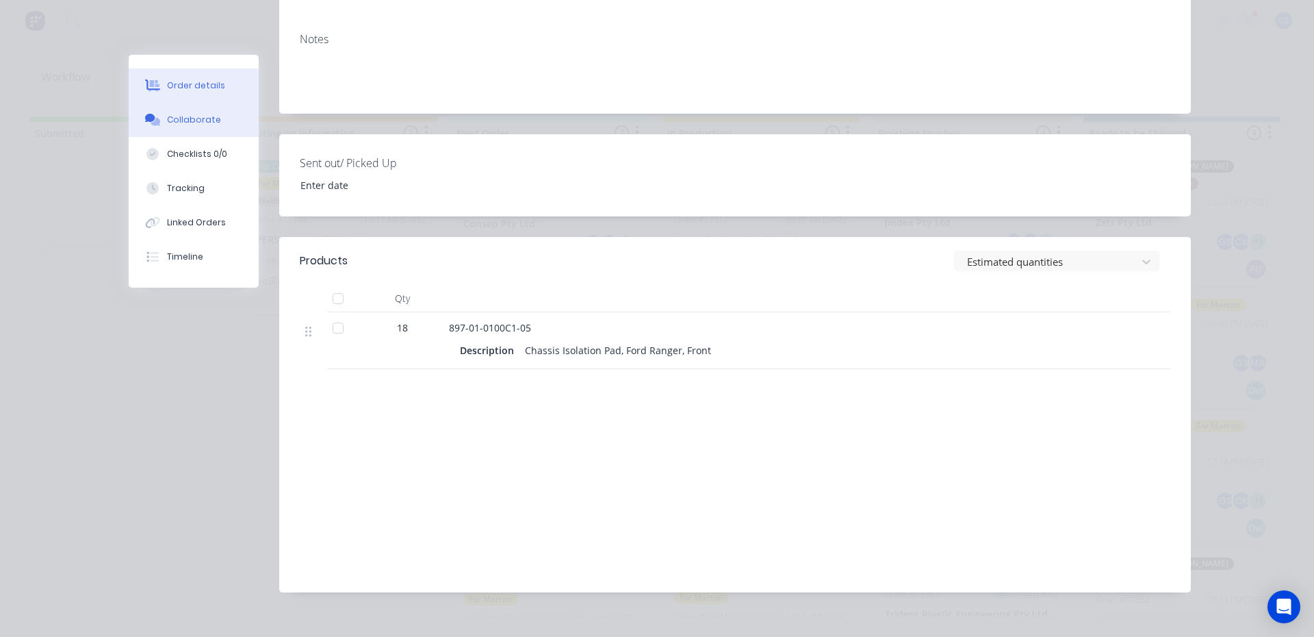
click at [231, 115] on button "Collaborate" at bounding box center [194, 120] width 130 height 34
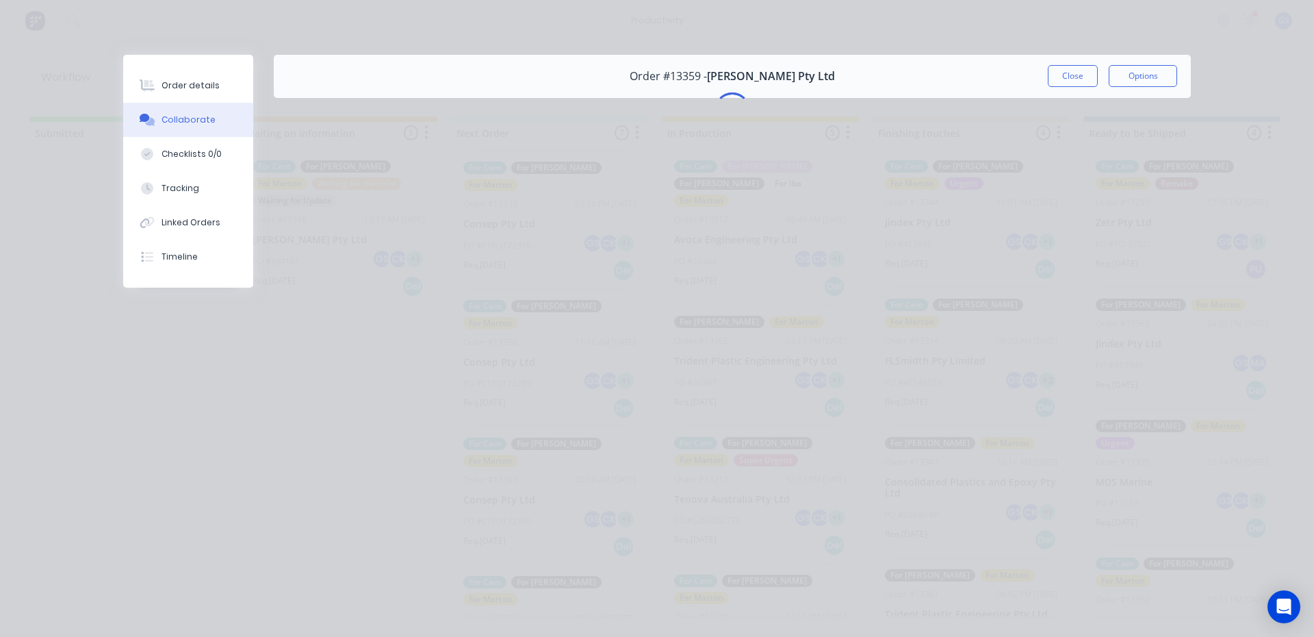
scroll to position [0, 0]
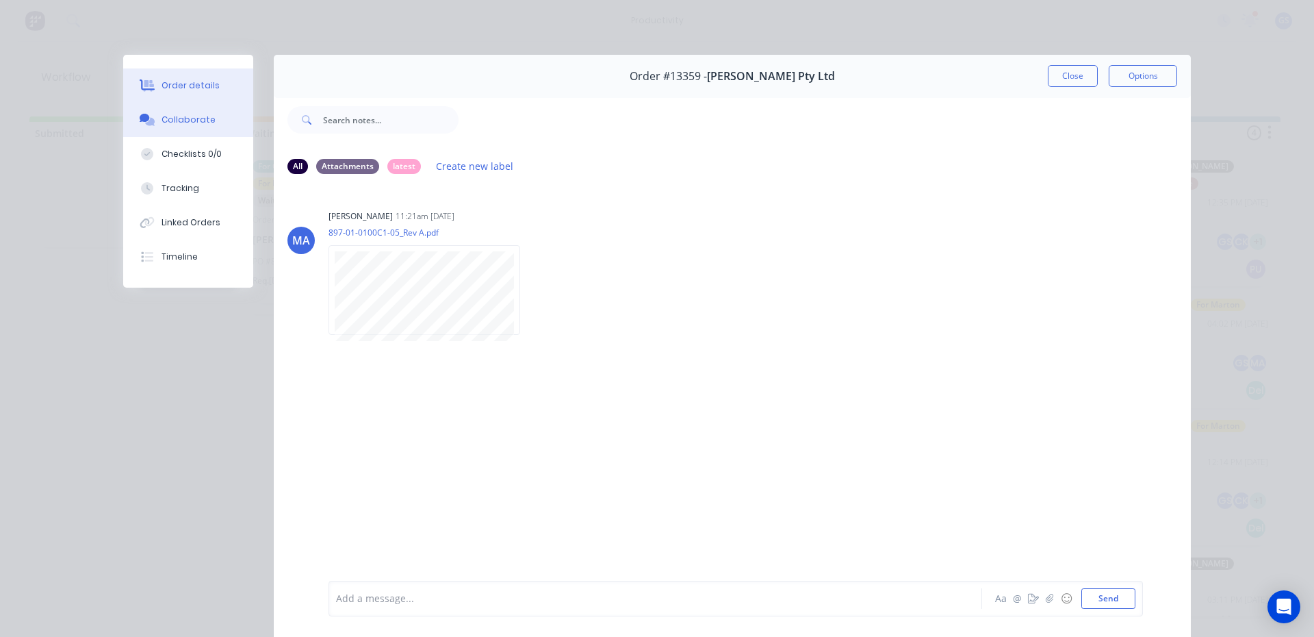
click at [224, 88] on button "Order details" at bounding box center [188, 85] width 130 height 34
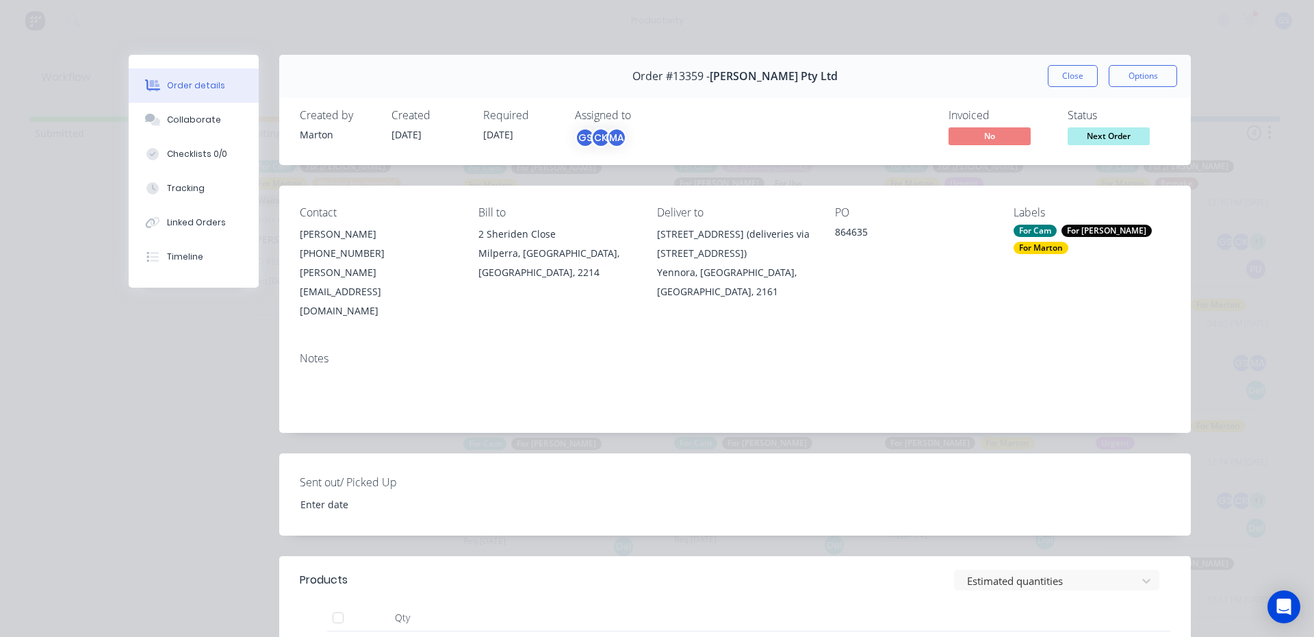
click at [1066, 67] on button "Close" at bounding box center [1073, 76] width 50 height 22
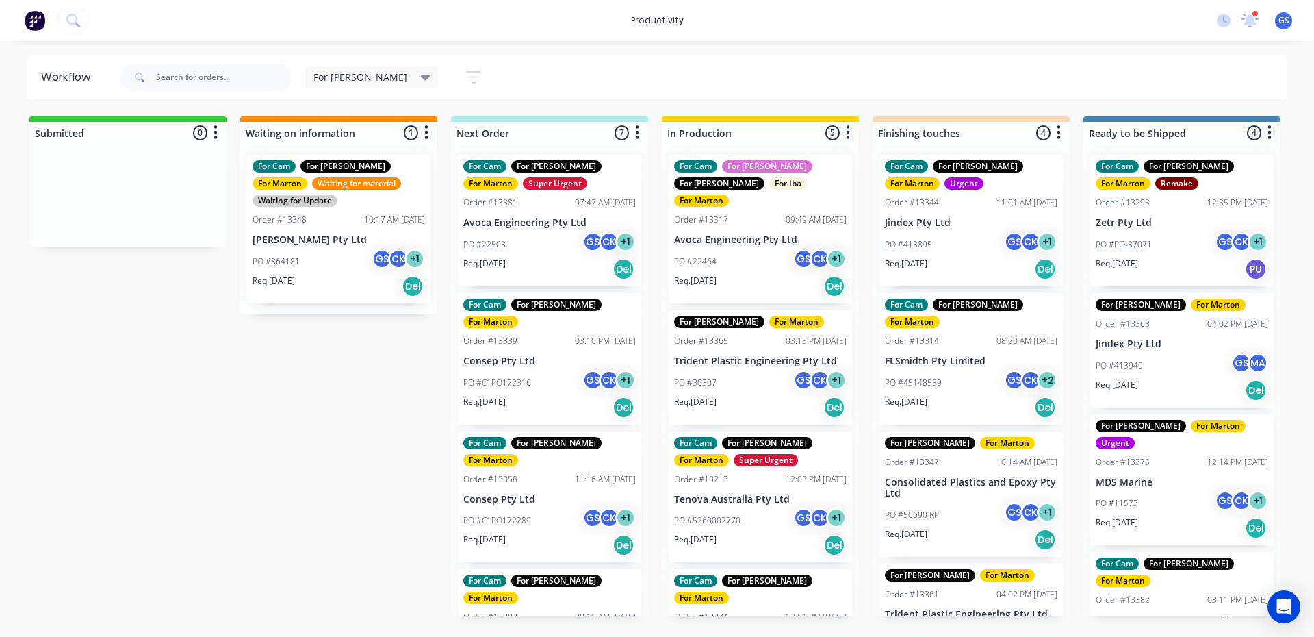
click at [533, 220] on p "Avoca Engineering Pty Ltd" at bounding box center [549, 223] width 172 height 12
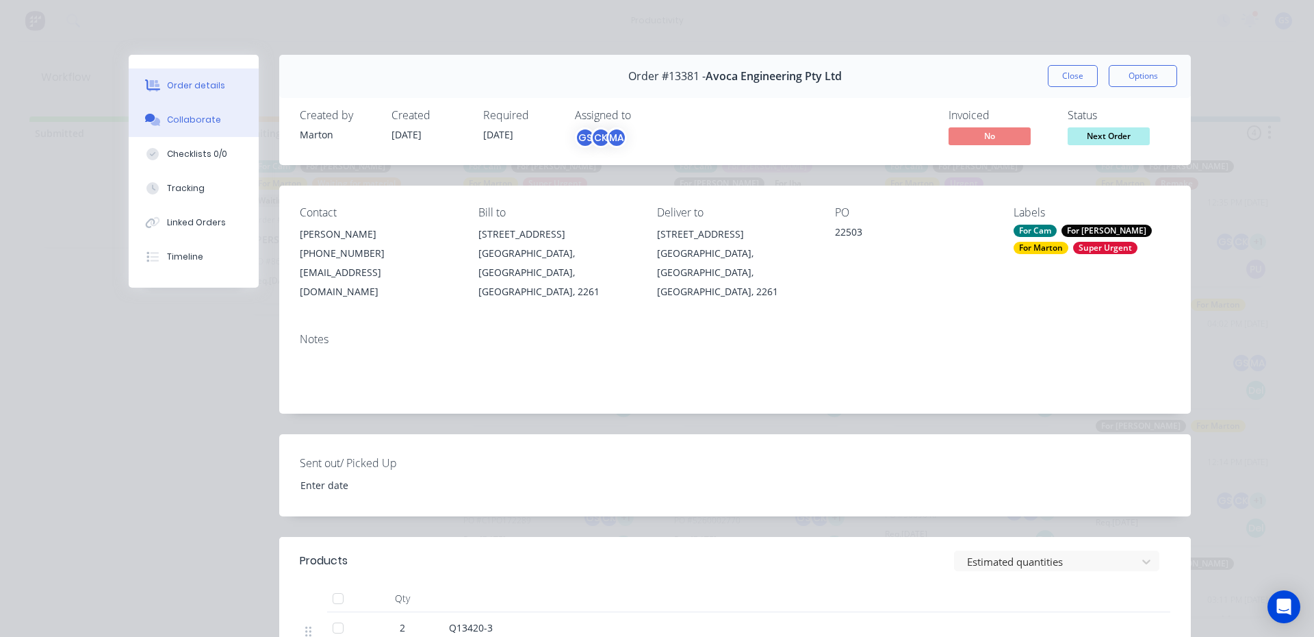
click at [220, 130] on button "Collaborate" at bounding box center [194, 120] width 130 height 34
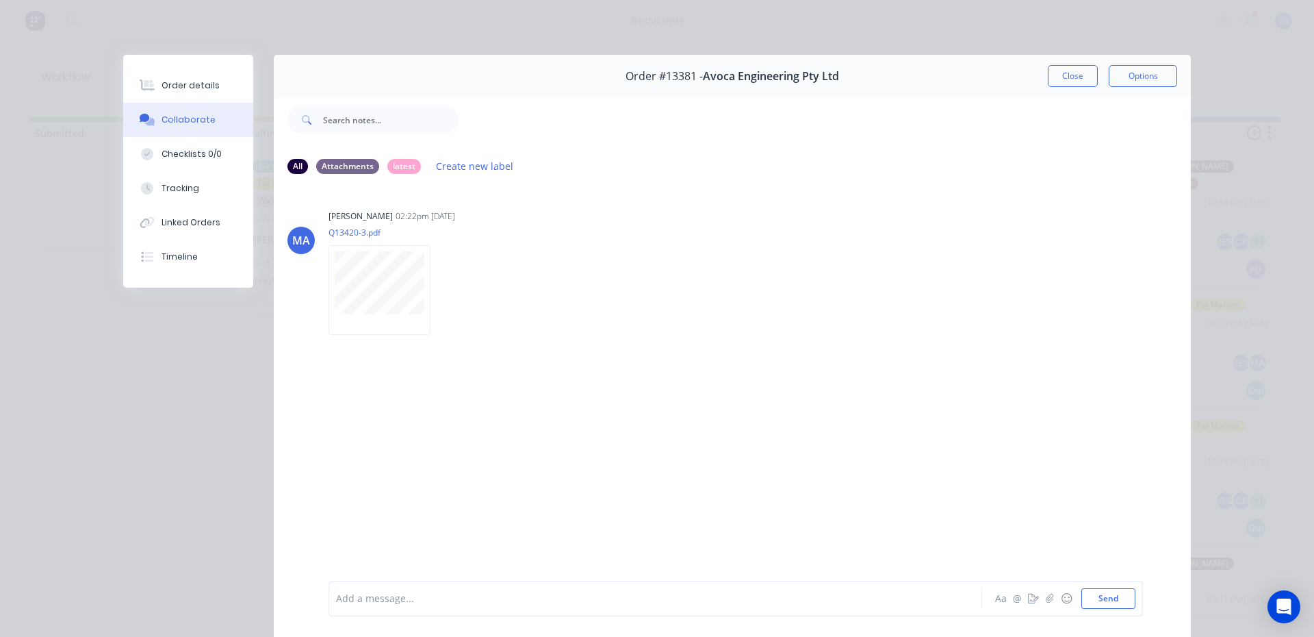
click at [1038, 64] on div "Order #13381 - Avoca Engineering Pty Ltd Close Options" at bounding box center [732, 76] width 917 height 43
drag, startPoint x: 1099, startPoint y: 65, endPoint x: 1094, endPoint y: 78, distance: 13.9
click at [1097, 72] on div "Close Options" at bounding box center [1112, 76] width 129 height 22
drag, startPoint x: 1084, startPoint y: 80, endPoint x: 1036, endPoint y: 143, distance: 79.1
click at [1083, 81] on button "Close" at bounding box center [1073, 76] width 50 height 22
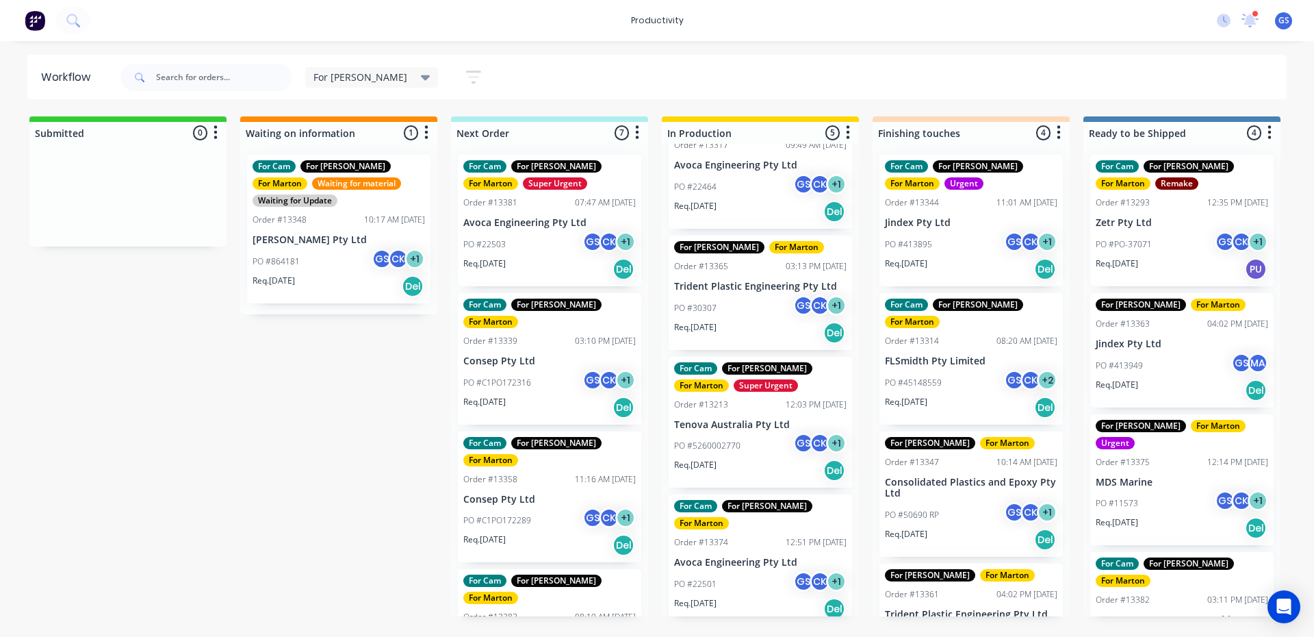
scroll to position [189, 0]
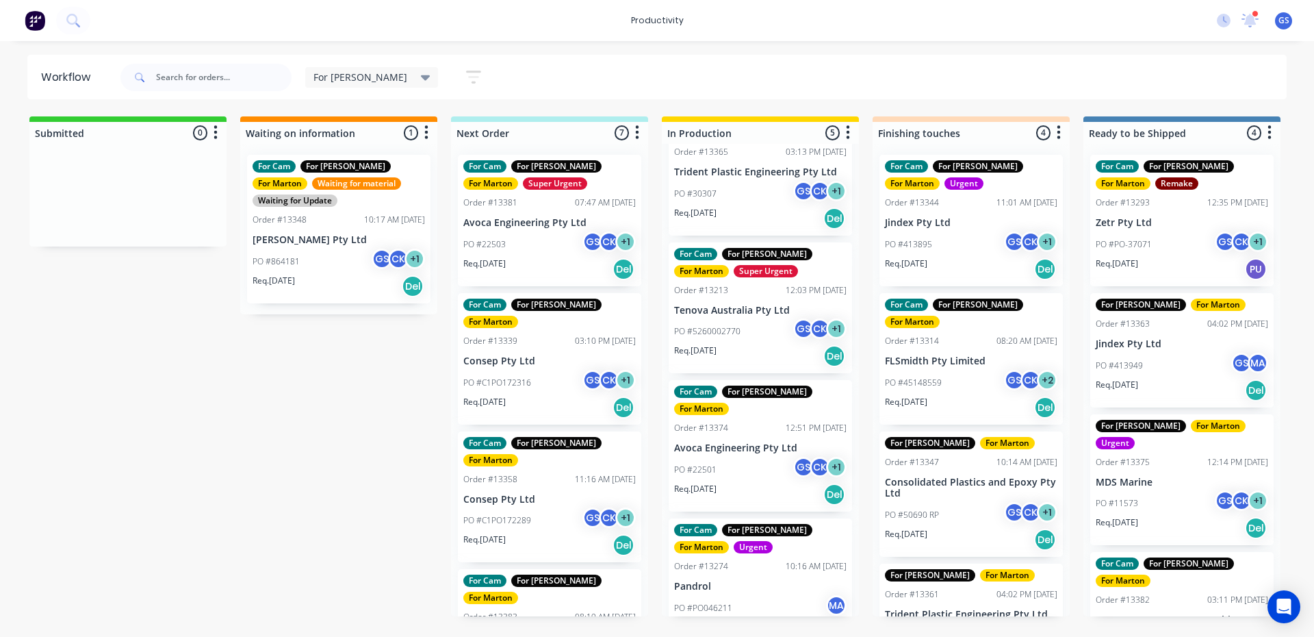
click at [732, 447] on div "For Cam For Faustino For Gary For Iba For Marton Order #13317 09:49 AM 16/09/25…" at bounding box center [760, 380] width 197 height 472
click at [711, 285] on div "For Cam For Gary For Marton Super Urgent Order #13213 12:03 PM 13/08/25 Tenova …" at bounding box center [760, 307] width 183 height 131
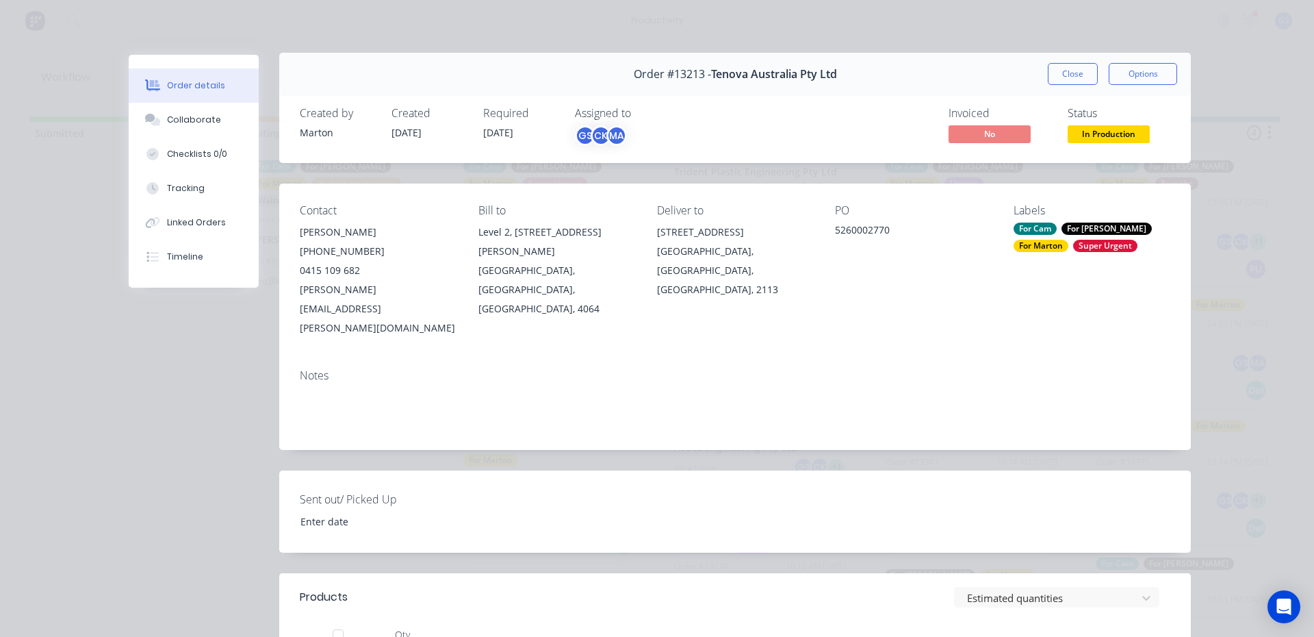
scroll to position [0, 0]
click at [1056, 84] on button "Close" at bounding box center [1073, 76] width 50 height 22
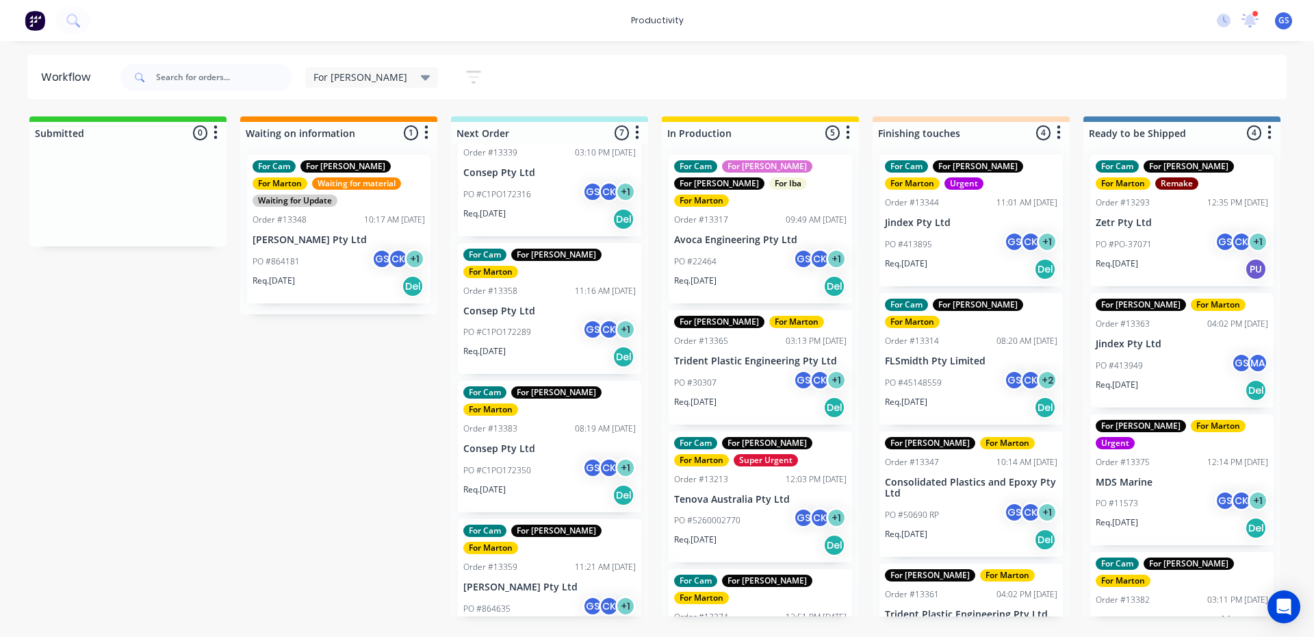
scroll to position [397, 0]
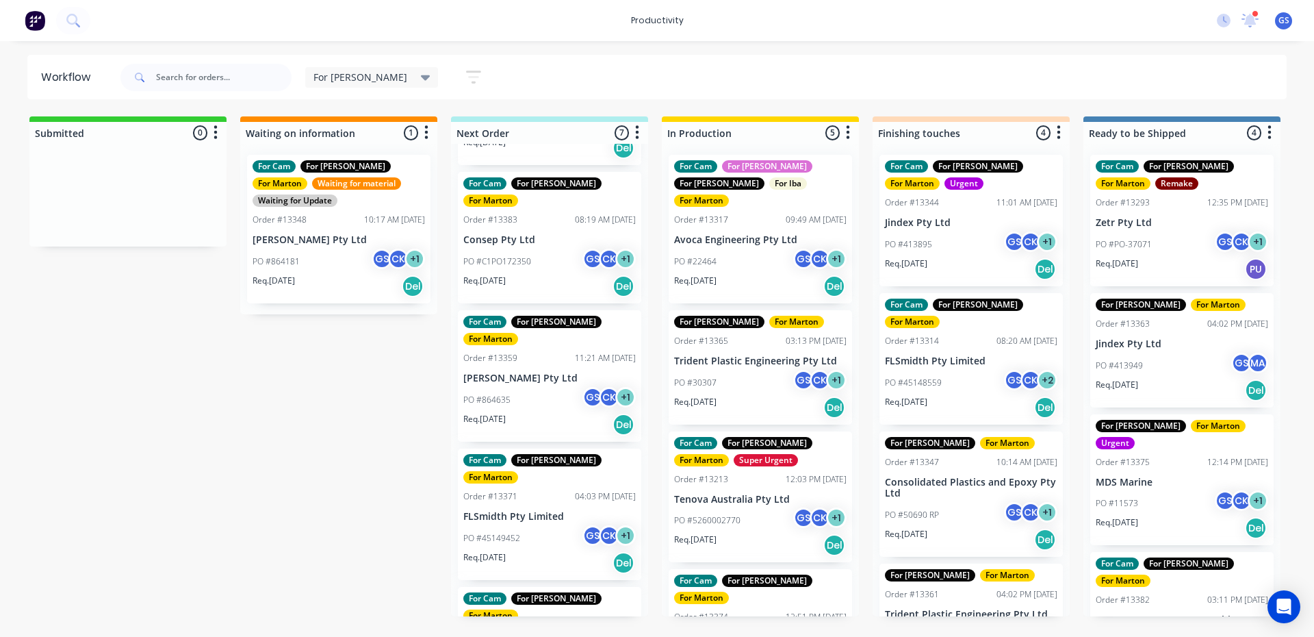
click at [556, 387] on div "PO #864635 GS CK + 1" at bounding box center [549, 400] width 172 height 26
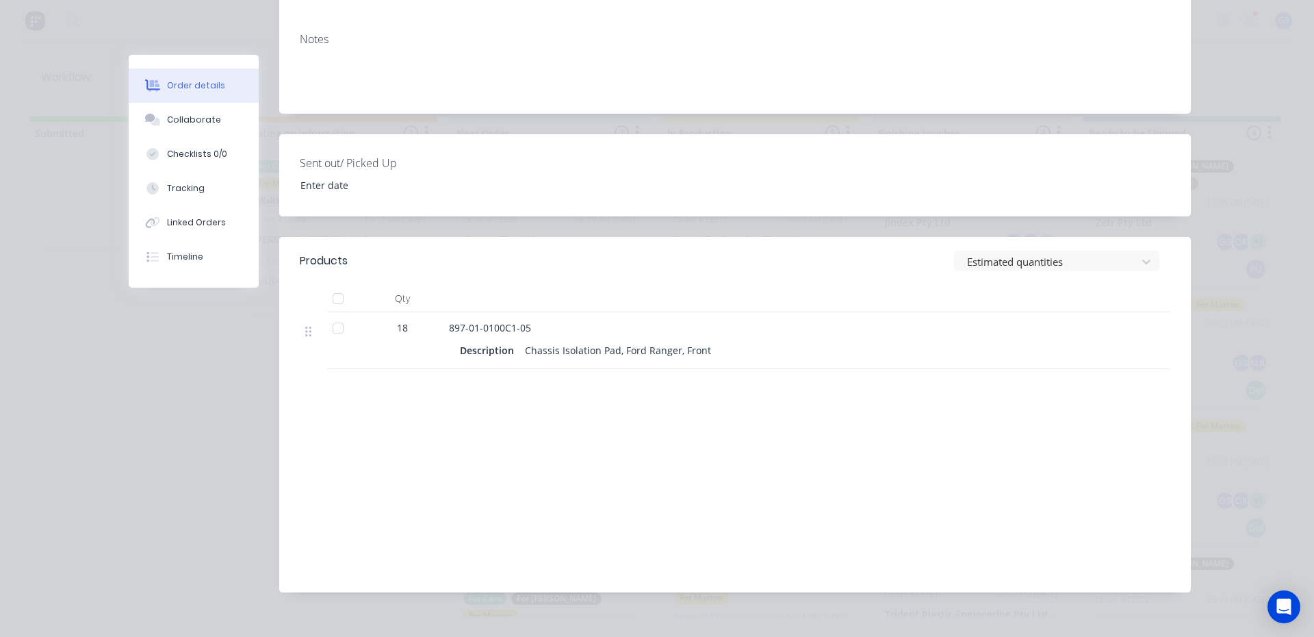
scroll to position [0, 0]
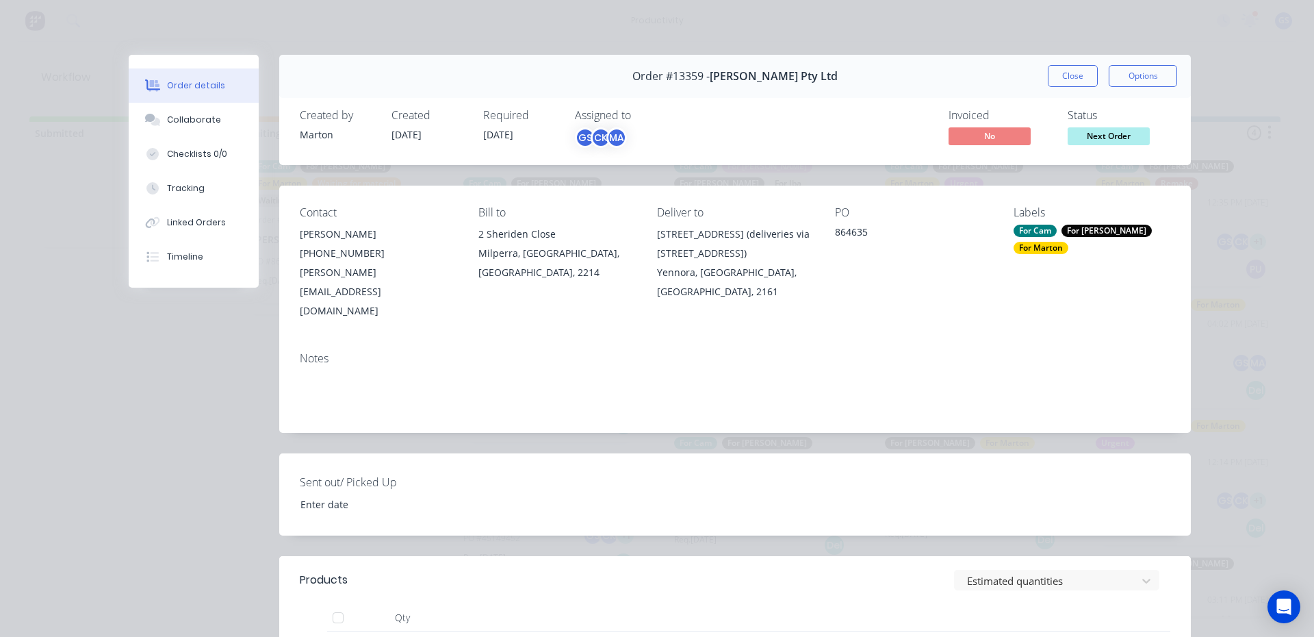
drag, startPoint x: 1053, startPoint y: 76, endPoint x: 1043, endPoint y: 81, distance: 11.3
click at [1053, 76] on button "Close" at bounding box center [1073, 76] width 50 height 22
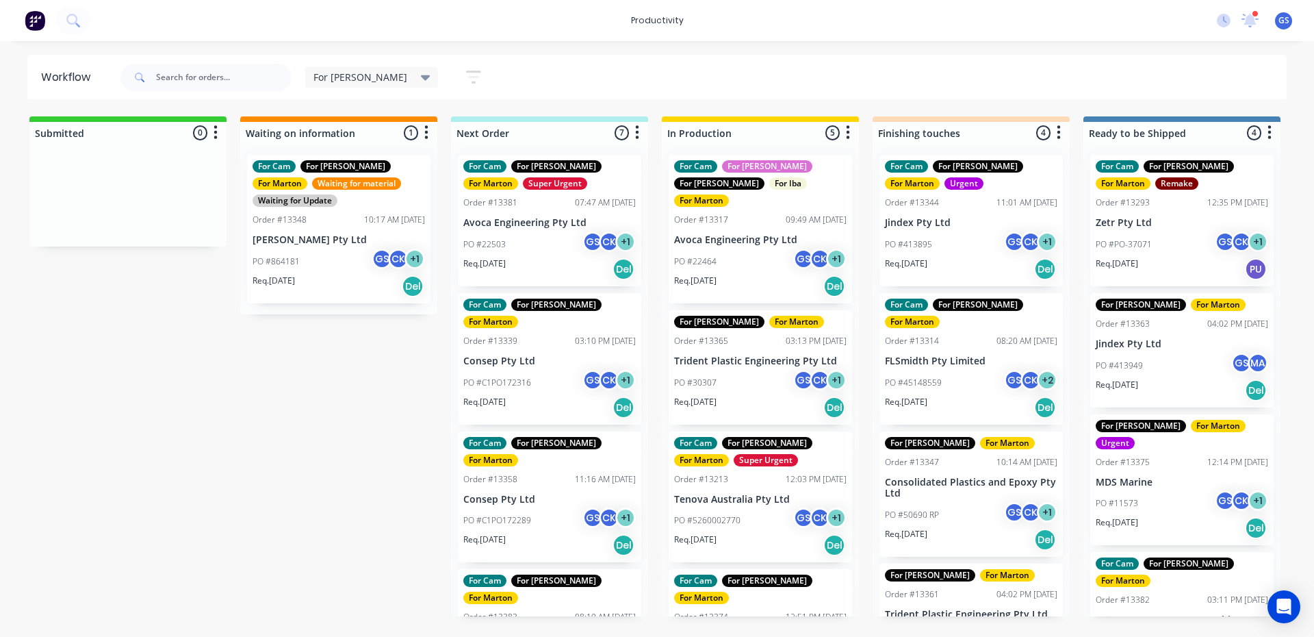
click at [522, 355] on p "Consep Pty Ltd" at bounding box center [549, 361] width 172 height 12
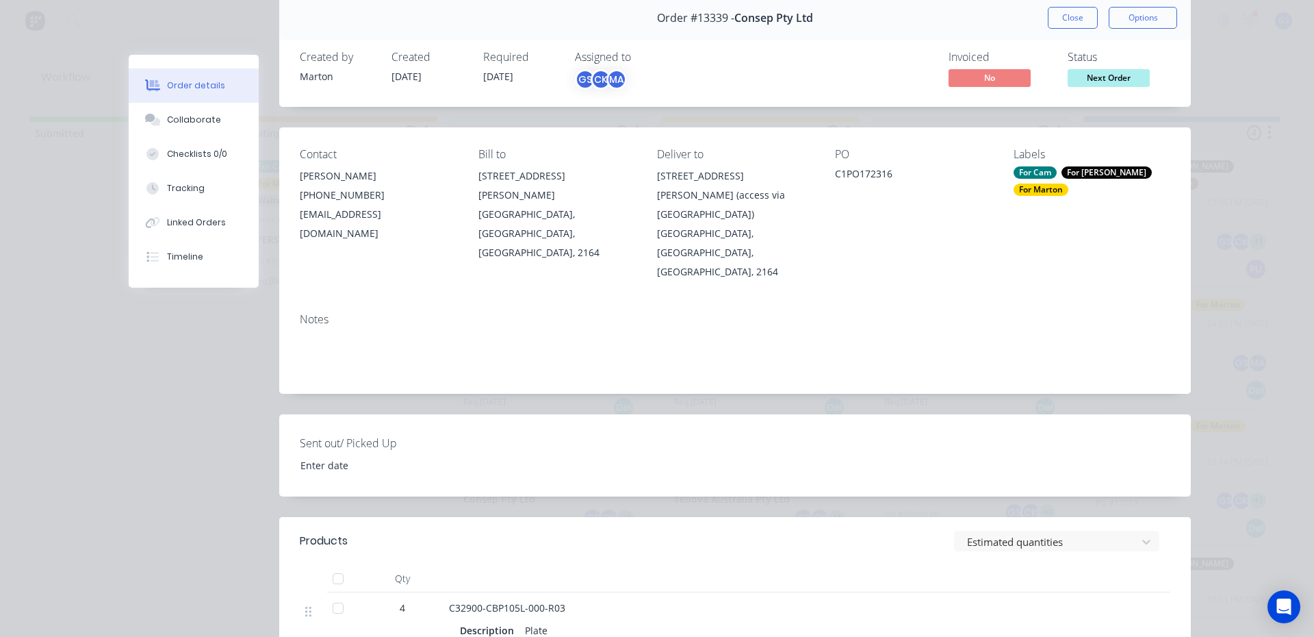
scroll to position [205, 0]
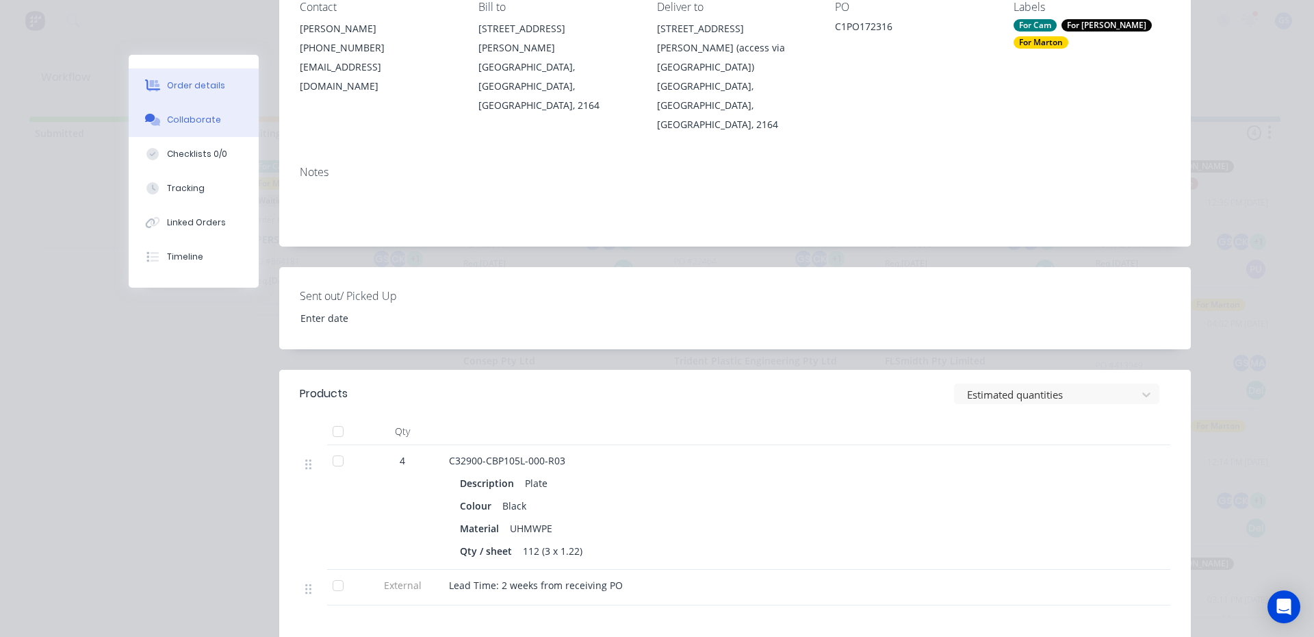
click at [192, 129] on button "Collaborate" at bounding box center [194, 120] width 130 height 34
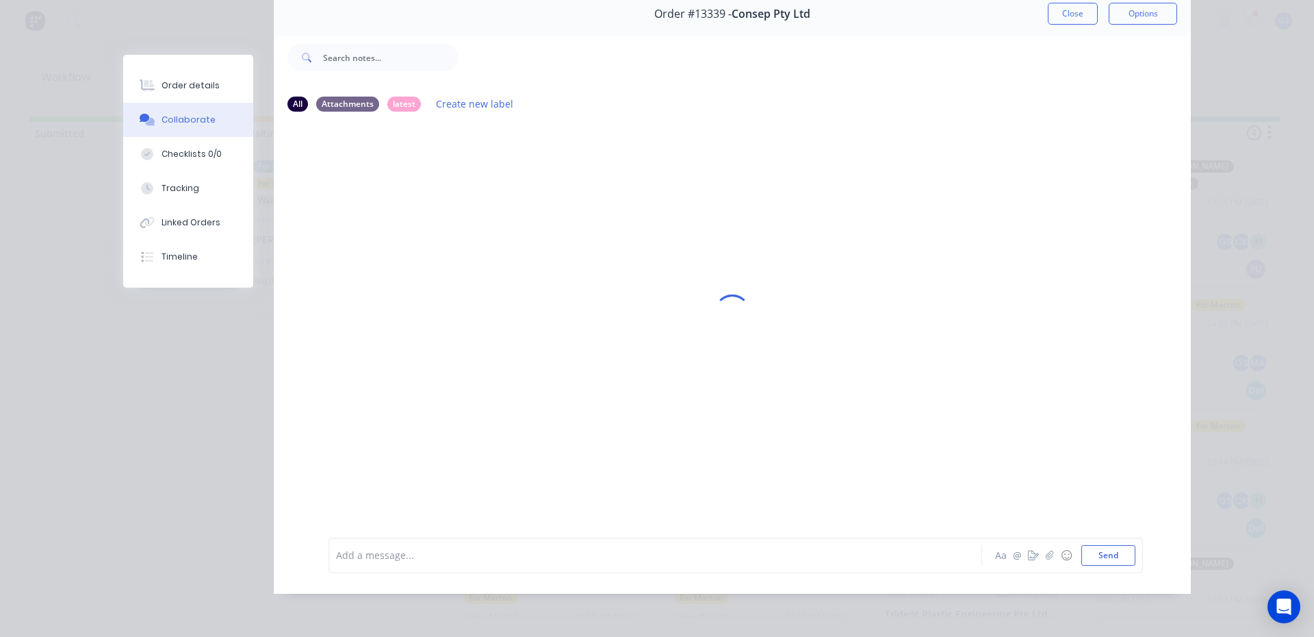
scroll to position [0, 0]
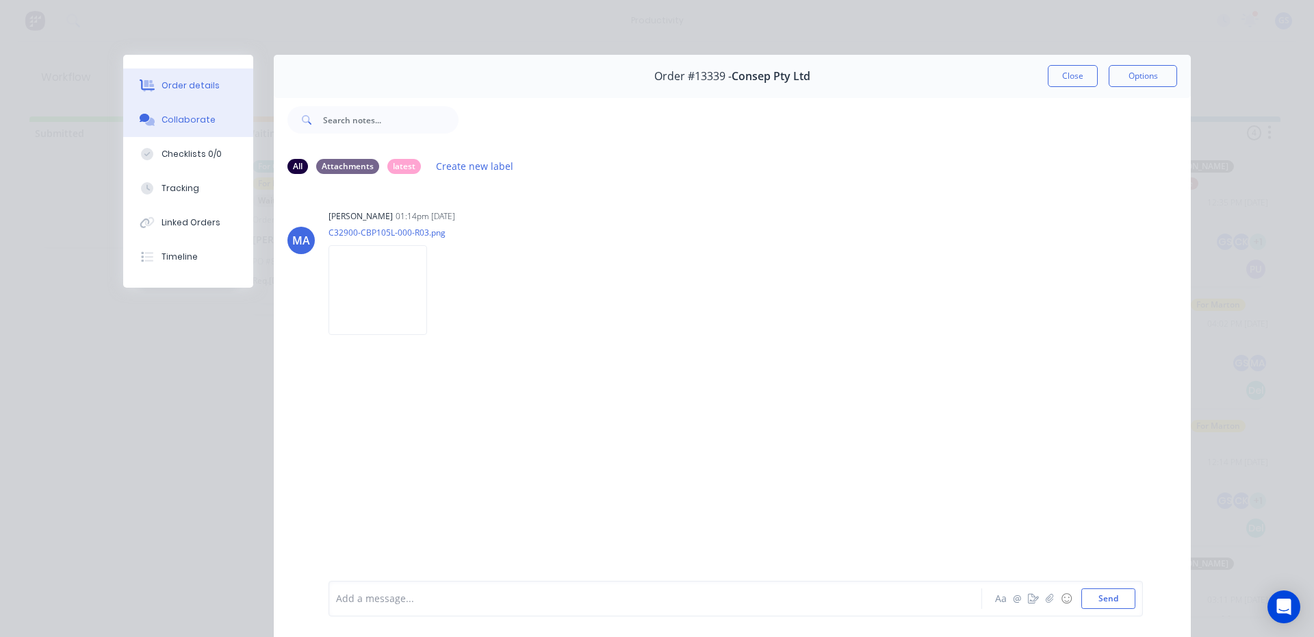
click at [205, 96] on button "Order details" at bounding box center [188, 85] width 130 height 34
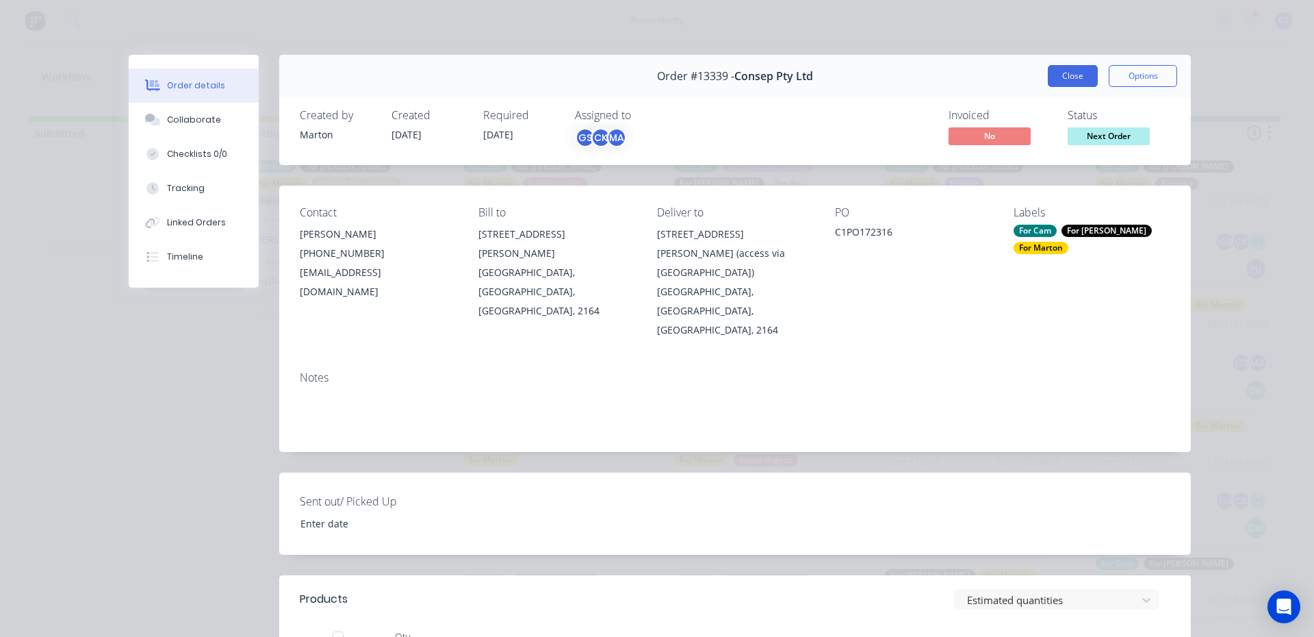
click at [1088, 75] on button "Close" at bounding box center [1073, 76] width 50 height 22
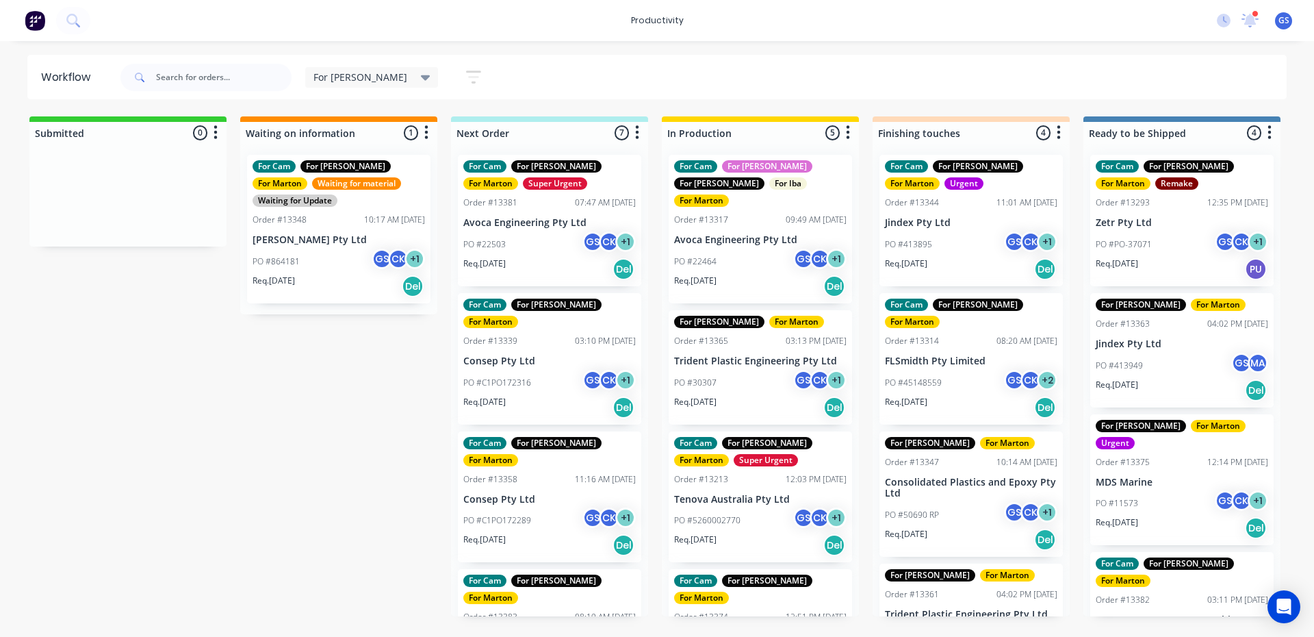
click at [570, 493] on p "Consep Pty Ltd" at bounding box center [549, 499] width 172 height 12
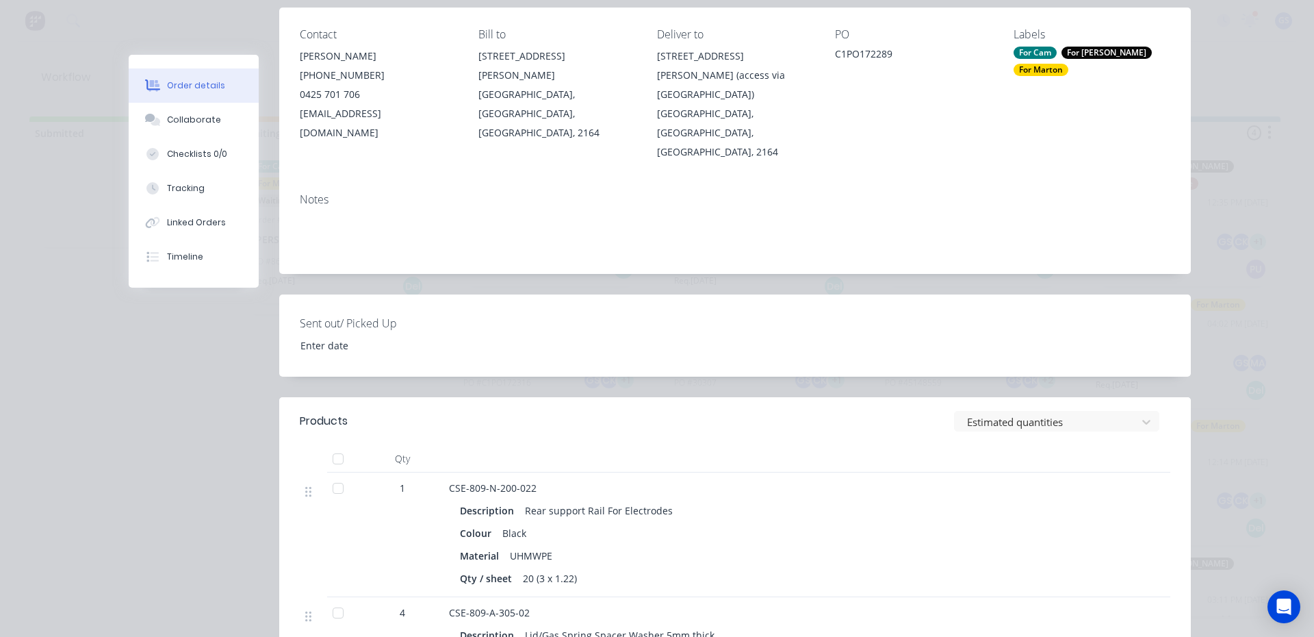
scroll to position [342, 0]
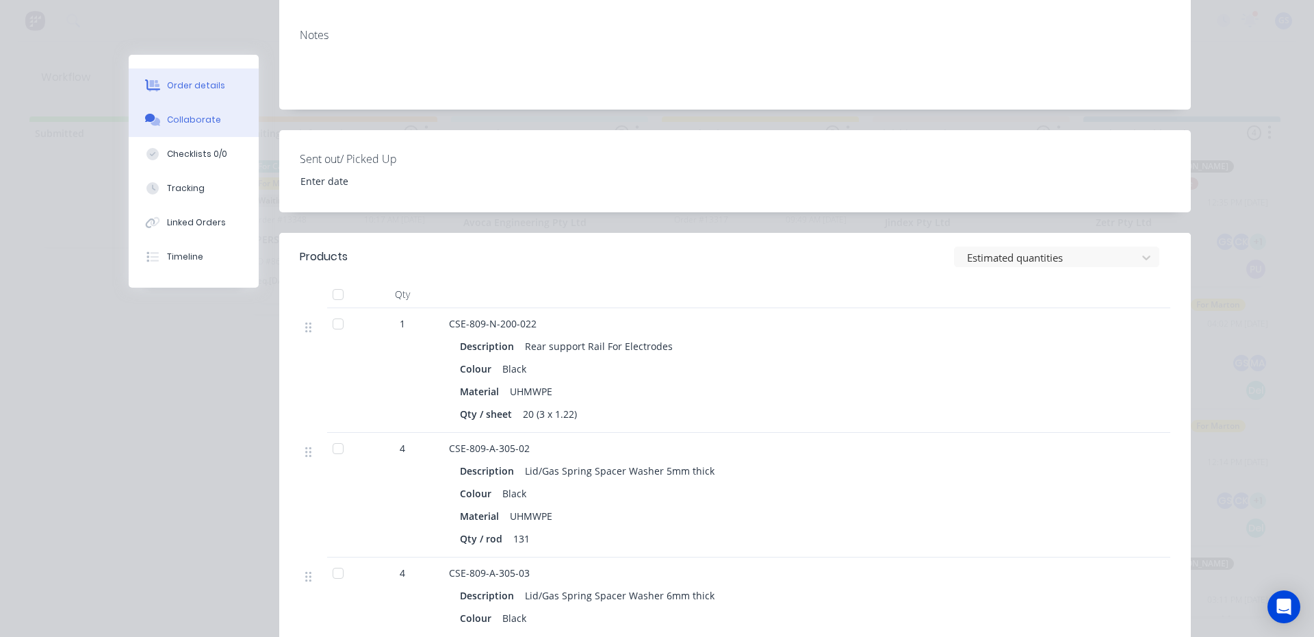
click at [196, 123] on div "Collaborate" at bounding box center [194, 120] width 54 height 12
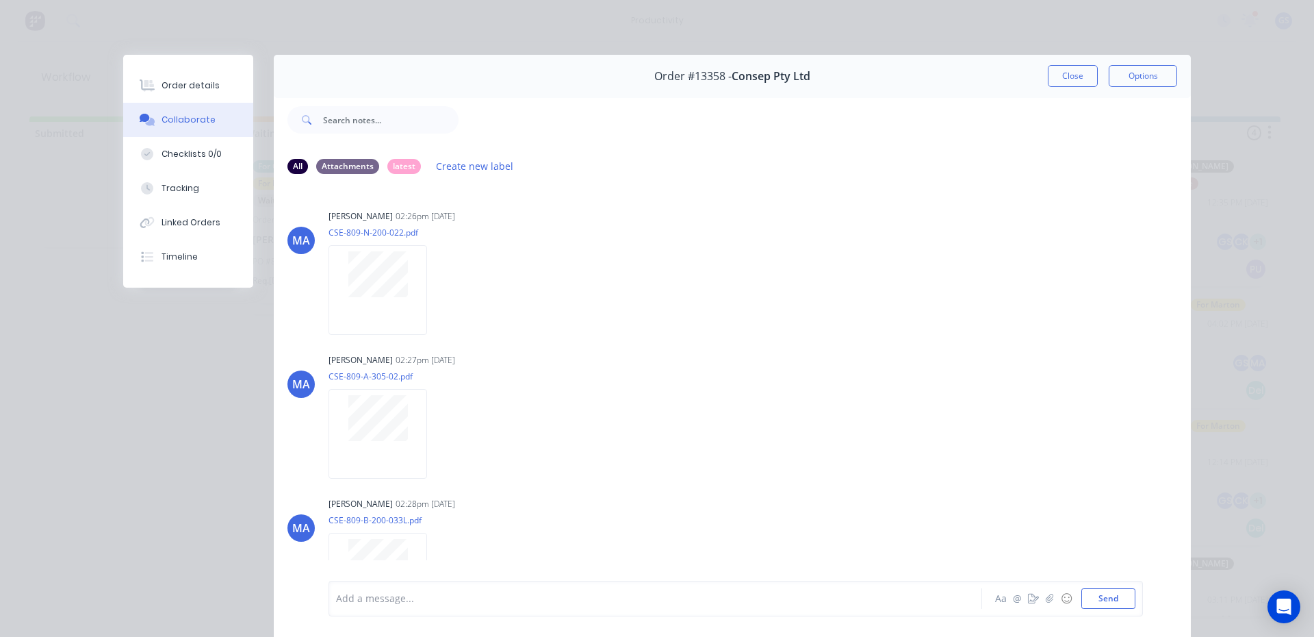
click at [186, 99] on button "Order details" at bounding box center [188, 85] width 130 height 34
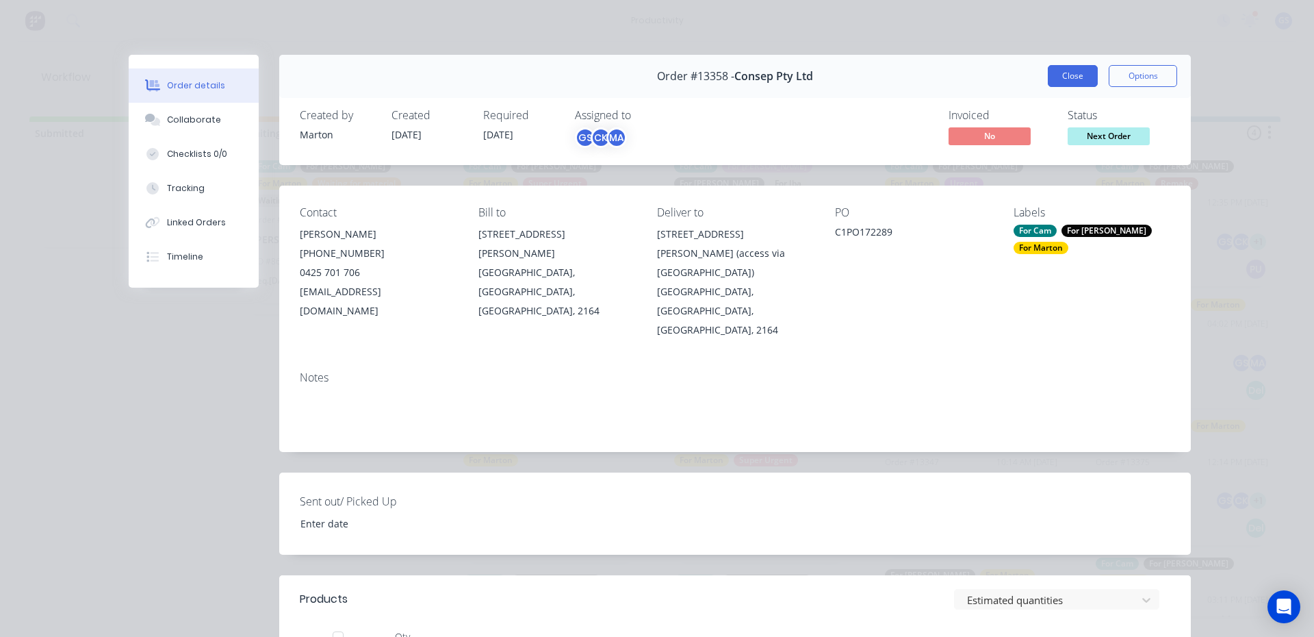
click at [1055, 70] on button "Close" at bounding box center [1073, 76] width 50 height 22
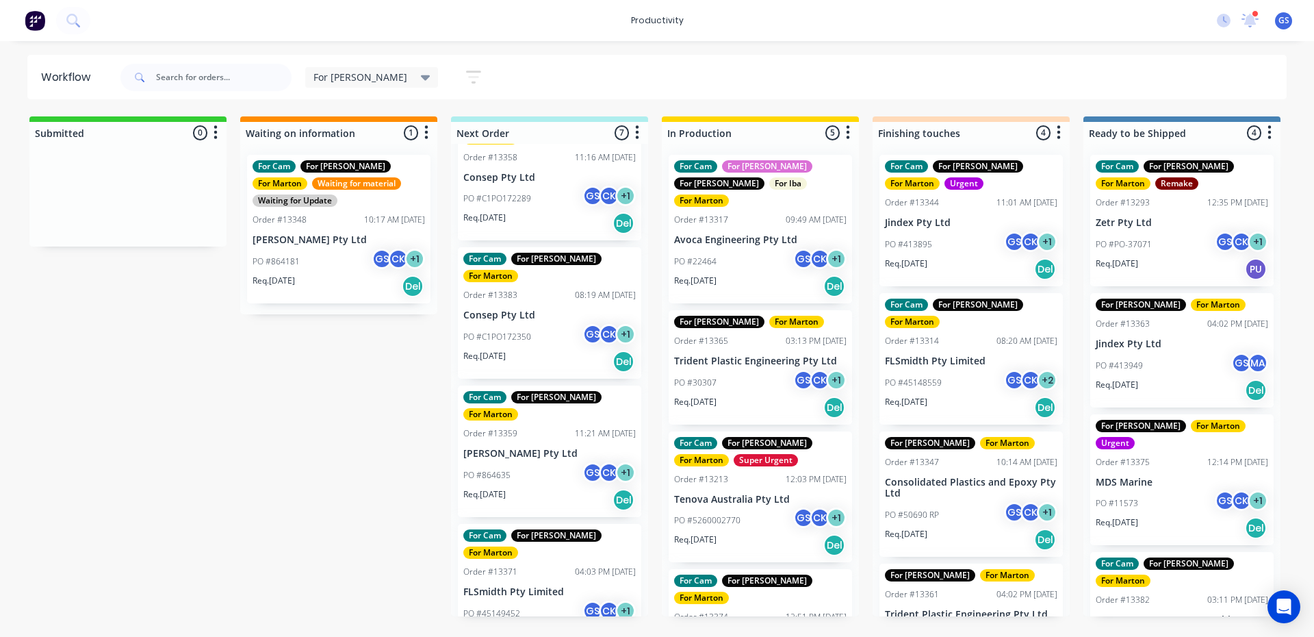
scroll to position [342, 0]
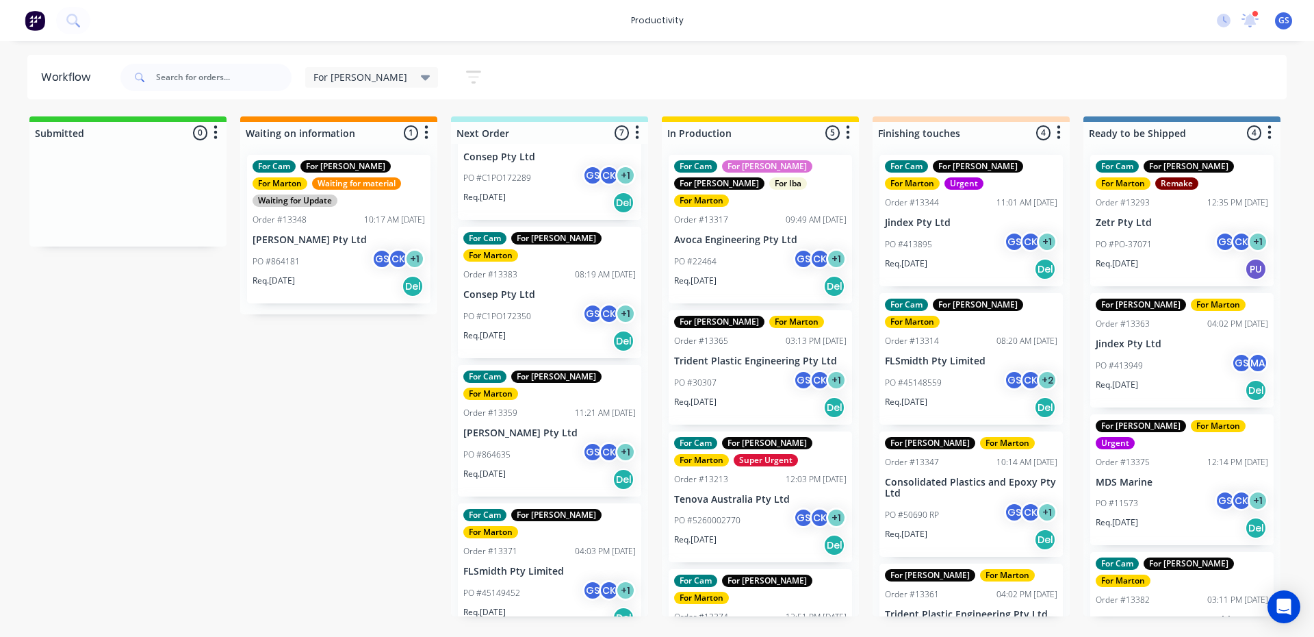
click at [548, 580] on div "PO #45149452 GS CK + 1" at bounding box center [549, 593] width 172 height 26
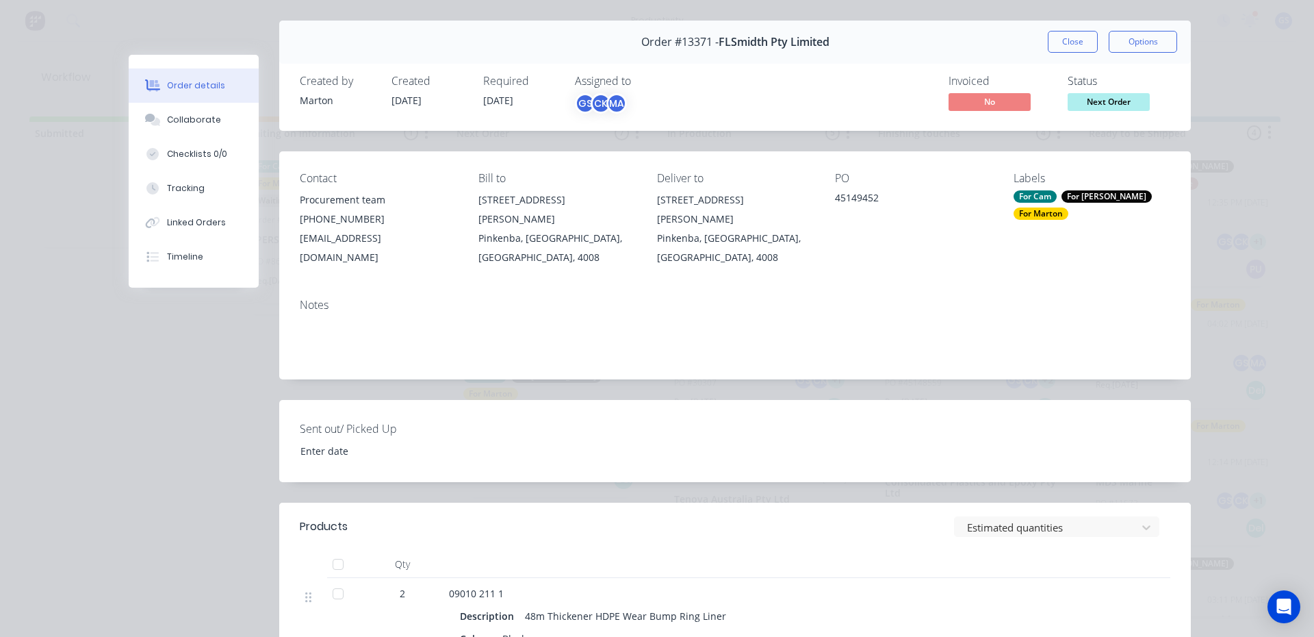
scroll to position [0, 0]
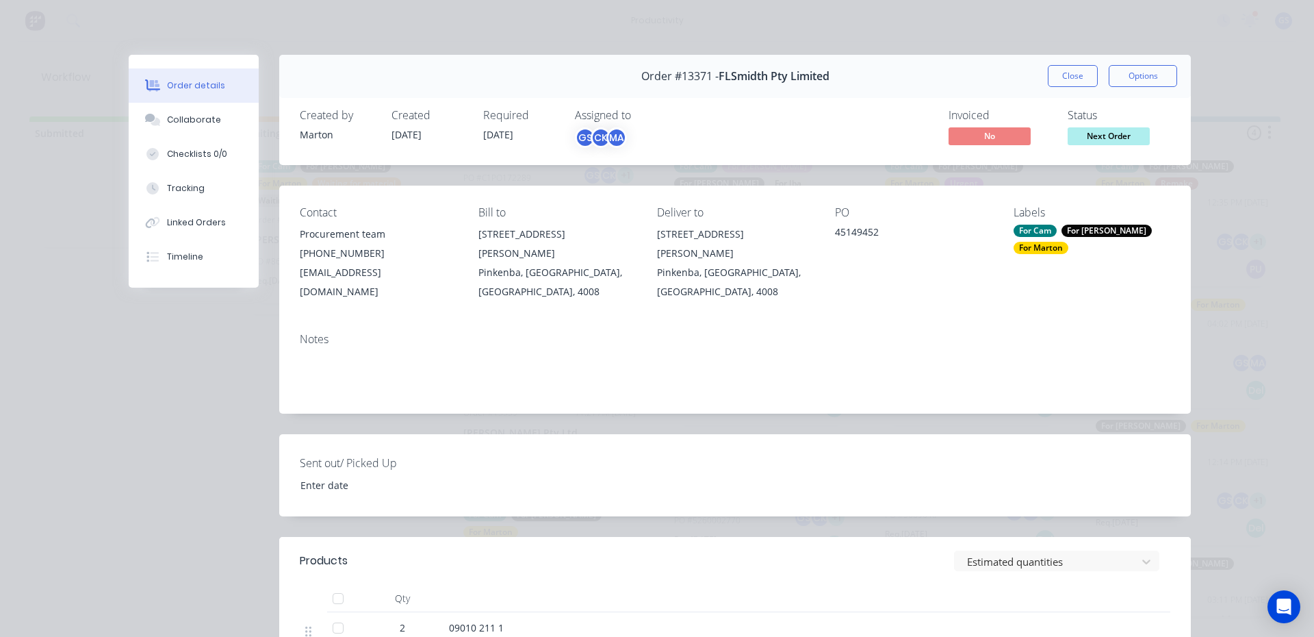
click at [1064, 81] on button "Close" at bounding box center [1073, 76] width 50 height 22
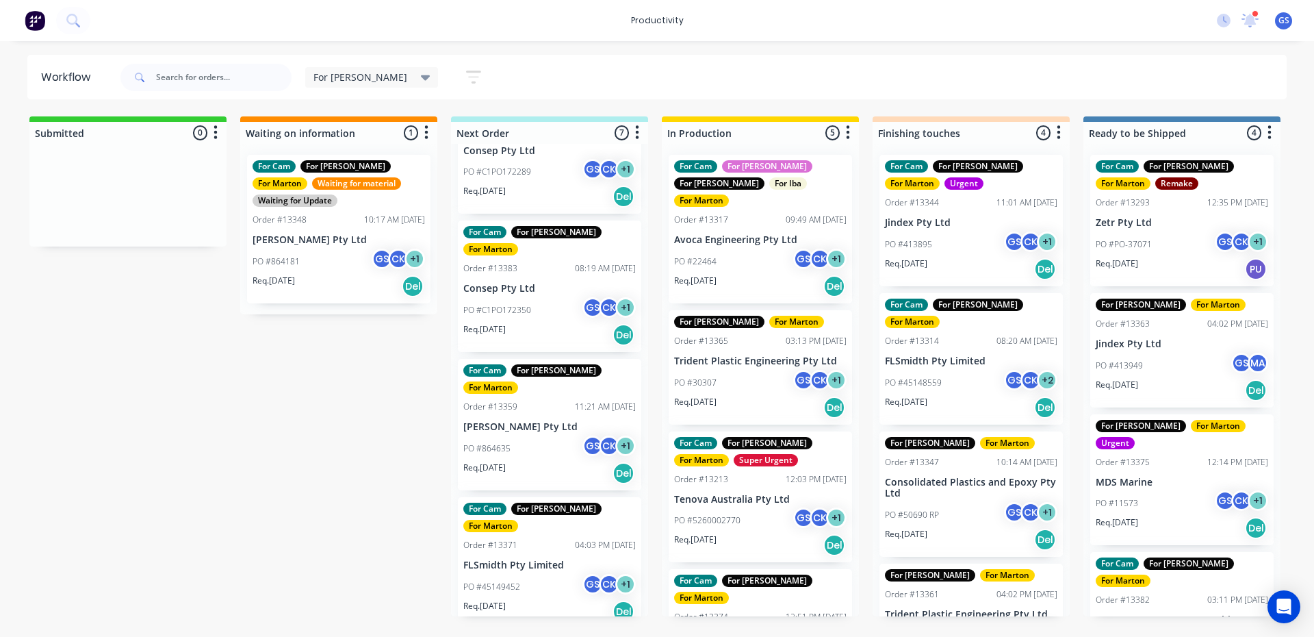
scroll to position [260, 0]
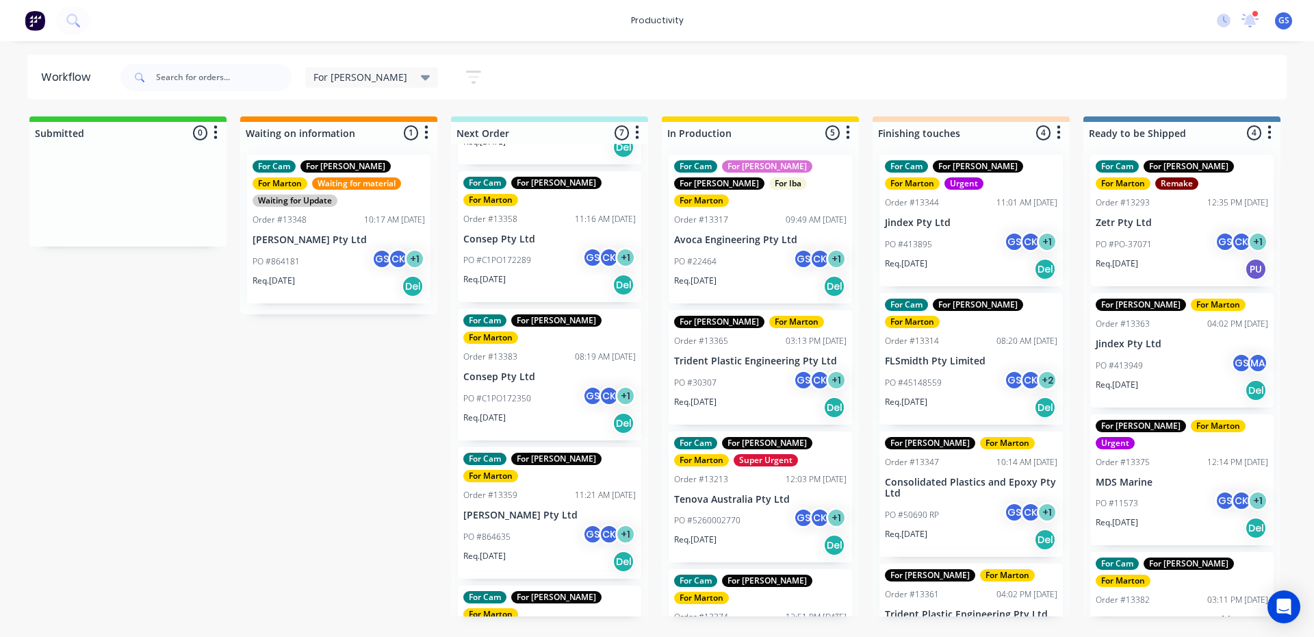
click at [556, 385] on div "PO #C1PO172350 GS CK + 1" at bounding box center [549, 398] width 172 height 26
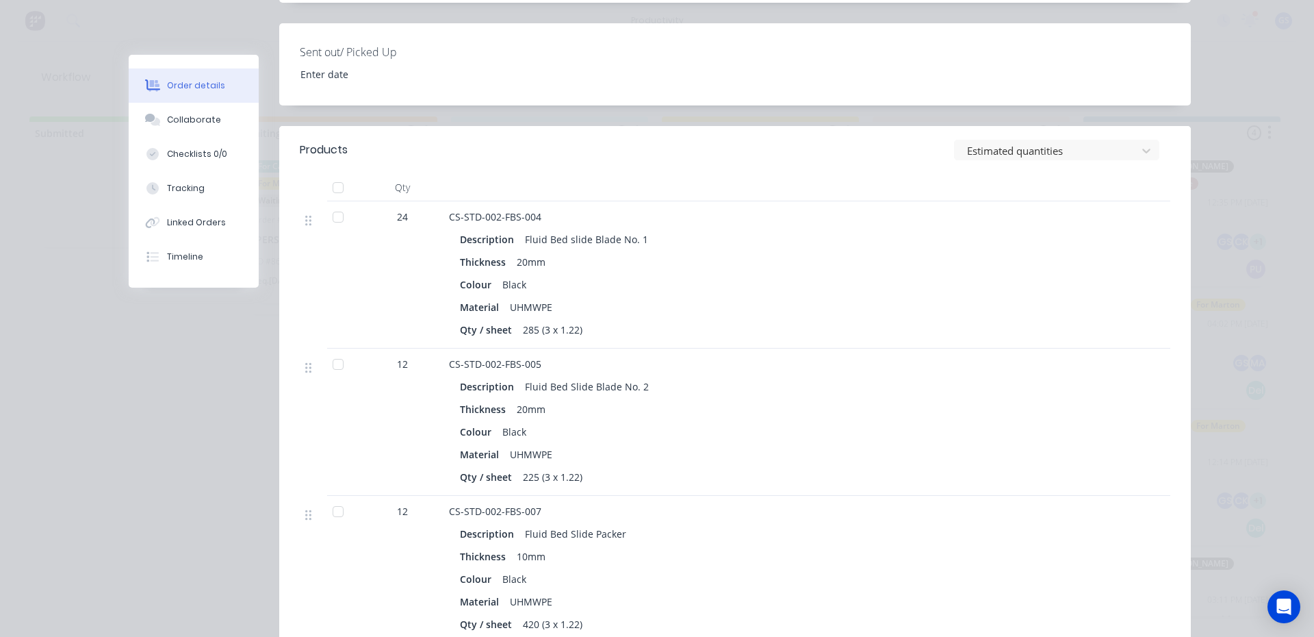
scroll to position [479, 0]
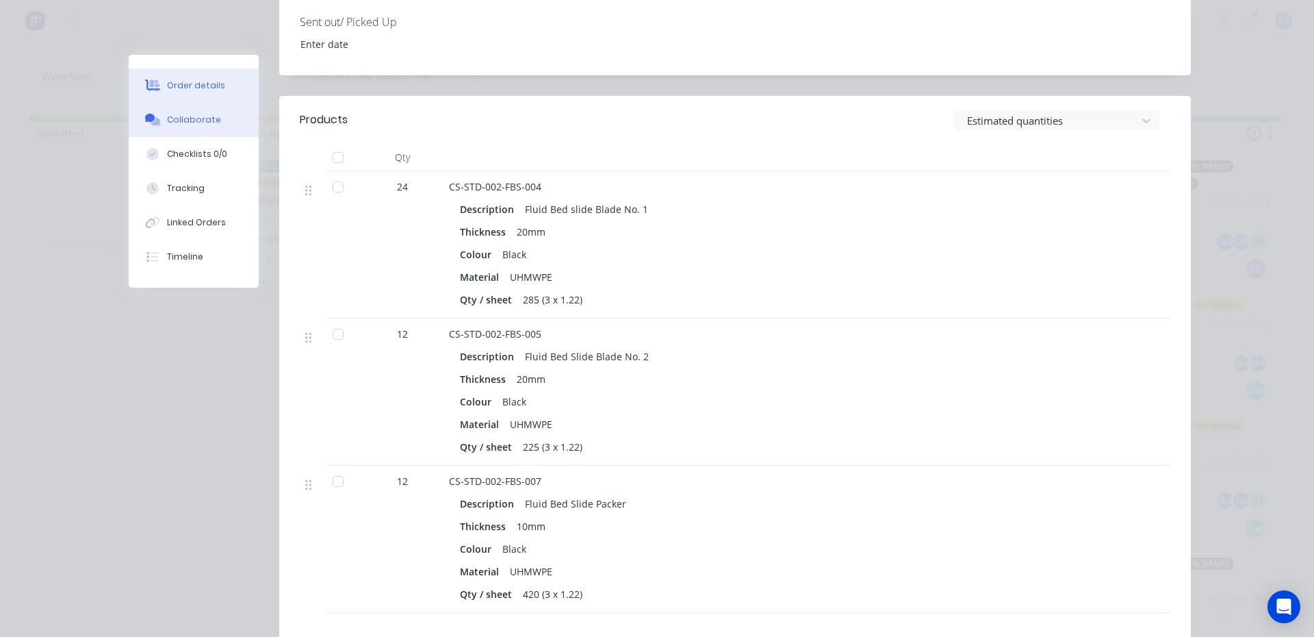
click at [207, 116] on div "Collaborate" at bounding box center [194, 120] width 54 height 12
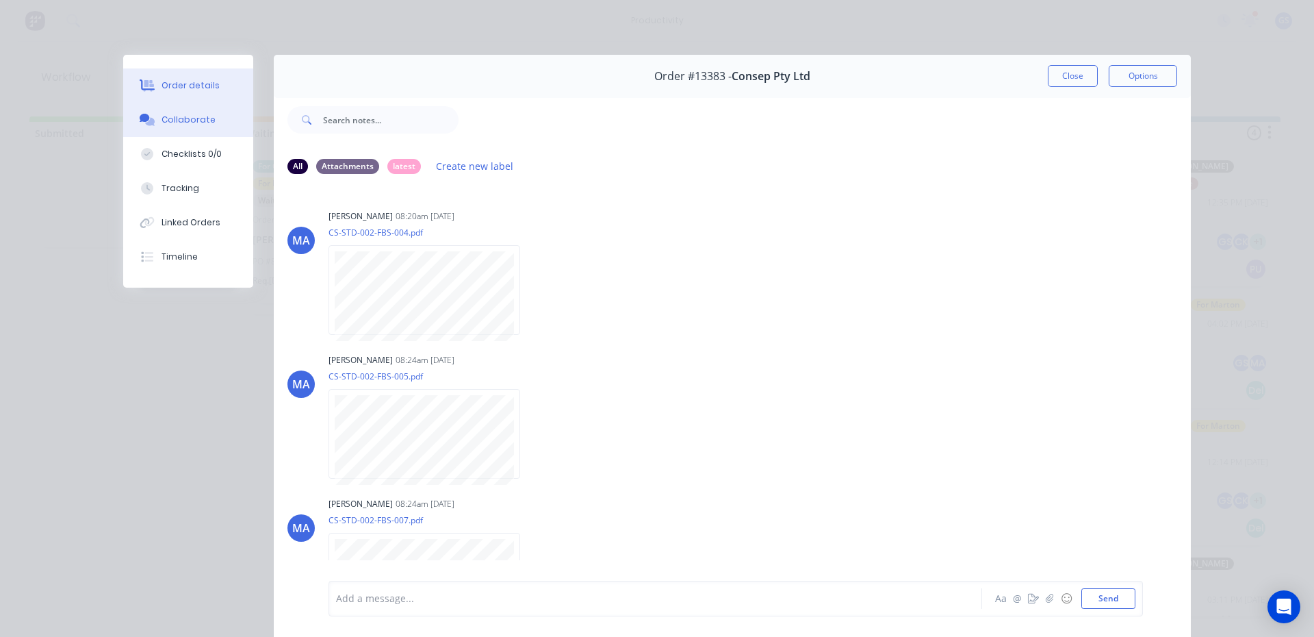
click at [200, 97] on button "Order details" at bounding box center [188, 85] width 130 height 34
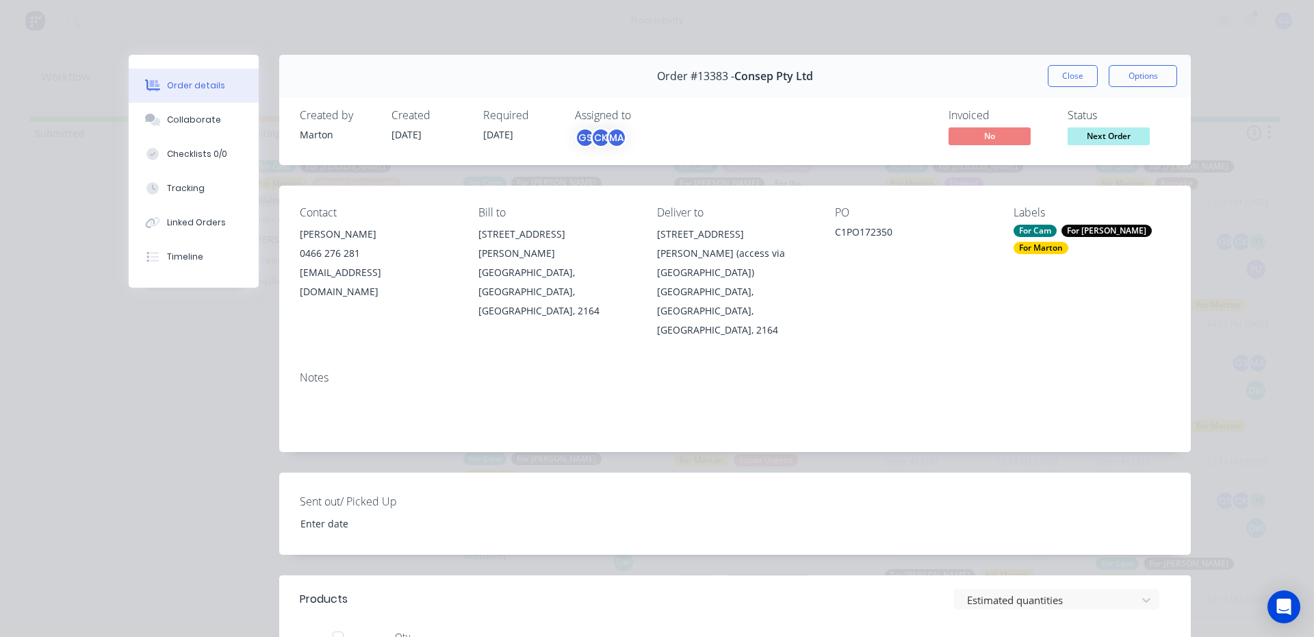
click at [1069, 56] on div "Order #13383 - Consep Pty Ltd Close Options" at bounding box center [735, 76] width 912 height 43
click at [1069, 64] on div "Order #13383 - Consep Pty Ltd Close Options" at bounding box center [735, 76] width 912 height 43
drag, startPoint x: 1064, startPoint y: 70, endPoint x: 1070, endPoint y: 77, distance: 9.3
click at [1069, 77] on button "Close" at bounding box center [1073, 76] width 50 height 22
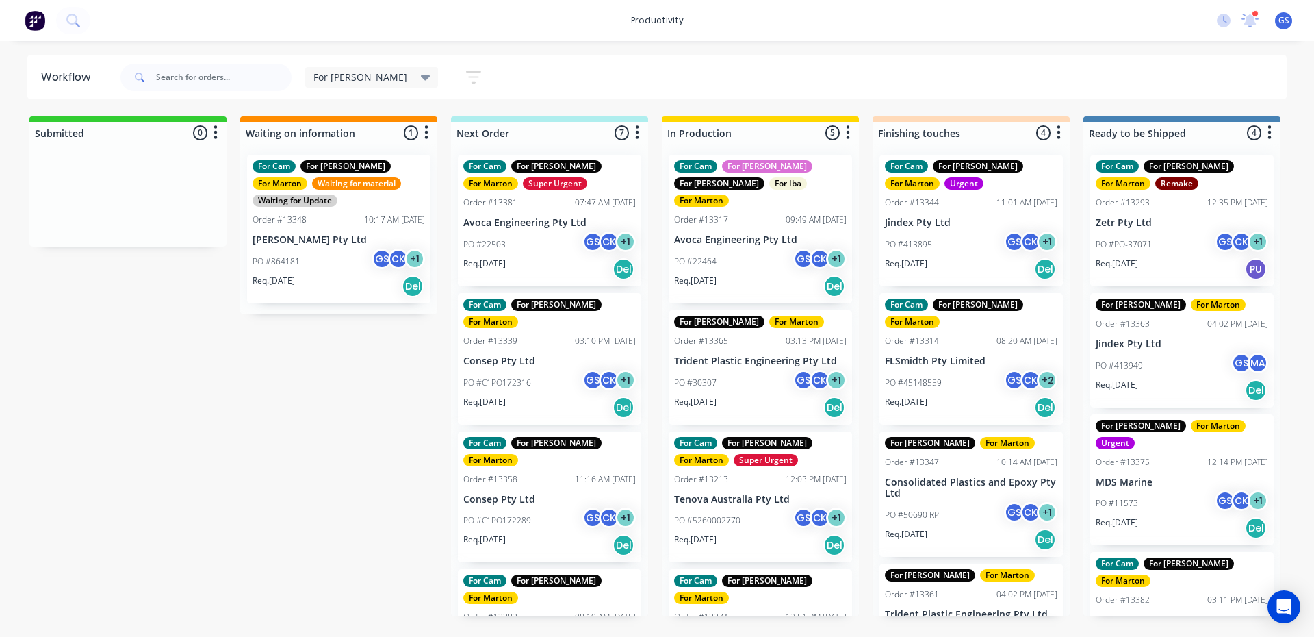
click at [558, 376] on div "PO #C1PO172316 GS CK + 1" at bounding box center [549, 383] width 172 height 26
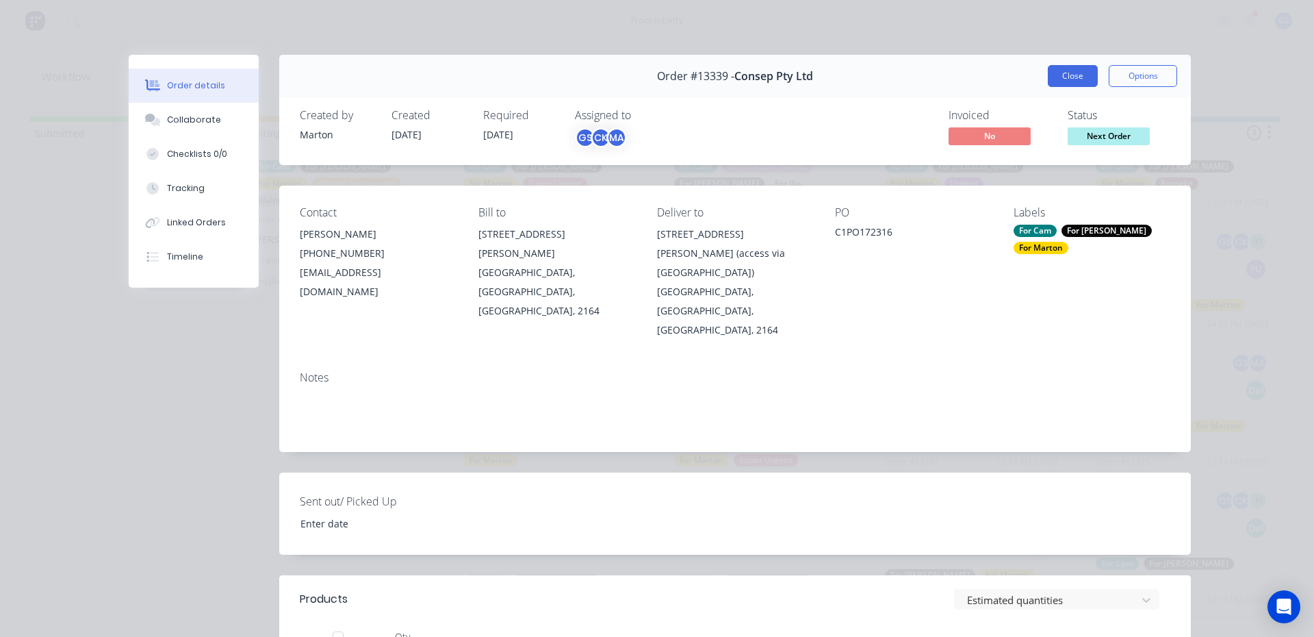
click at [1060, 68] on button "Close" at bounding box center [1073, 76] width 50 height 22
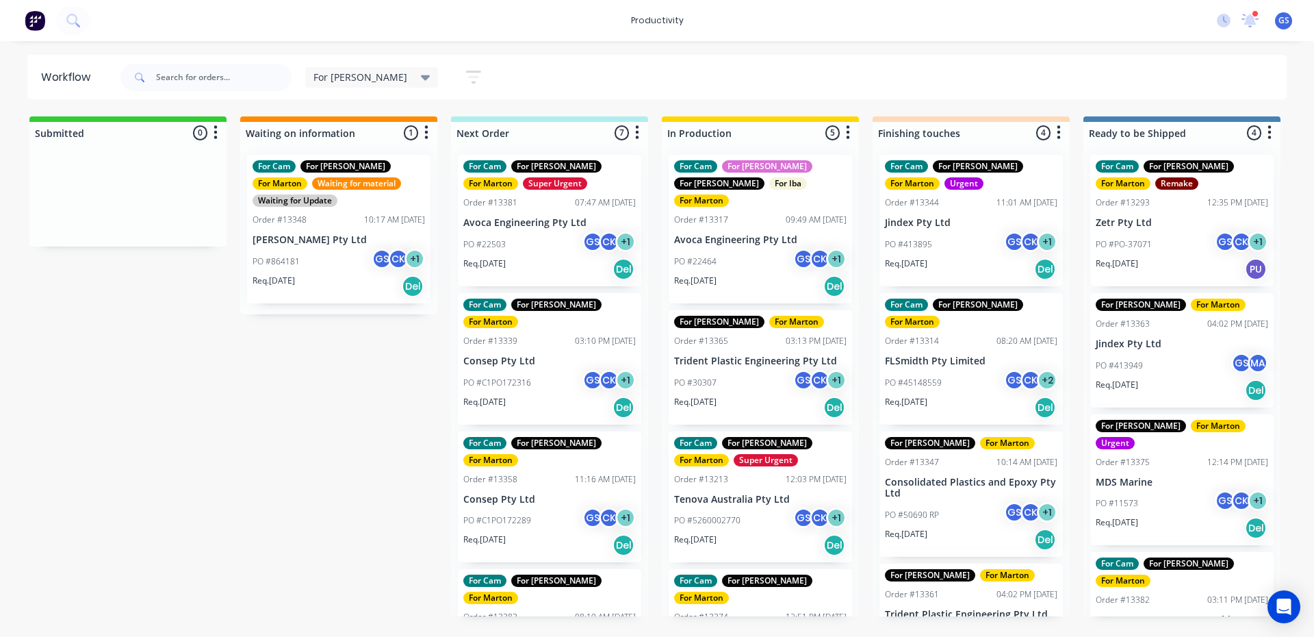
click at [755, 333] on div "For Gary For Marton Order #13365 03:13 PM 03/10/25 Trident Plastic Engineering …" at bounding box center [760, 367] width 183 height 114
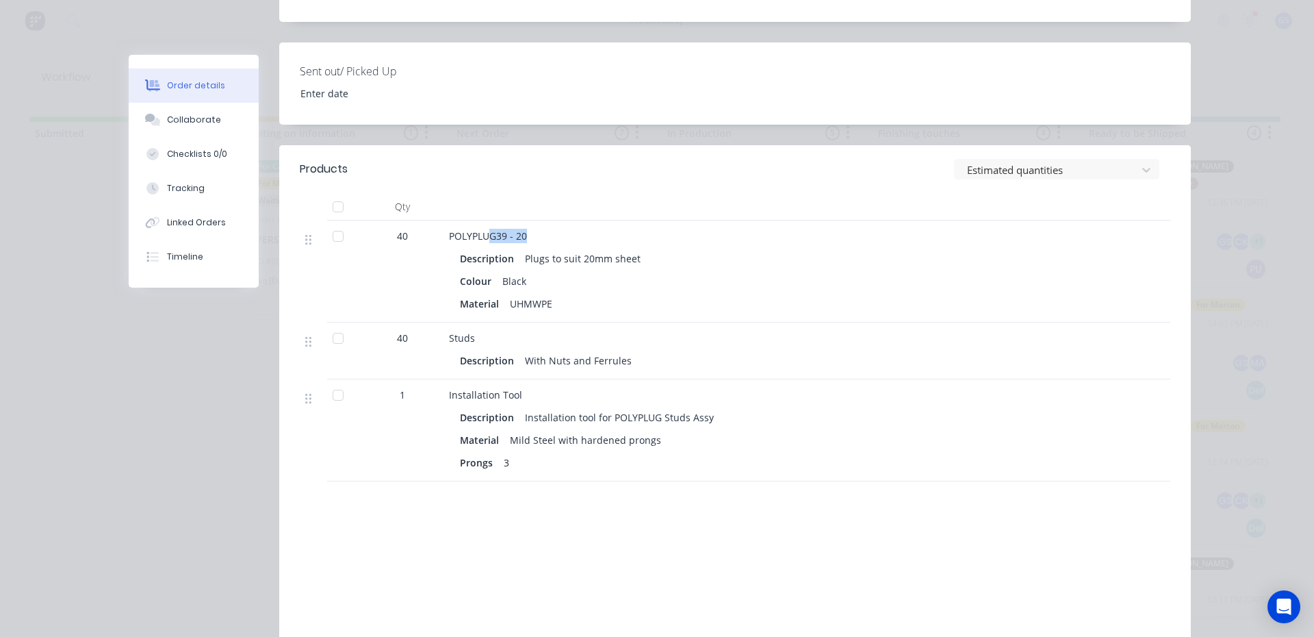
drag, startPoint x: 487, startPoint y: 195, endPoint x: 534, endPoint y: 201, distance: 46.9
click at [532, 229] on div "POLYPLUG39 - 20" at bounding box center [717, 236] width 537 height 14
drag, startPoint x: 589, startPoint y: 237, endPoint x: 595, endPoint y: 242, distance: 8.4
click at [590, 271] on div "Colour Black" at bounding box center [717, 281] width 515 height 20
click at [172, 126] on button "Collaborate" at bounding box center [194, 120] width 130 height 34
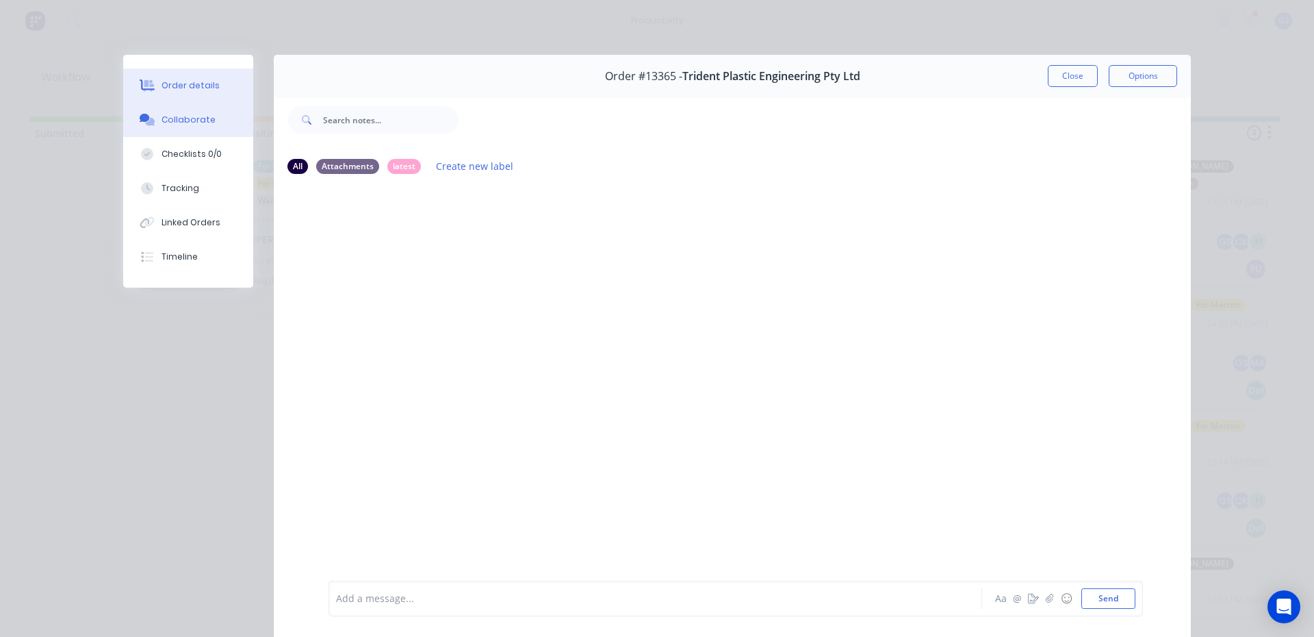
click at [180, 94] on button "Order details" at bounding box center [188, 85] width 130 height 34
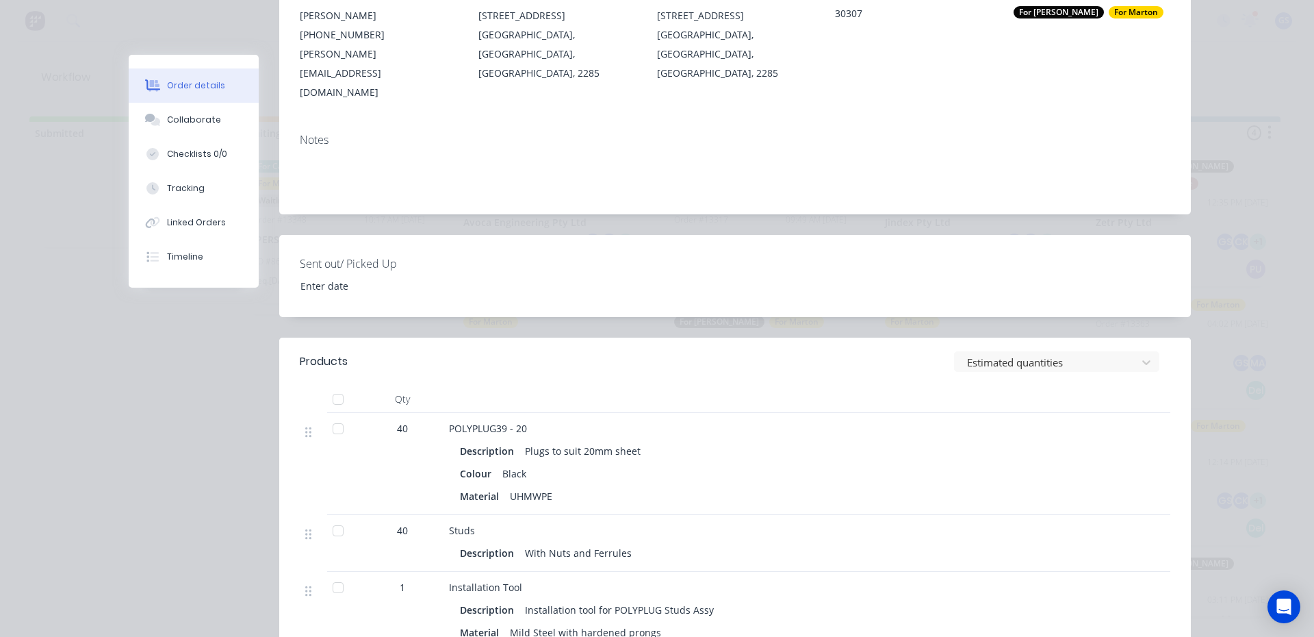
scroll to position [274, 0]
